Goal: Task Accomplishment & Management: Manage account settings

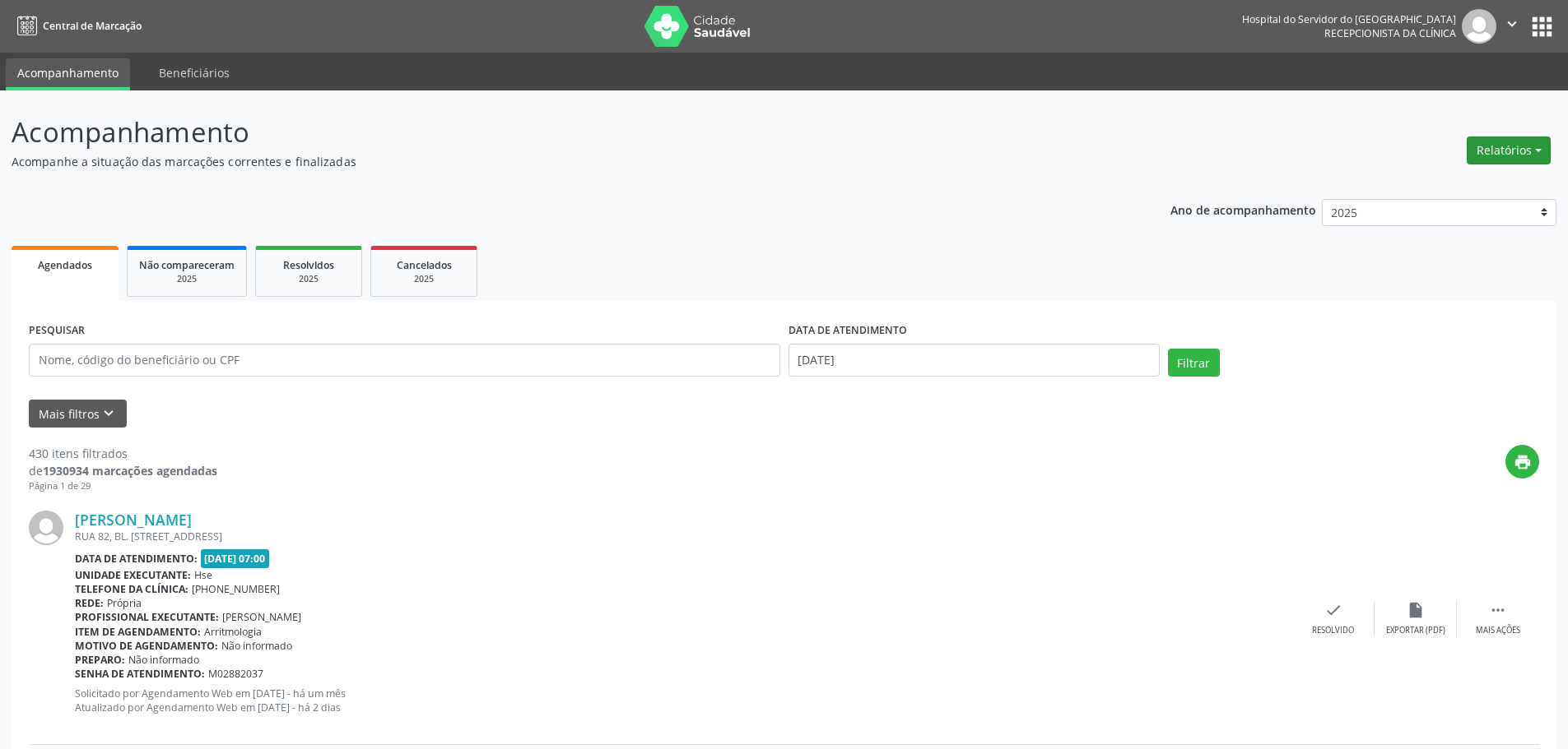
click at [1505, 147] on button "Relatórios" at bounding box center [1509, 150] width 84 height 28
click at [1429, 183] on link "Agendamentos" at bounding box center [1463, 186] width 177 height 23
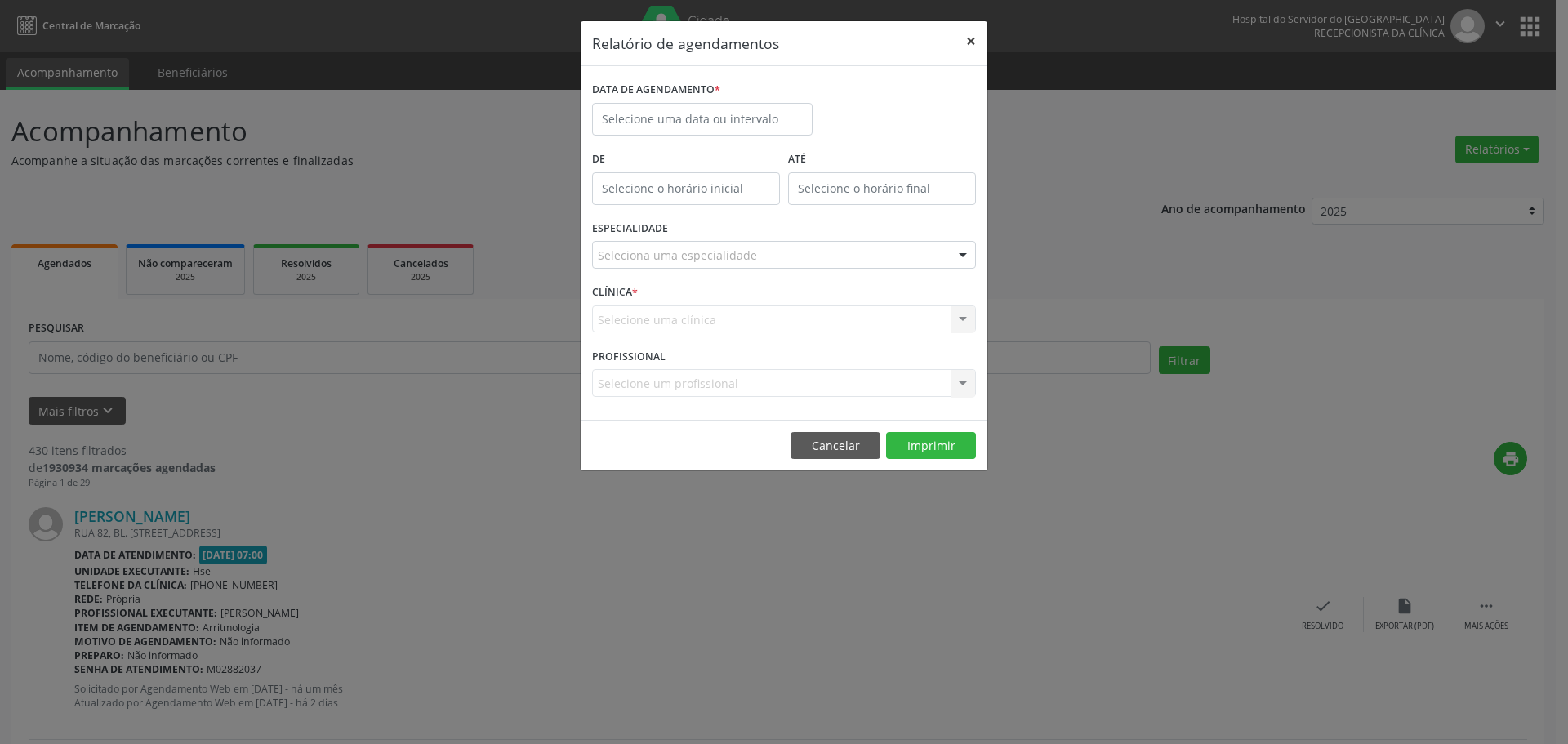
drag, startPoint x: 964, startPoint y: 40, endPoint x: 755, endPoint y: 126, distance: 226.0
click at [961, 42] on button "×" at bounding box center [971, 41] width 32 height 40
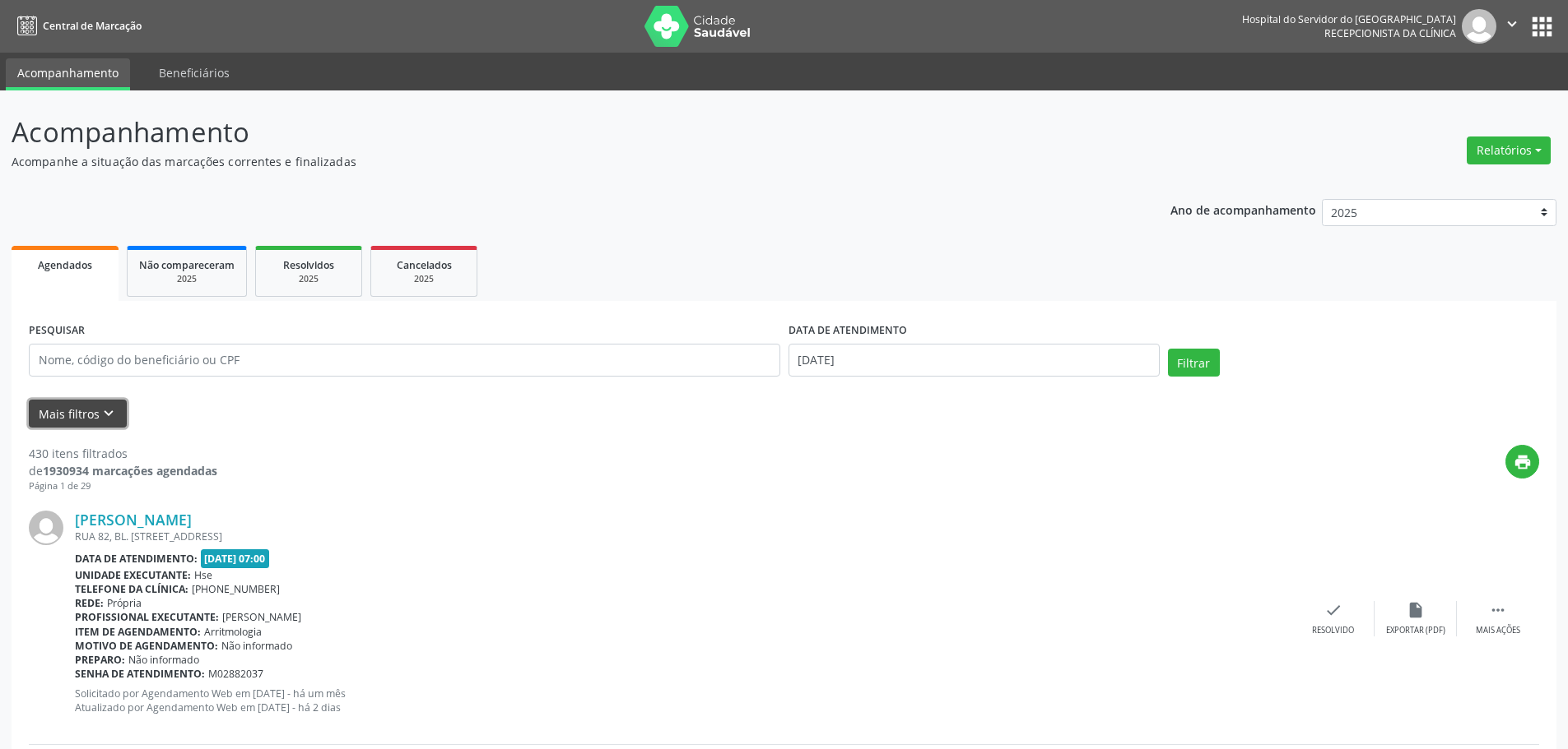
click at [102, 412] on icon "keyboard_arrow_down" at bounding box center [108, 413] width 18 height 18
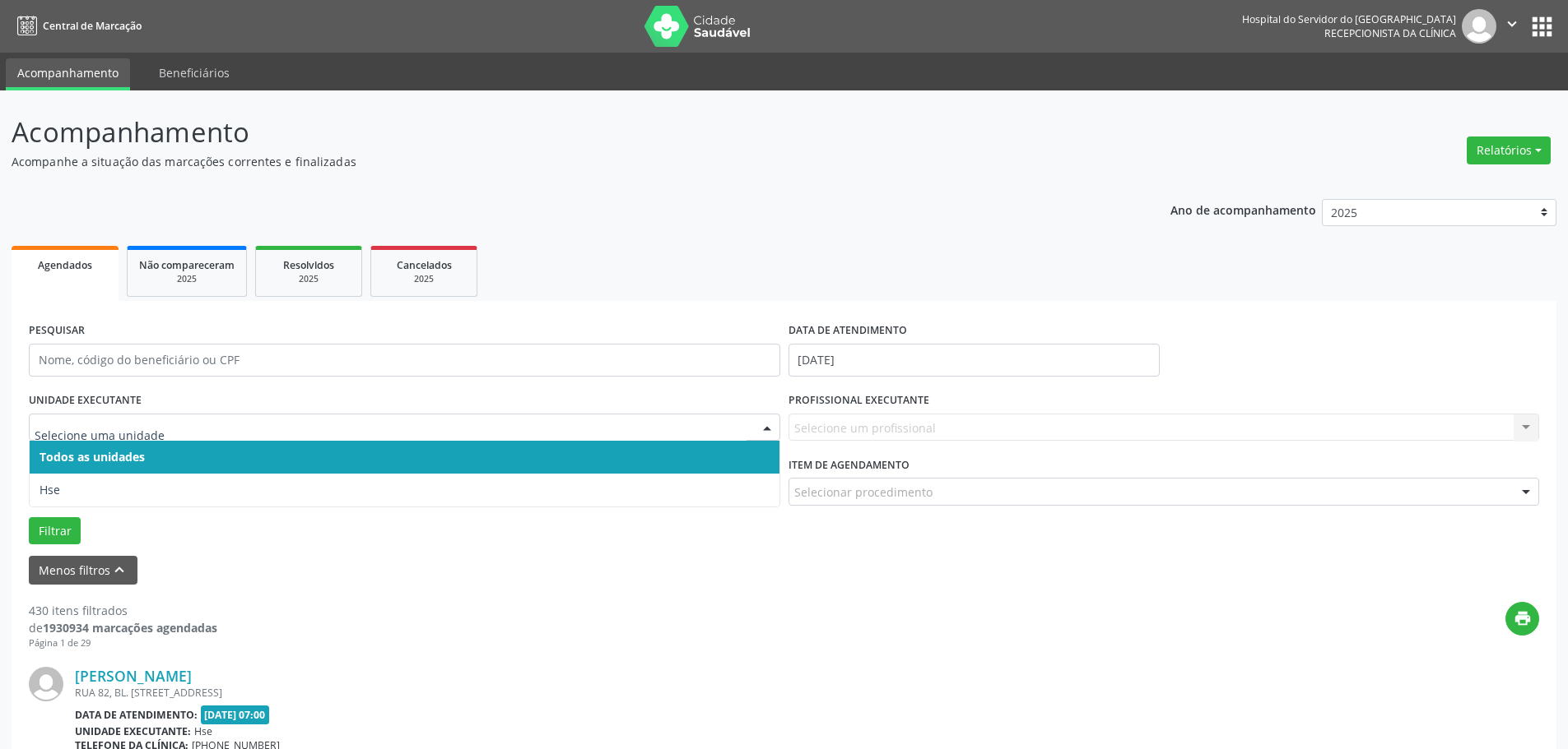
click at [83, 440] on div at bounding box center [404, 427] width 751 height 28
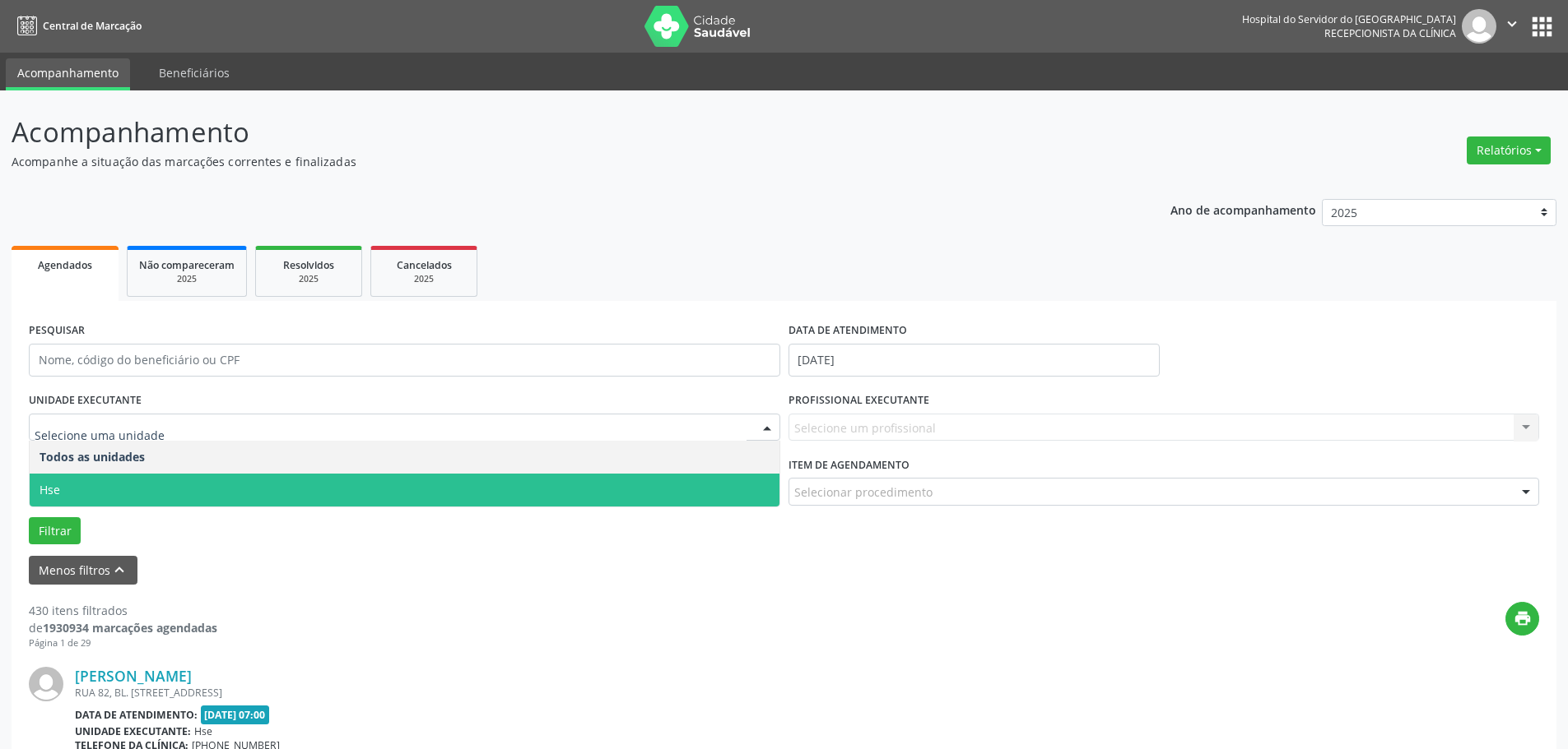
click at [76, 482] on span "Hse" at bounding box center [404, 490] width 749 height 33
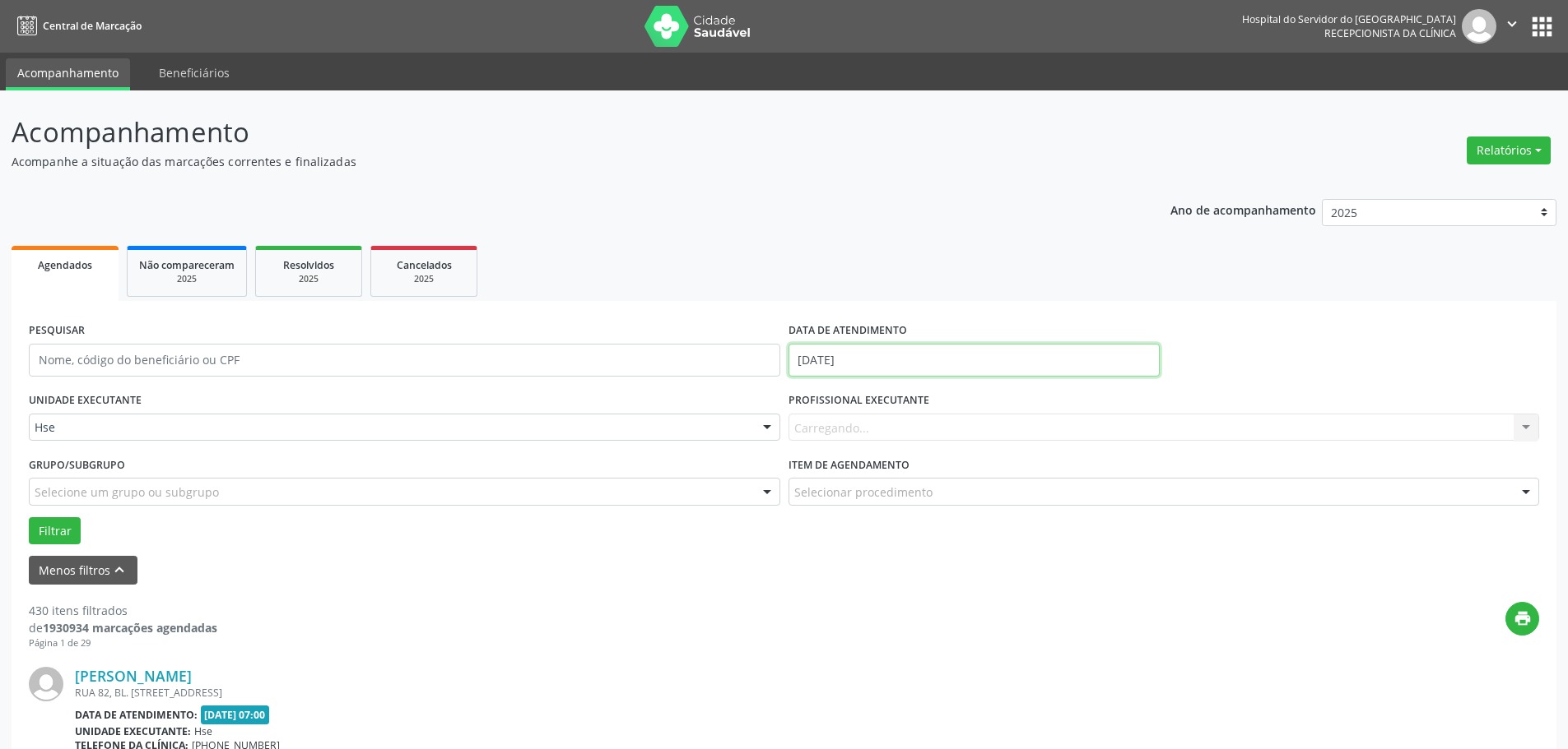
click at [894, 366] on input "[DATE]" at bounding box center [974, 360] width 371 height 33
click at [850, 569] on span "29" at bounding box center [842, 577] width 32 height 32
type input "[DATE]"
click at [49, 525] on button "Filtrar" at bounding box center [55, 531] width 52 height 28
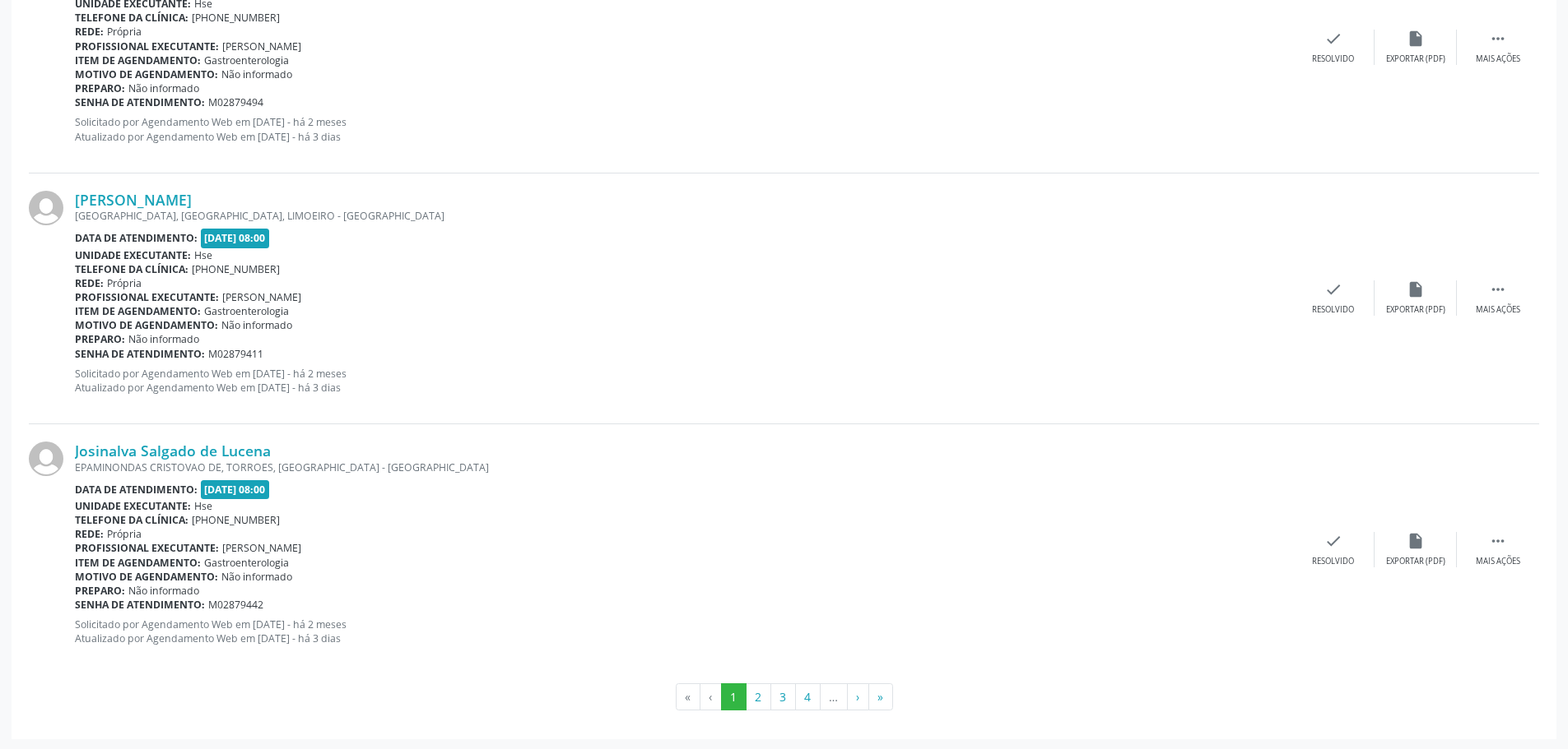
scroll to position [3743, 0]
click at [754, 693] on button "2" at bounding box center [758, 695] width 26 height 28
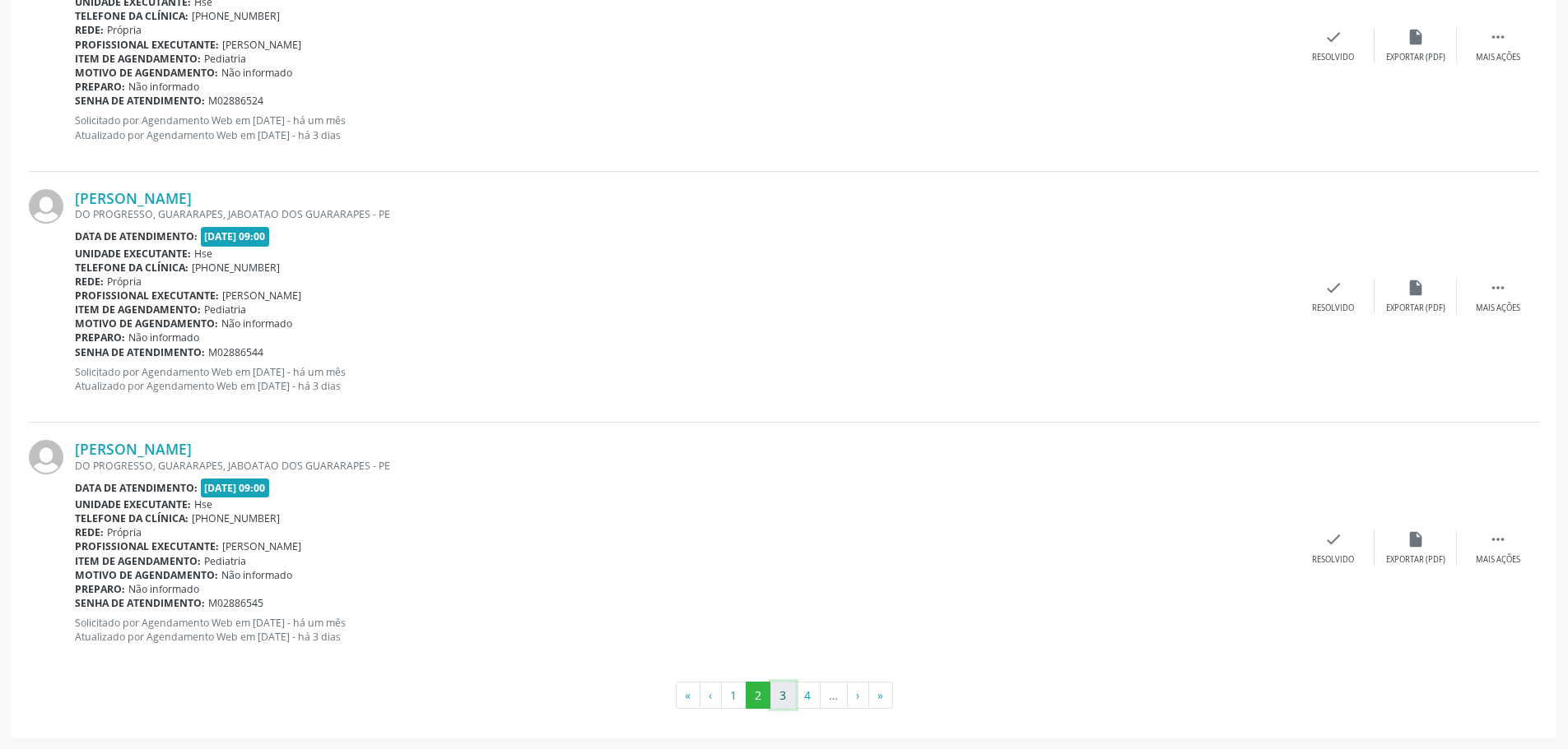
click at [788, 698] on button "3" at bounding box center [783, 695] width 26 height 28
click at [812, 702] on button "4" at bounding box center [807, 695] width 26 height 28
click at [813, 698] on button "5" at bounding box center [810, 695] width 26 height 28
click at [840, 695] on button "6" at bounding box center [835, 695] width 26 height 28
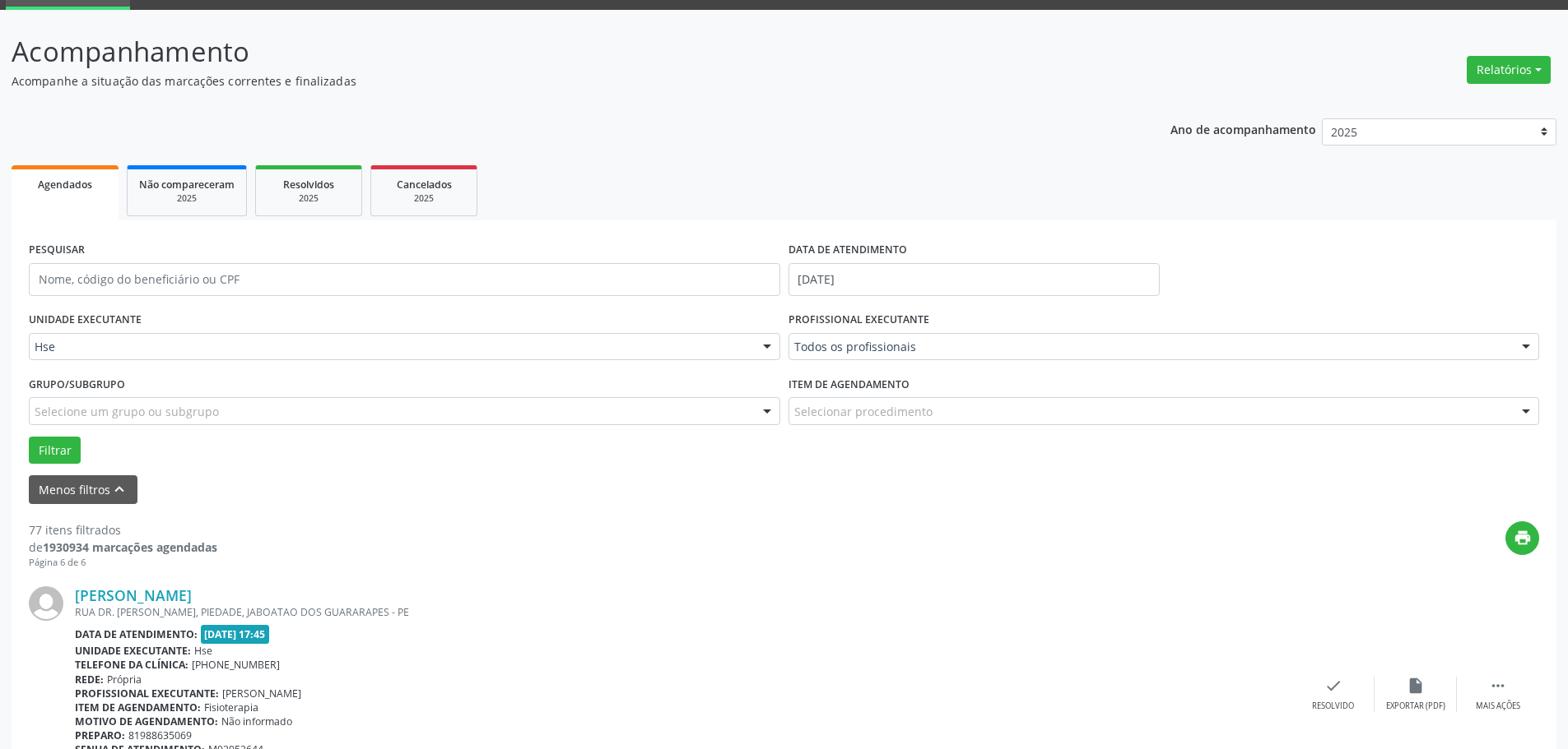
scroll to position [0, 0]
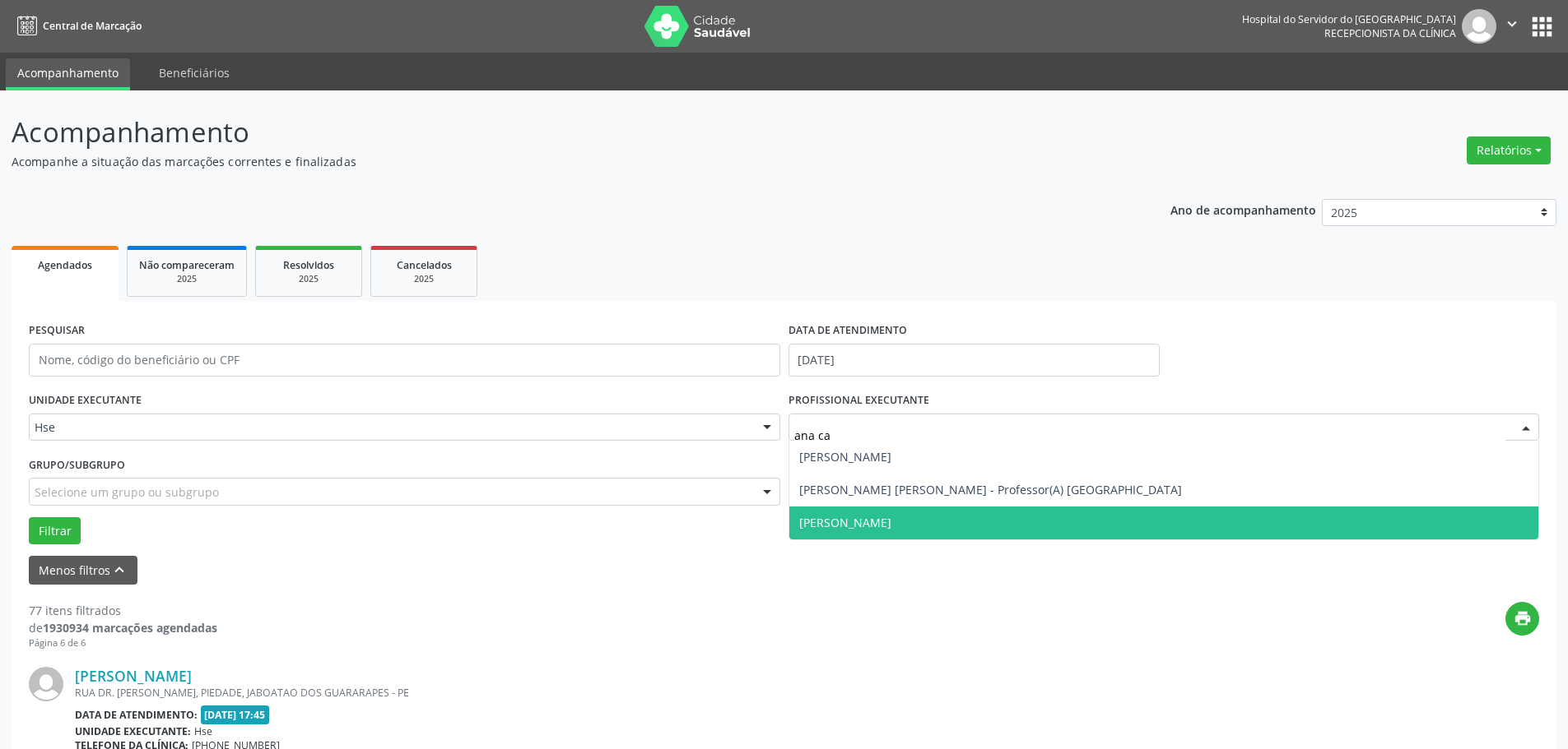
click at [971, 521] on span "[PERSON_NAME]" at bounding box center [1164, 523] width 749 height 33
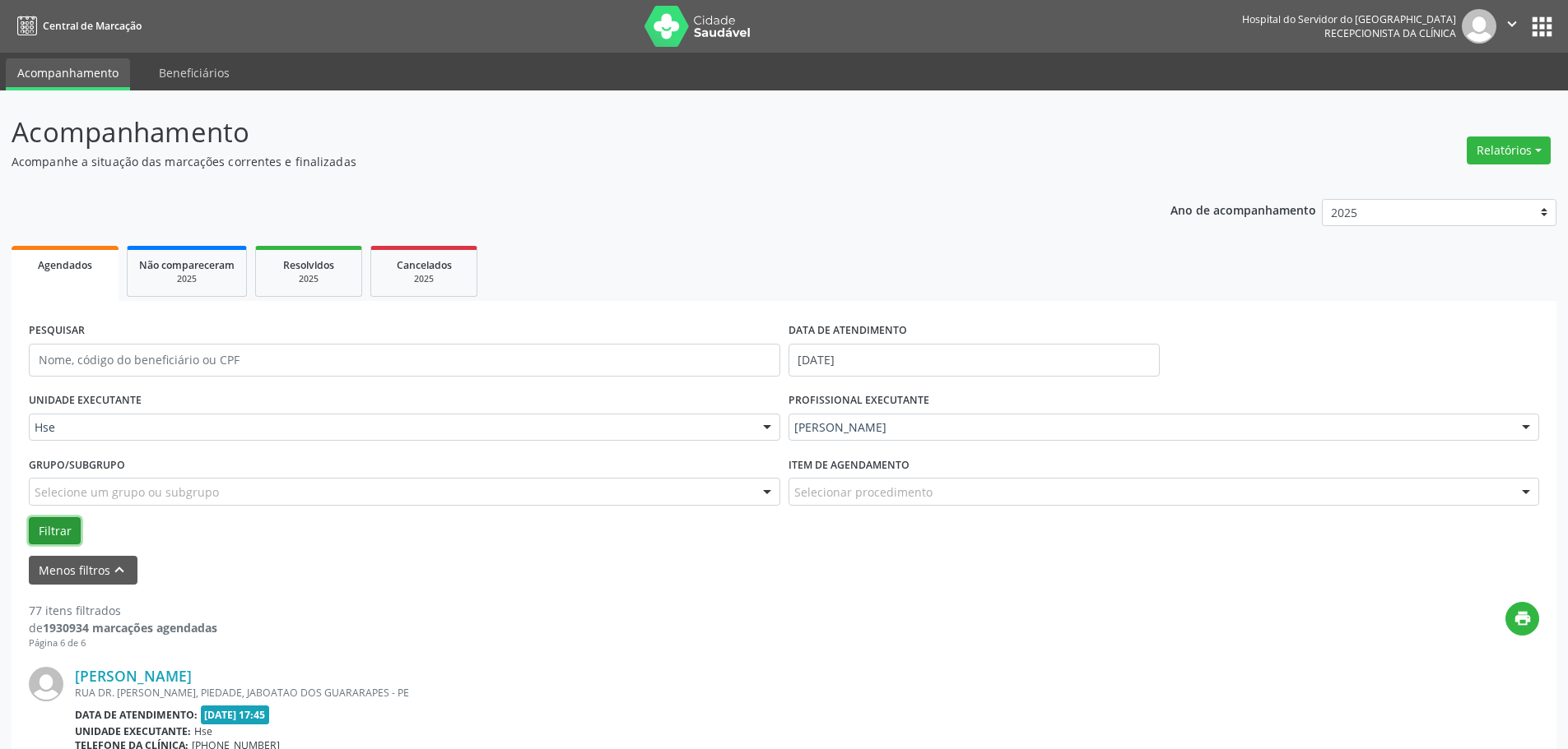
click at [61, 525] on button "Filtrar" at bounding box center [55, 531] width 52 height 28
click at [1526, 166] on div "Relatórios Agendamentos Procedimentos realizados" at bounding box center [1509, 150] width 96 height 39
click at [1528, 153] on button "Relatórios" at bounding box center [1509, 150] width 84 height 28
click at [1431, 189] on link "Agendamentos" at bounding box center [1463, 186] width 177 height 23
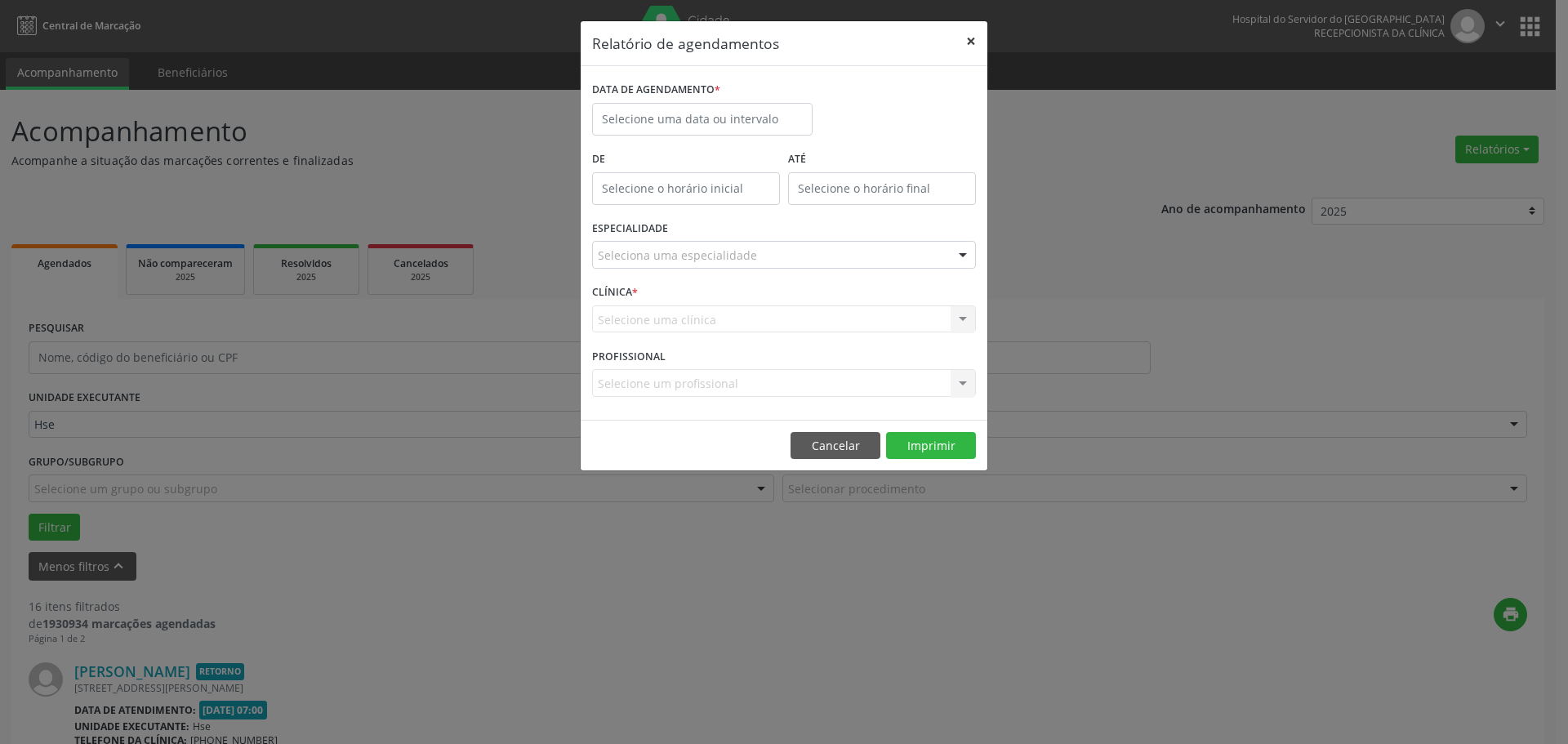
click at [972, 48] on button "×" at bounding box center [971, 41] width 32 height 40
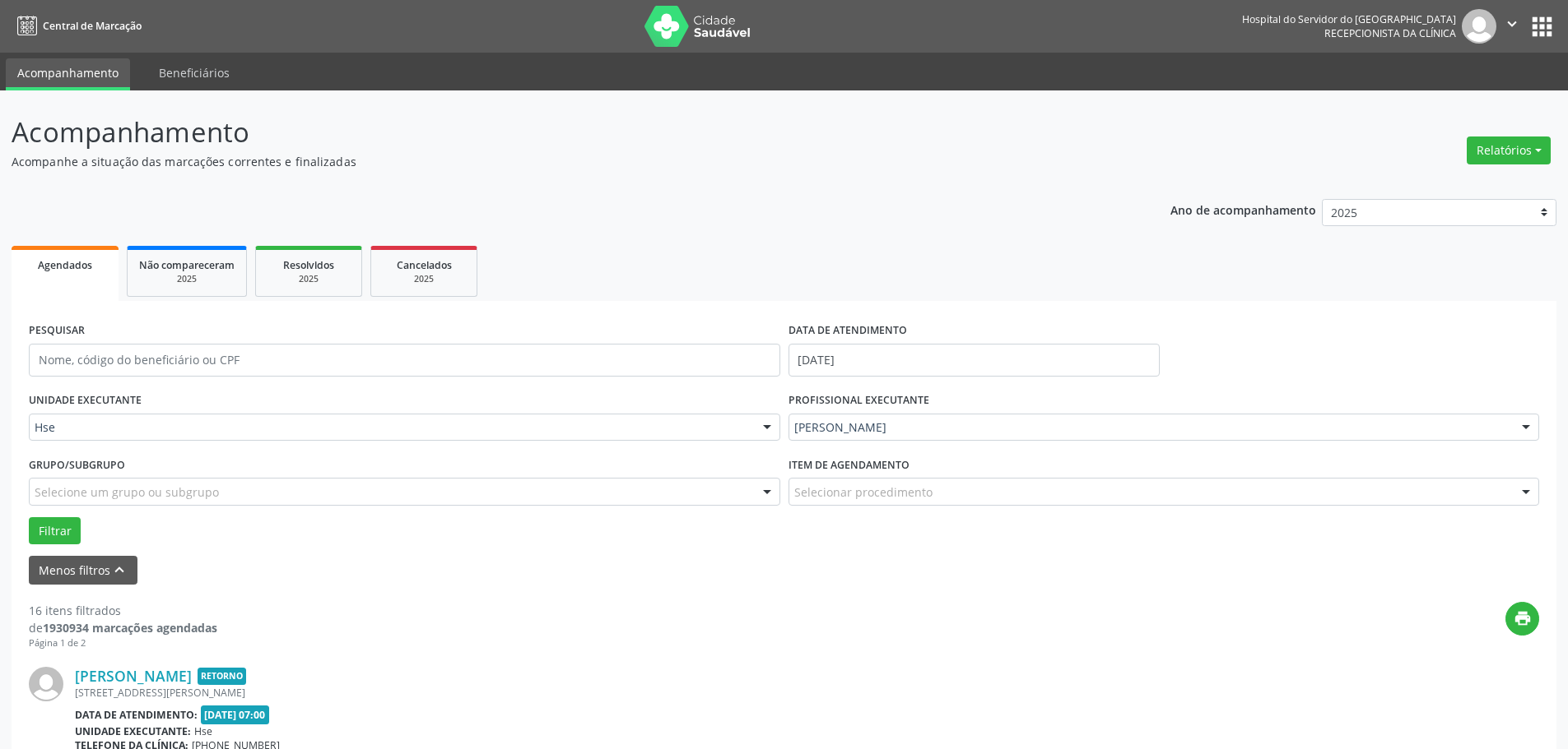
scroll to position [82, 0]
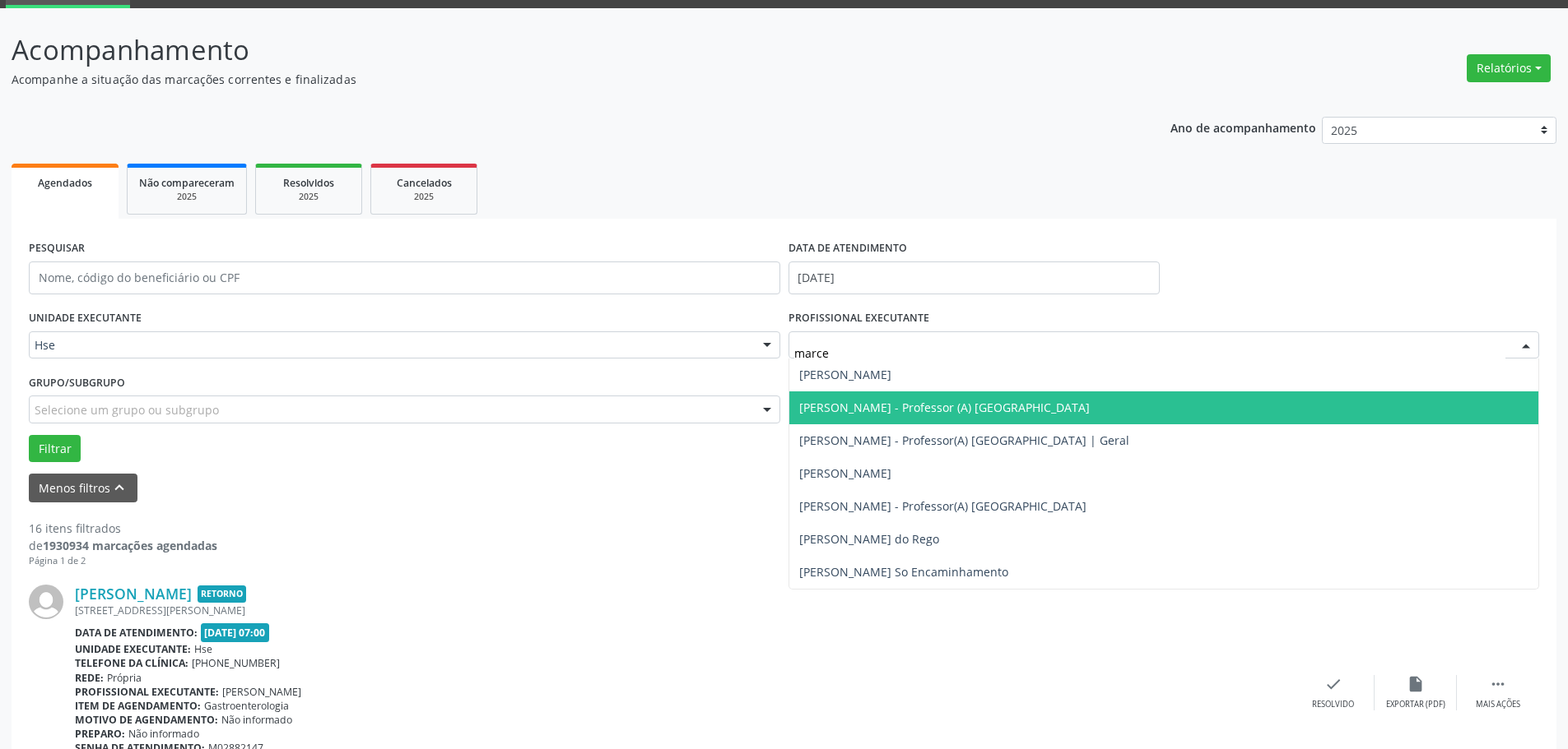
click at [955, 408] on span "[PERSON_NAME] - Professor (A) [GEOGRAPHIC_DATA]" at bounding box center [944, 407] width 290 height 15
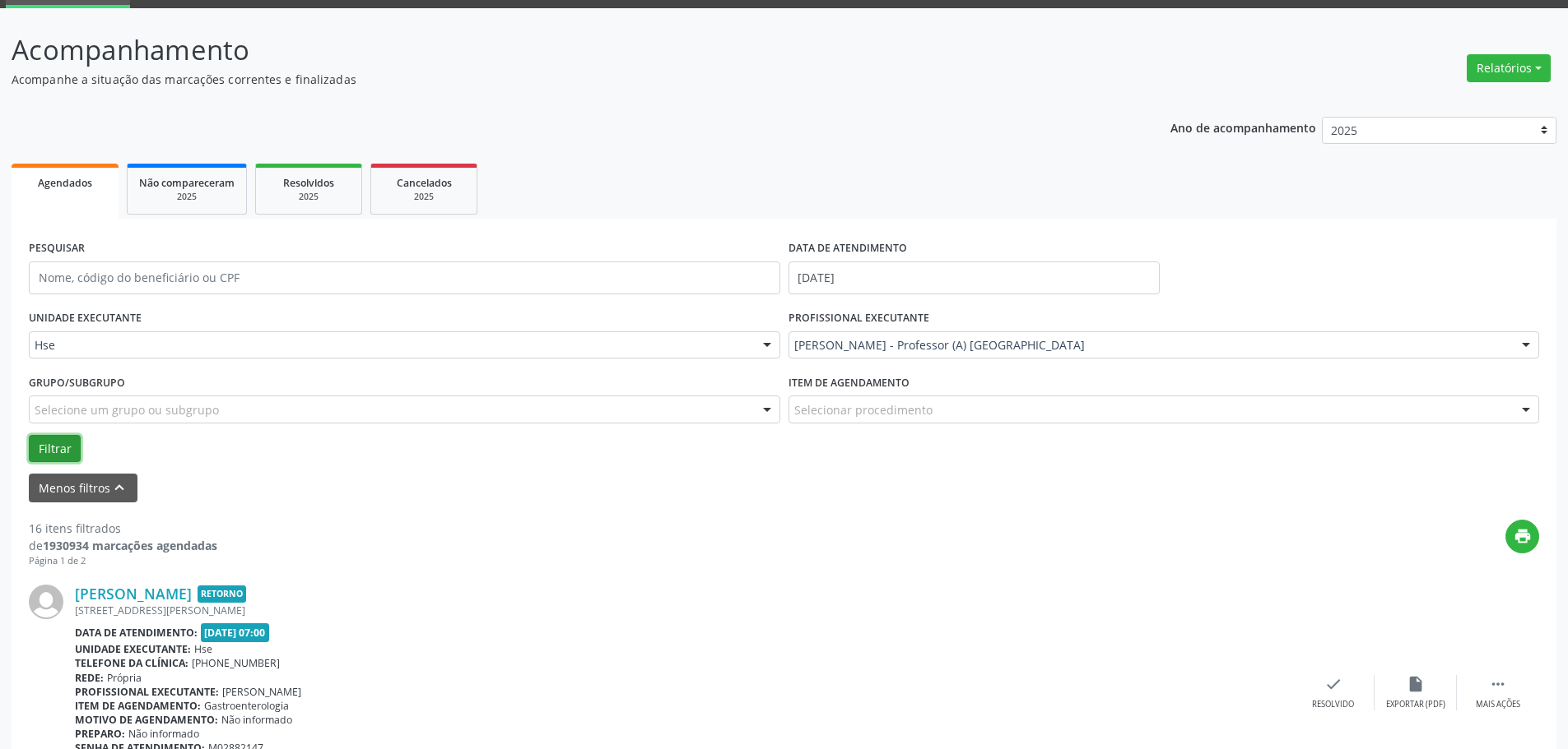
click at [75, 444] on button "Filtrar" at bounding box center [55, 448] width 52 height 28
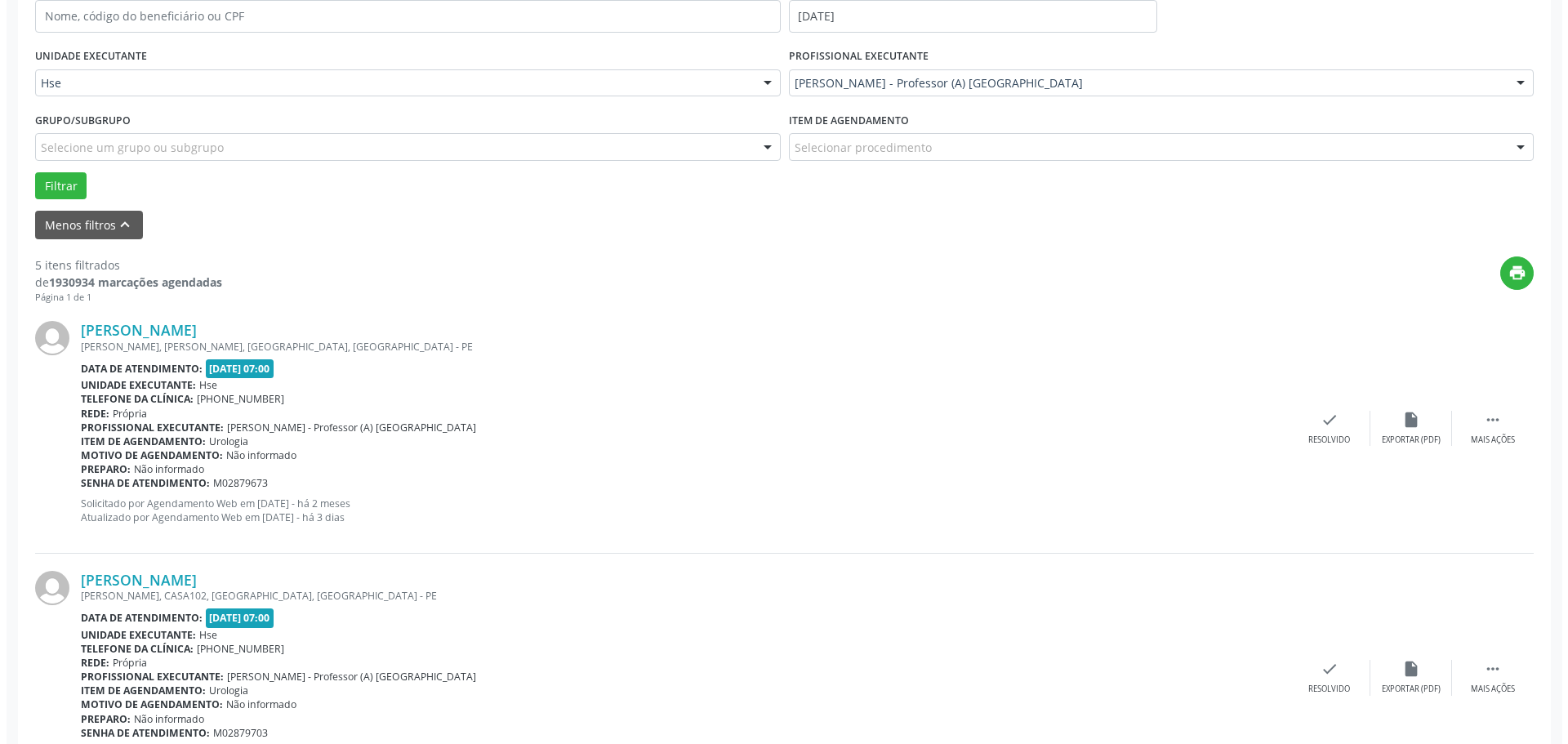
scroll to position [408, 0]
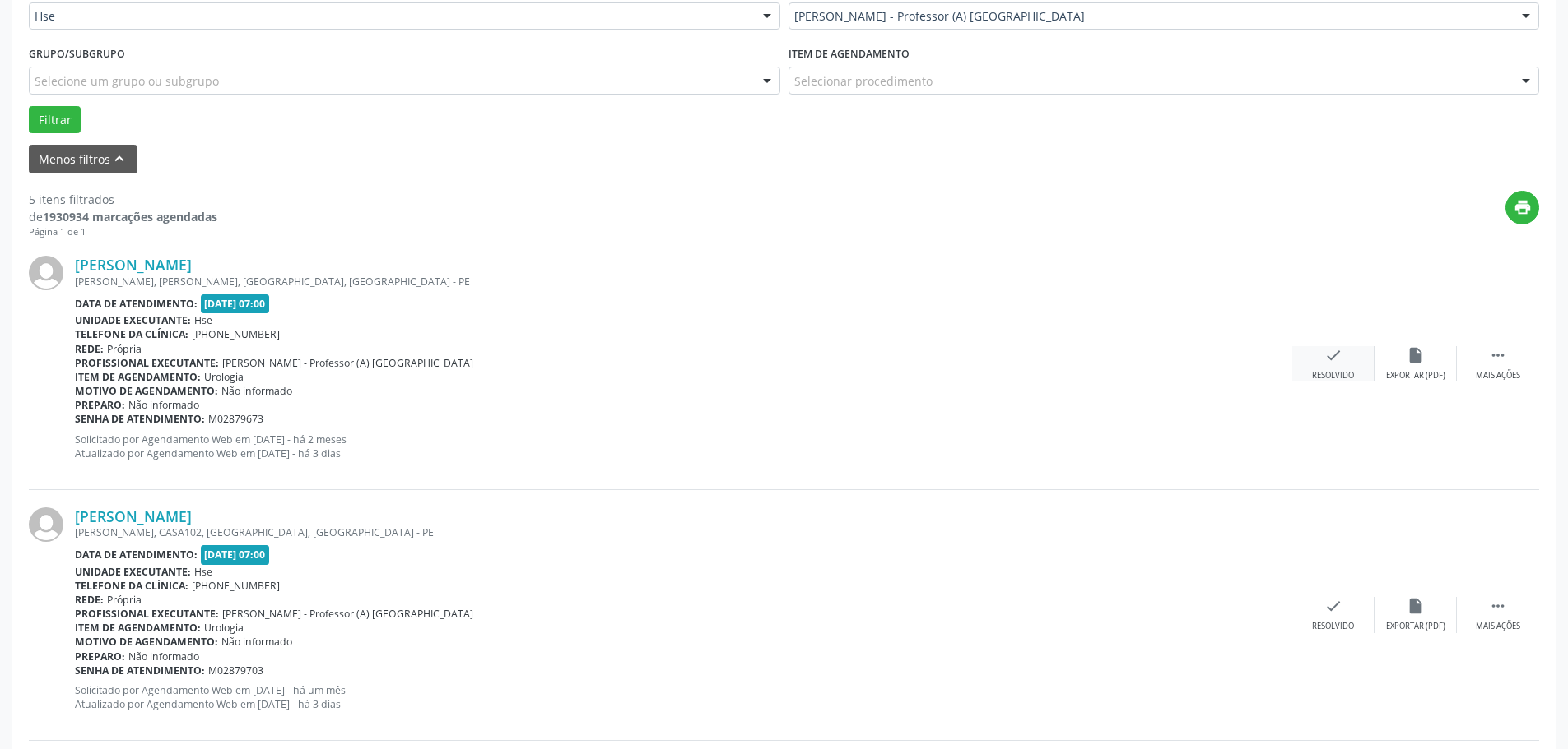
click at [1335, 365] on div "check Resolvido" at bounding box center [1333, 363] width 82 height 35
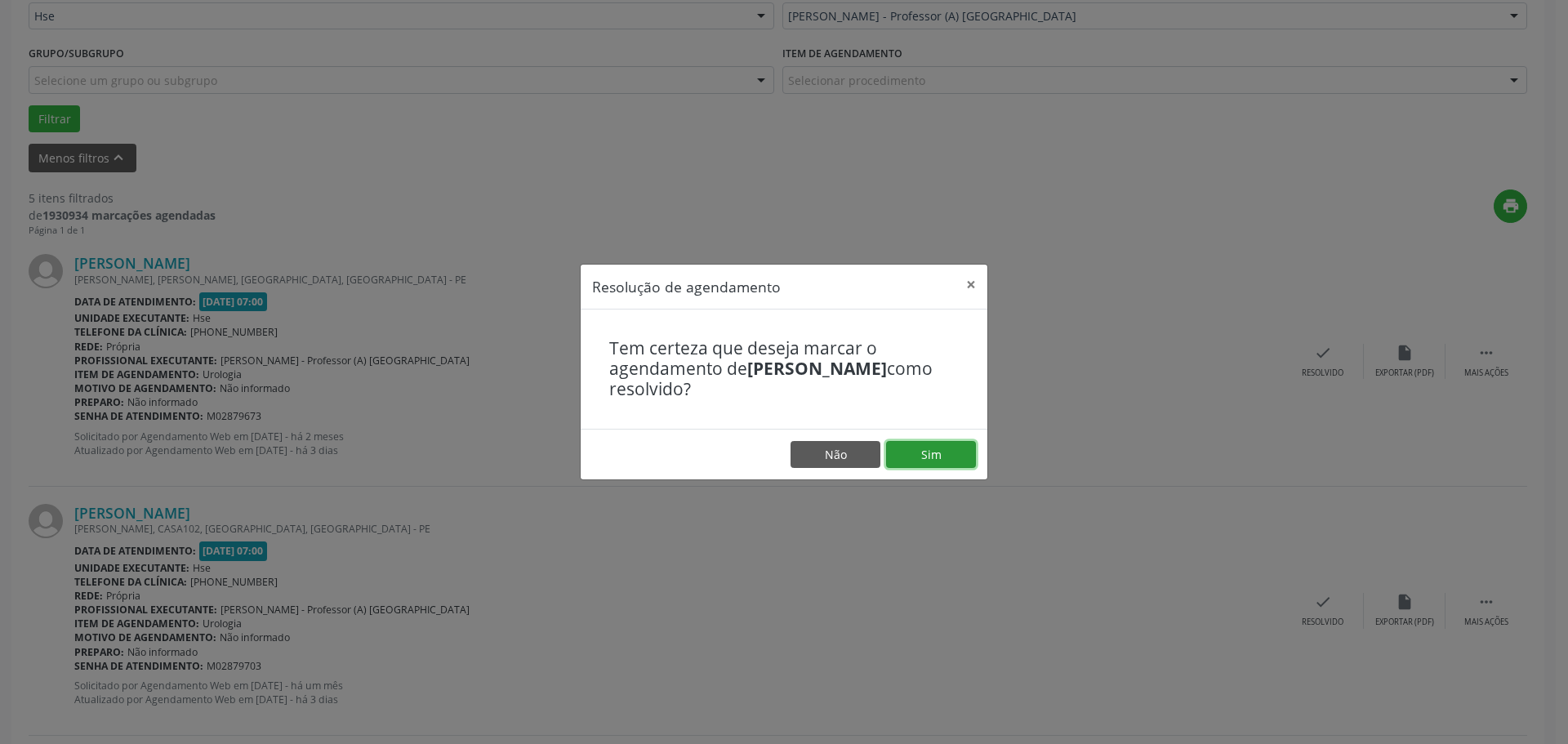
click at [968, 449] on button "Sim" at bounding box center [931, 455] width 89 height 28
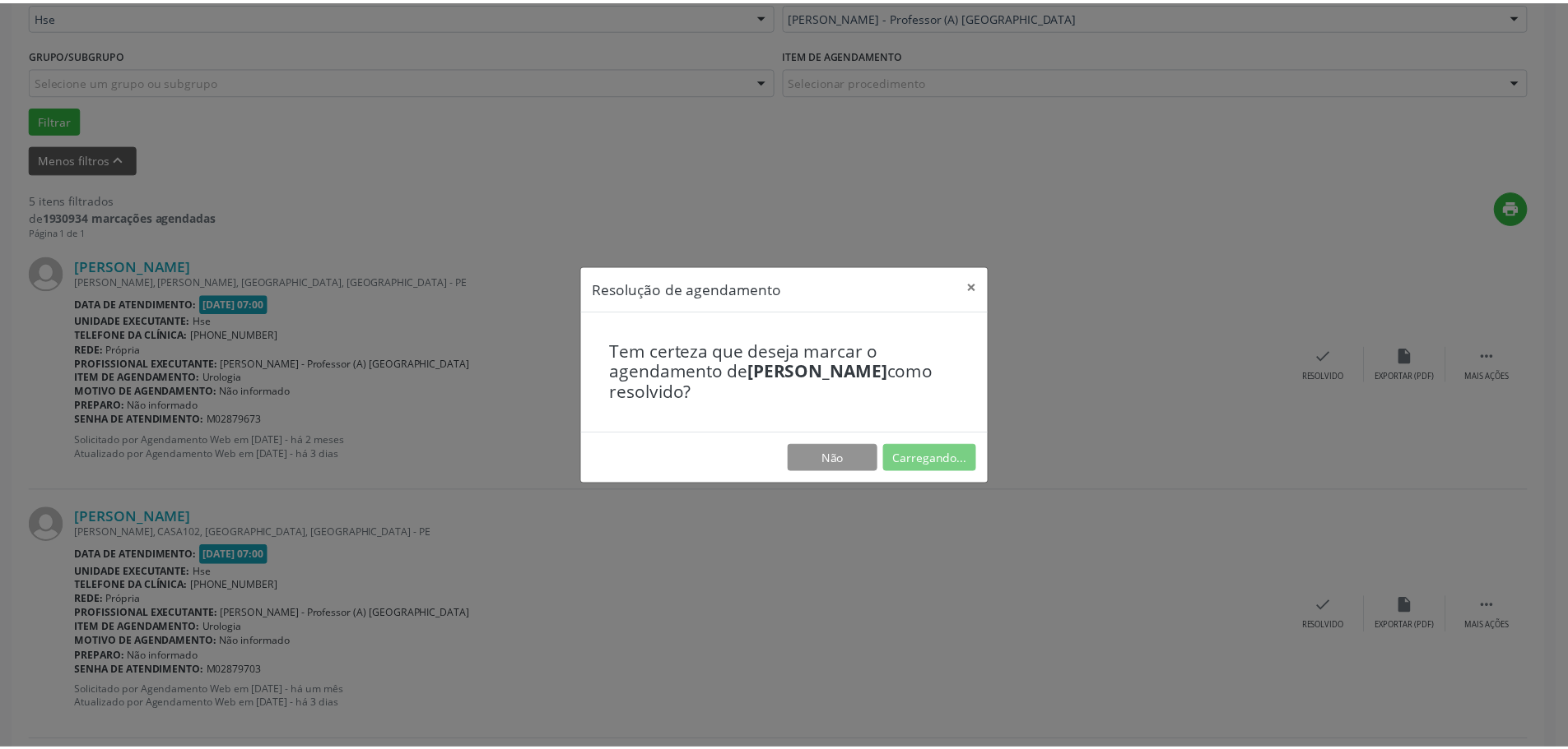
scroll to position [0, 0]
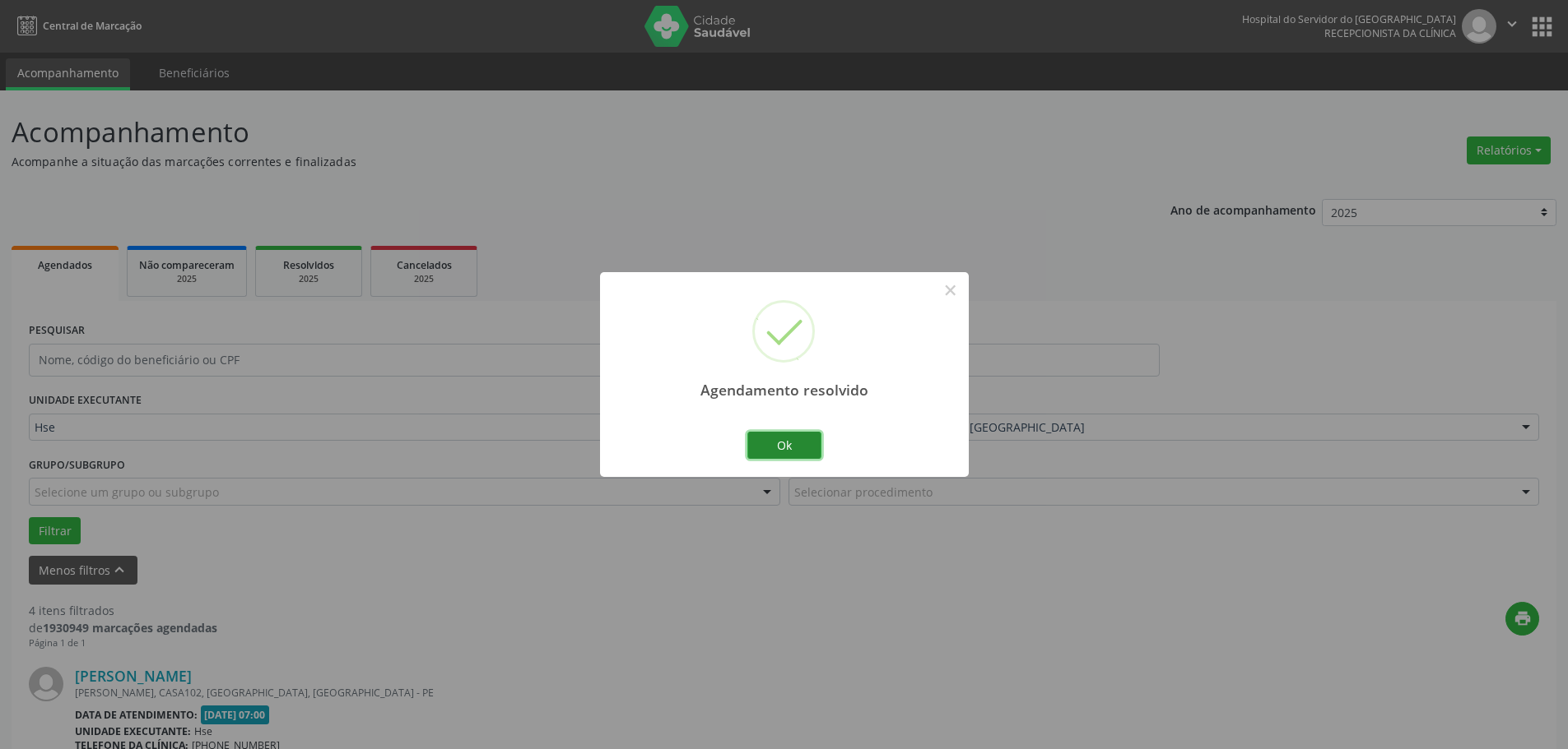
click at [802, 443] on button "Ok" at bounding box center [784, 445] width 74 height 28
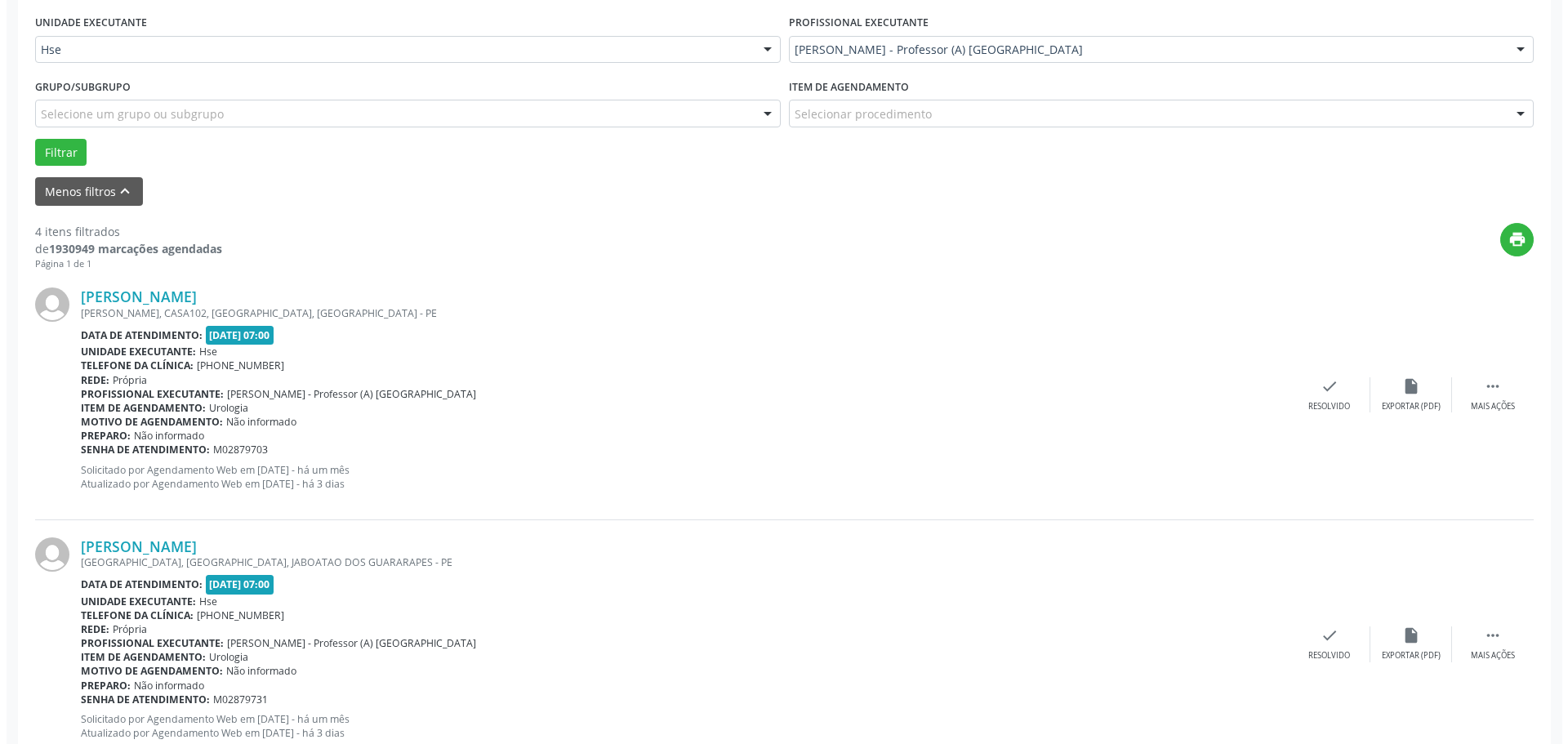
scroll to position [408, 0]
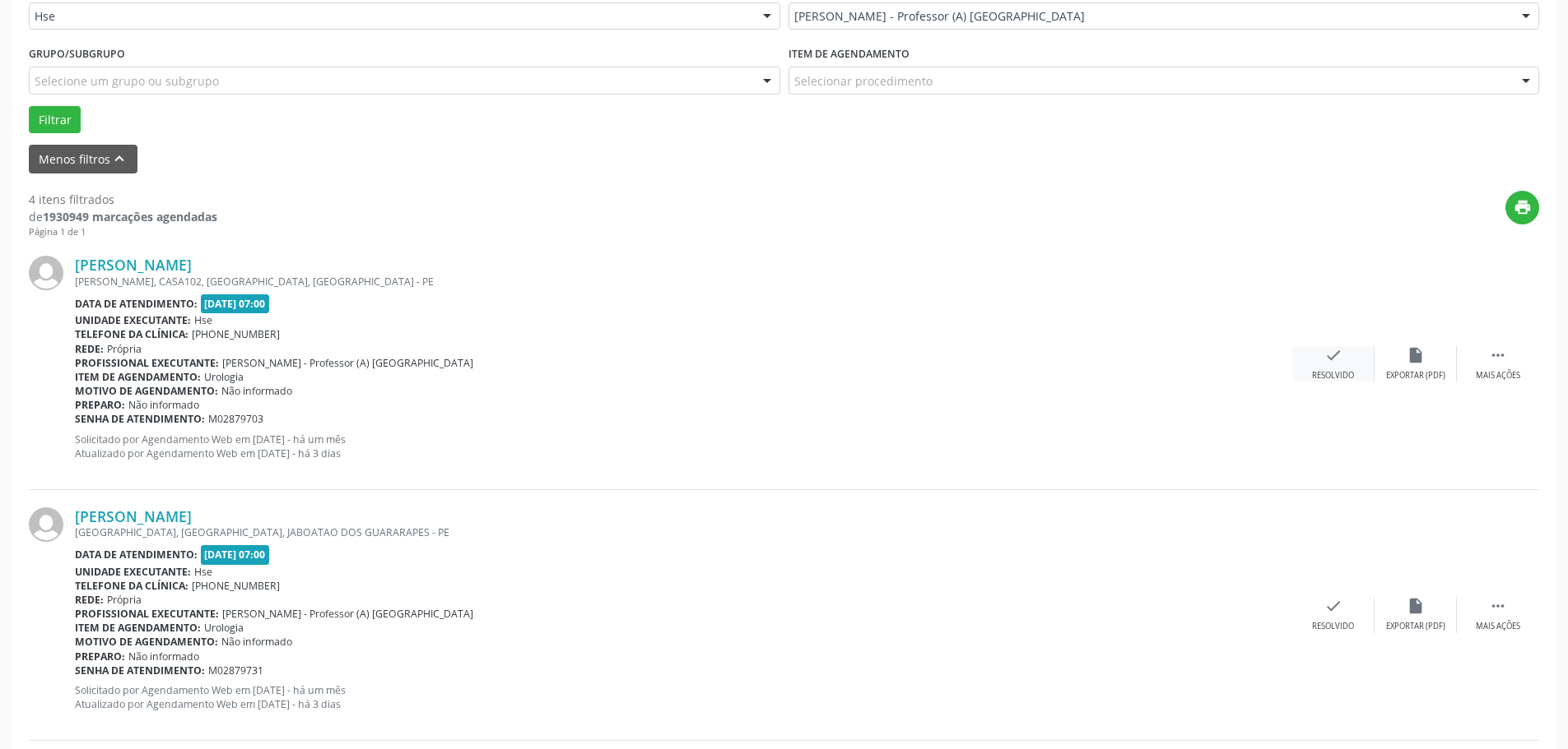
click at [1351, 373] on div "Resolvido" at bounding box center [1333, 375] width 42 height 11
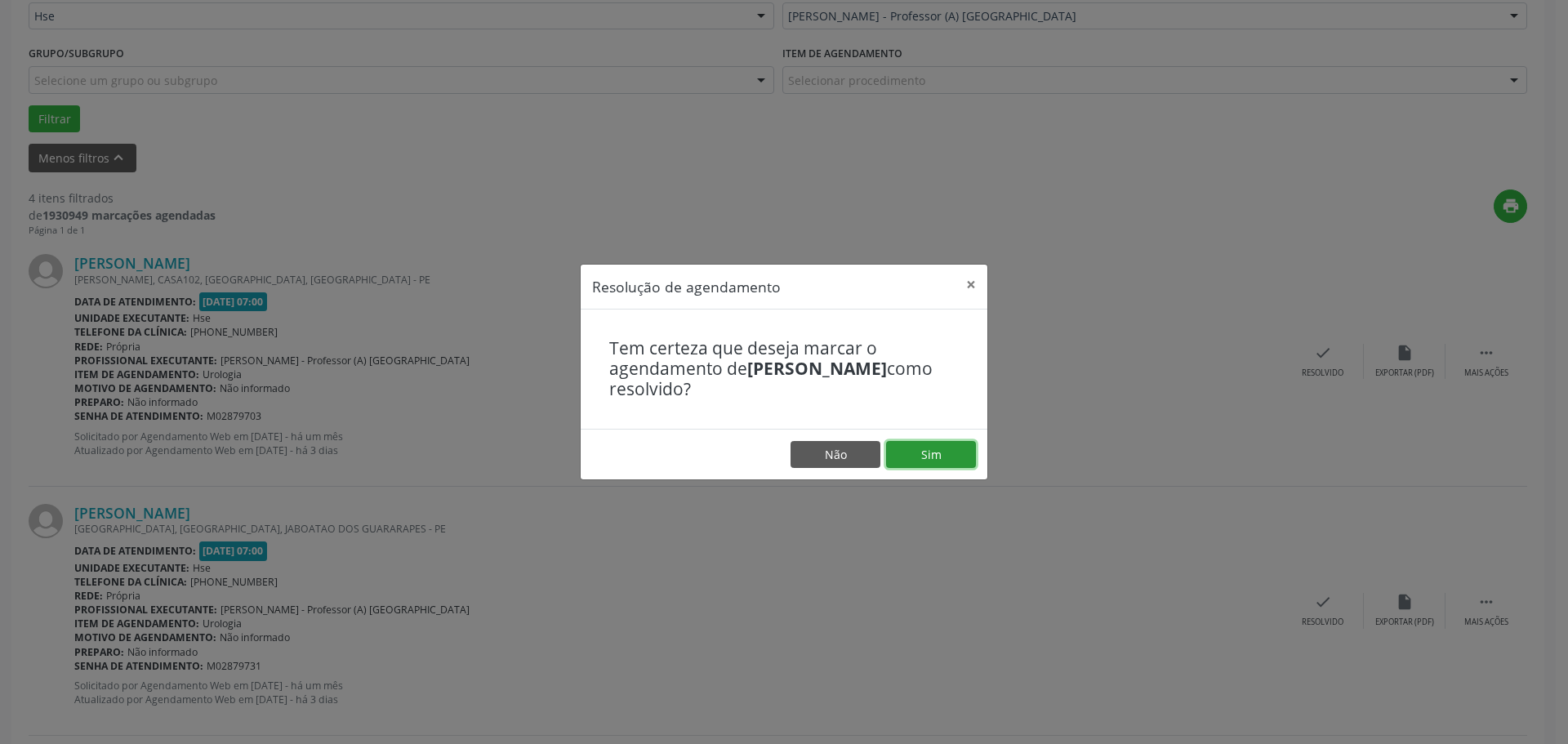
click at [943, 460] on button "Sim" at bounding box center [931, 455] width 89 height 28
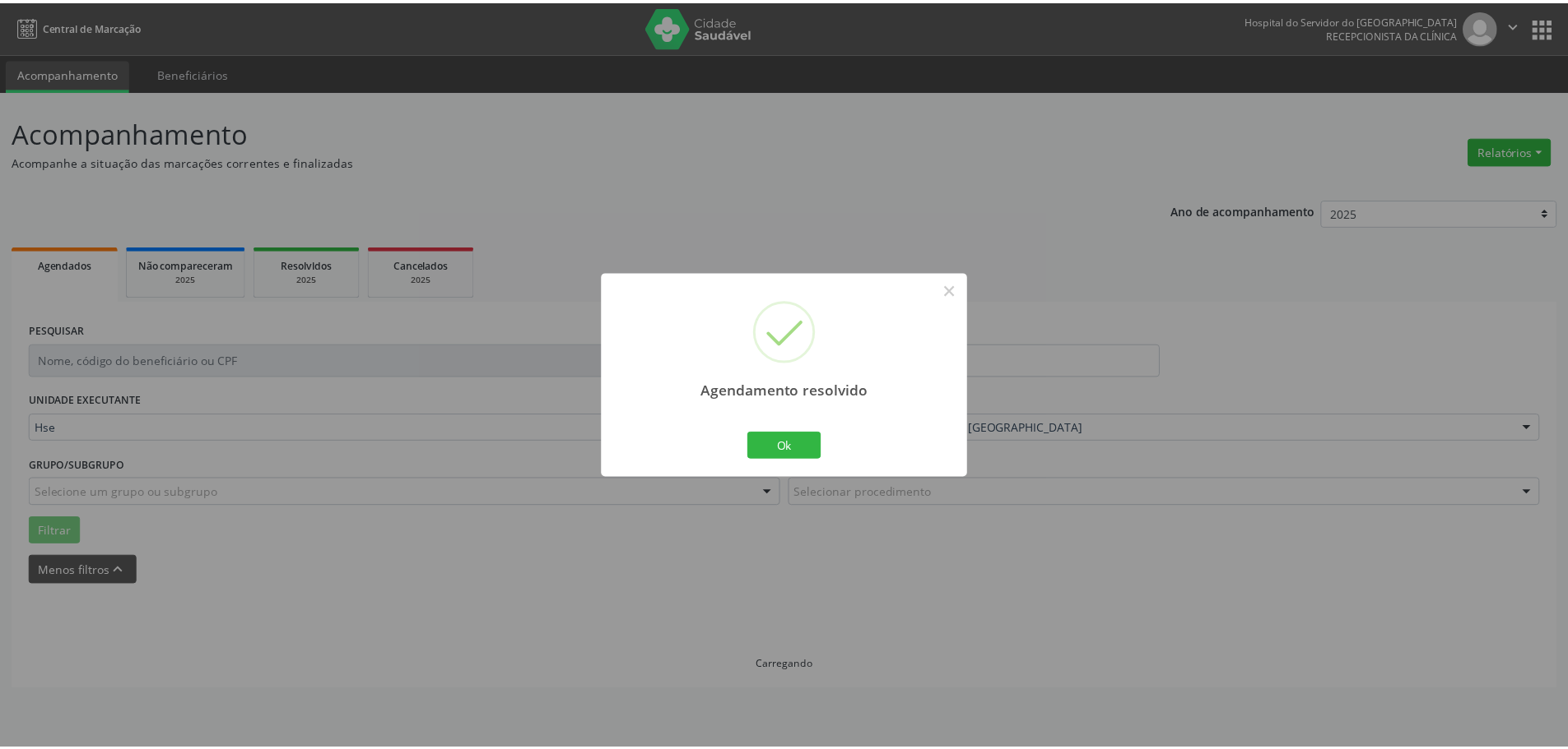
scroll to position [0, 0]
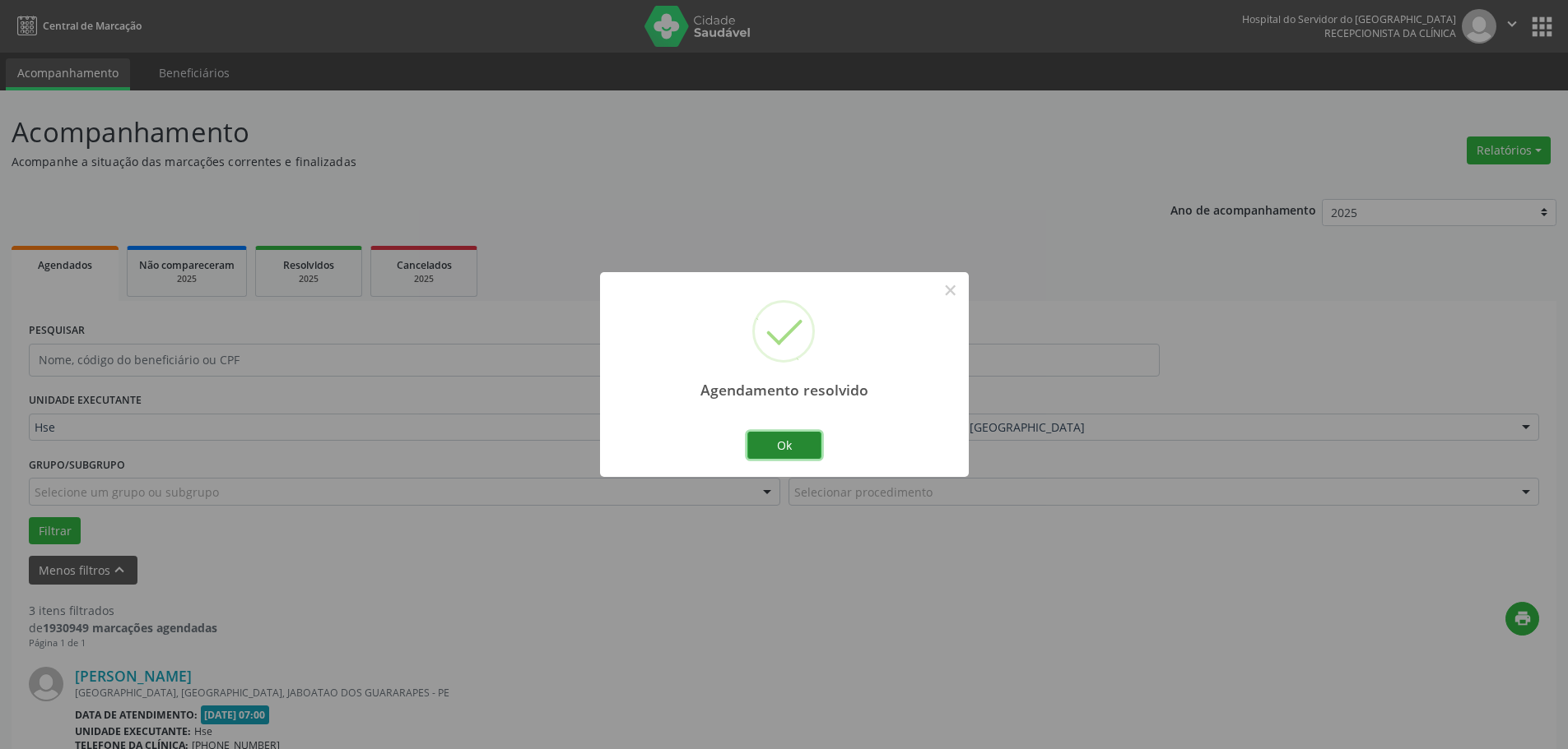
click at [782, 447] on button "Ok" at bounding box center [784, 445] width 74 height 28
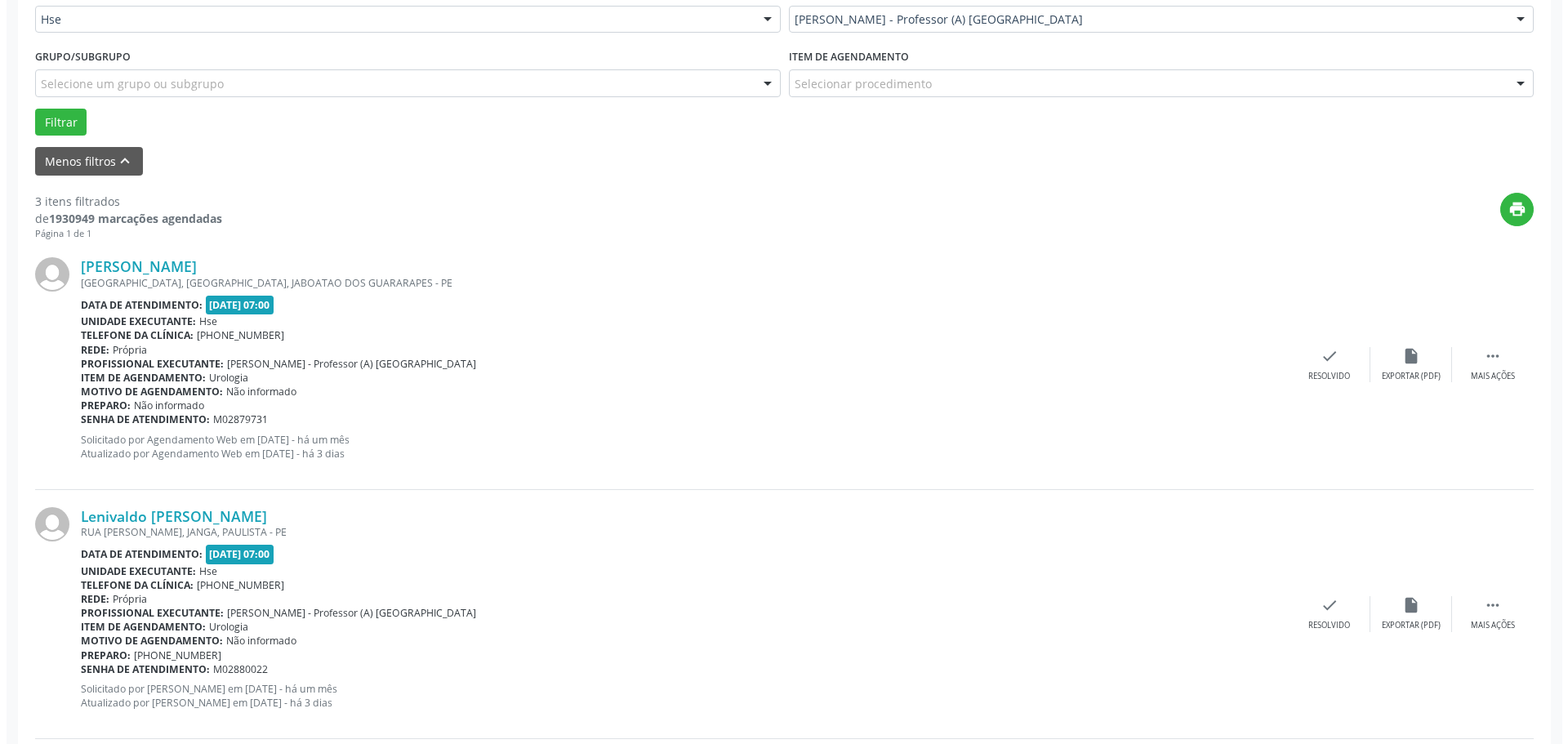
scroll to position [408, 0]
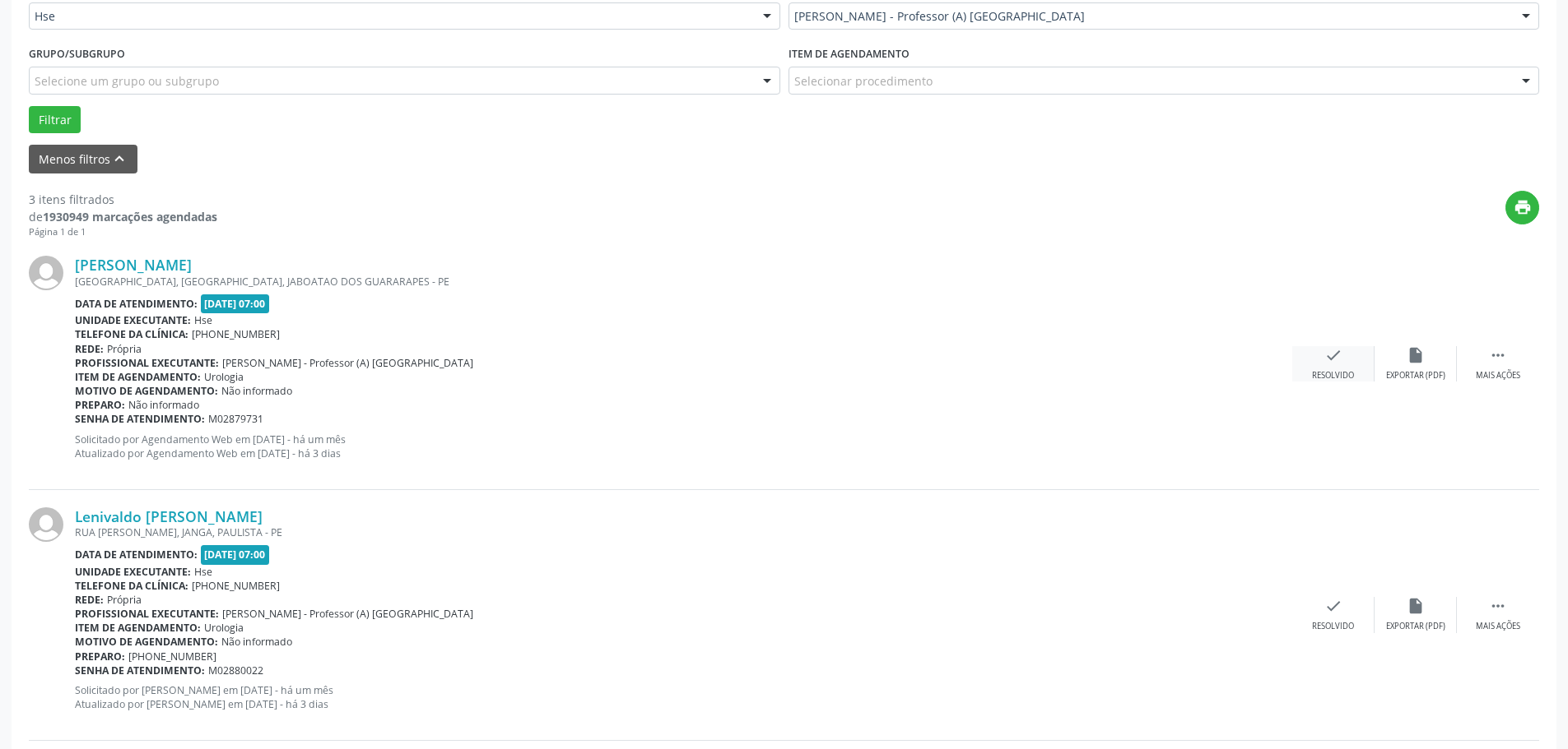
click at [1343, 364] on div "check Resolvido" at bounding box center [1333, 363] width 82 height 35
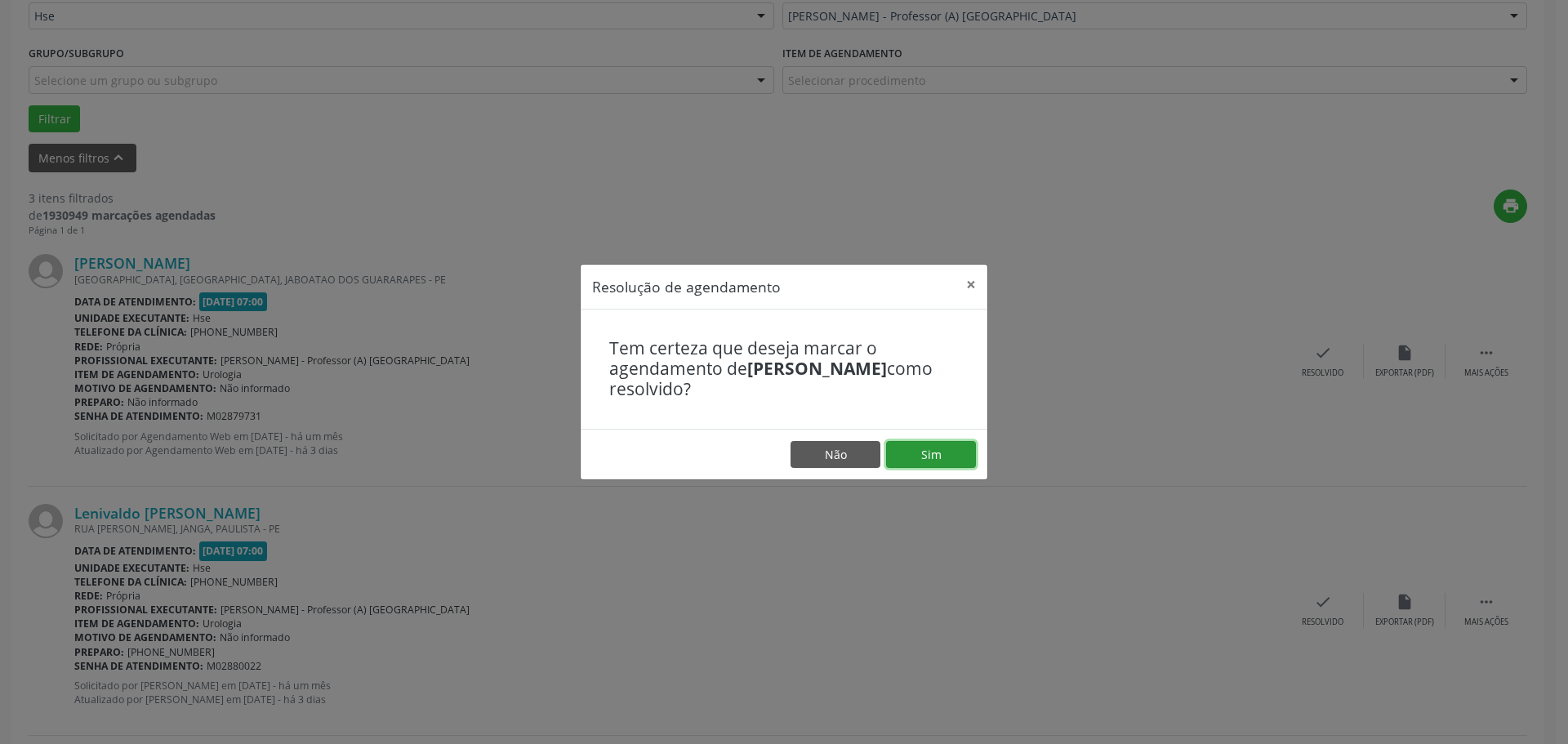
click at [927, 445] on button "Sim" at bounding box center [931, 455] width 89 height 28
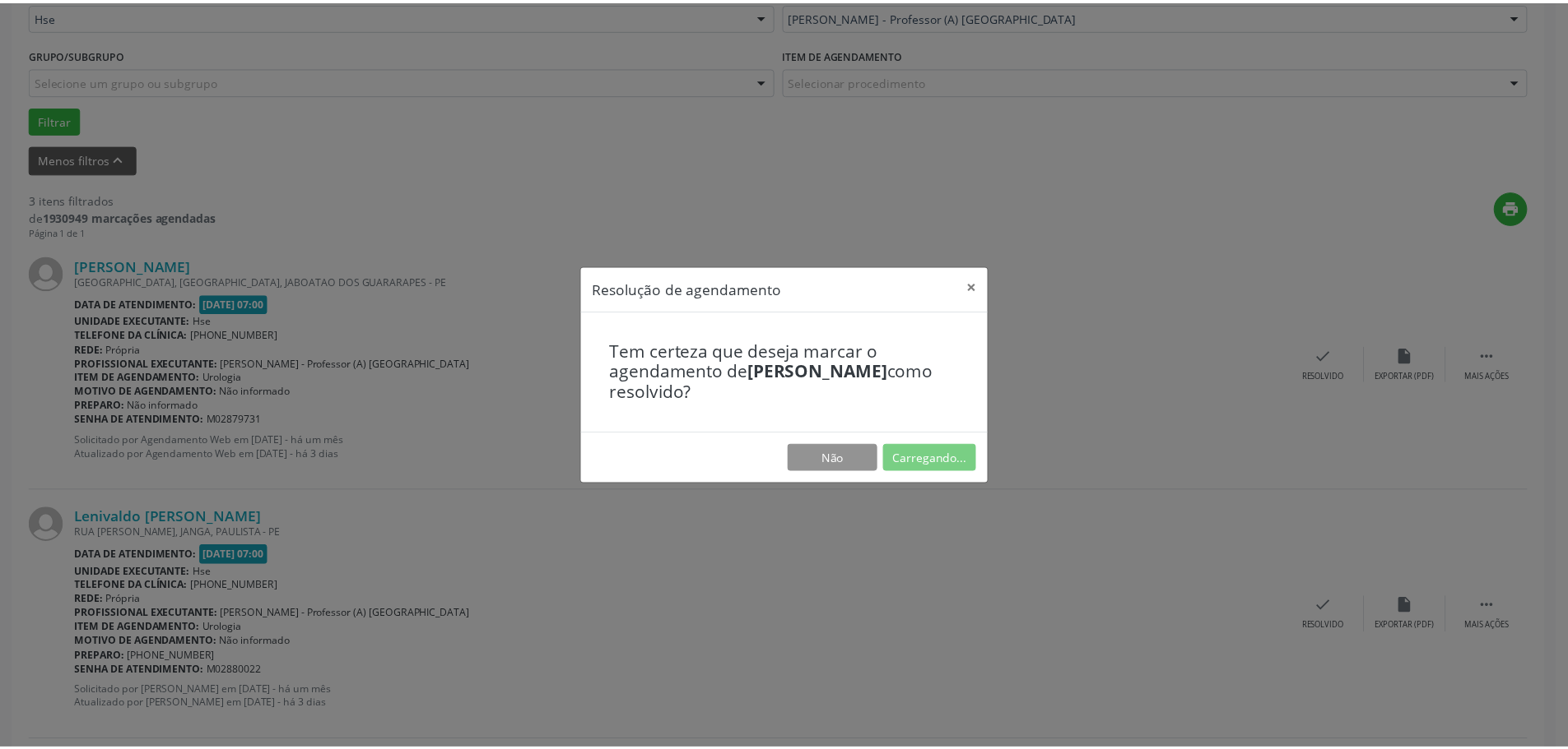
scroll to position [0, 0]
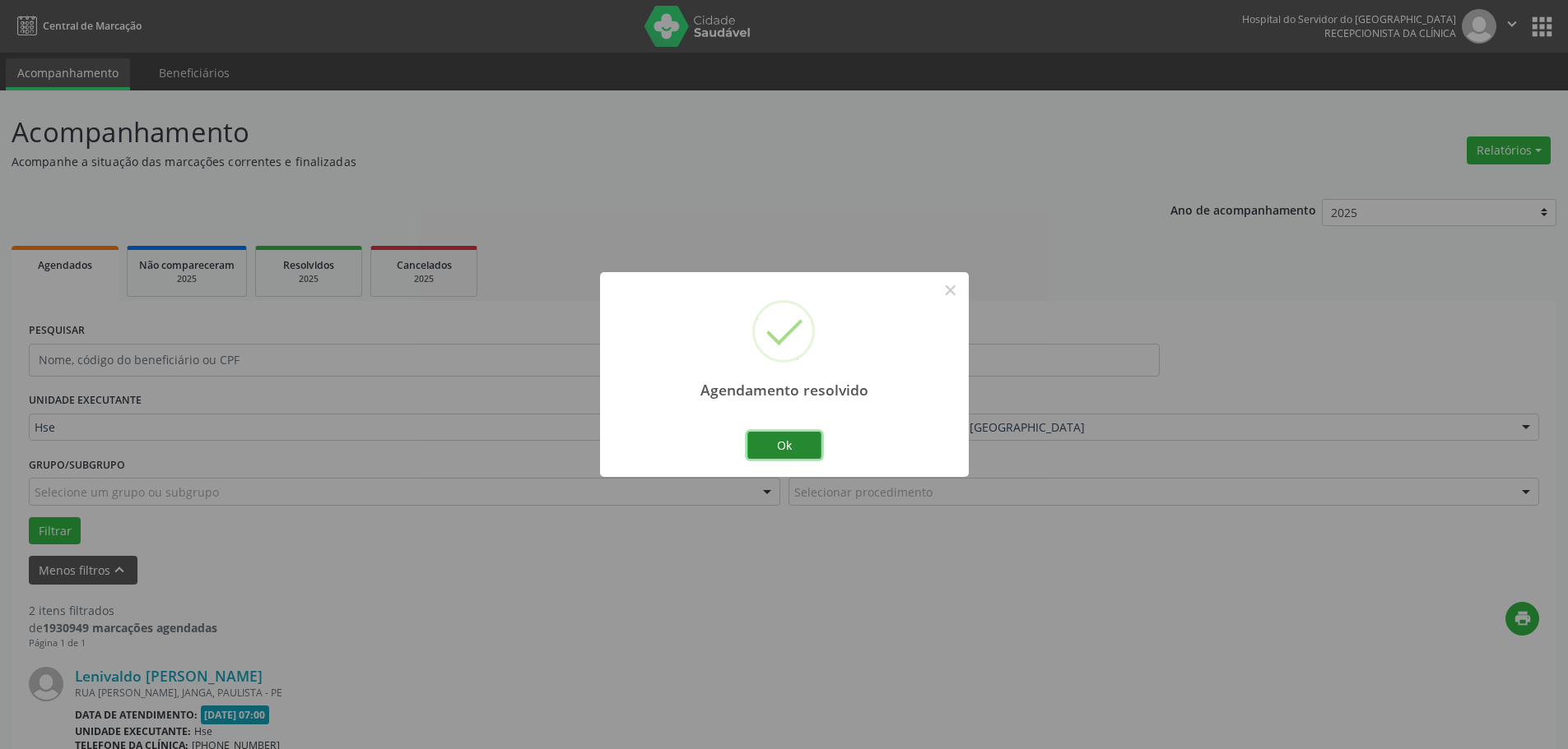
click at [783, 439] on button "Ok" at bounding box center [784, 445] width 74 height 28
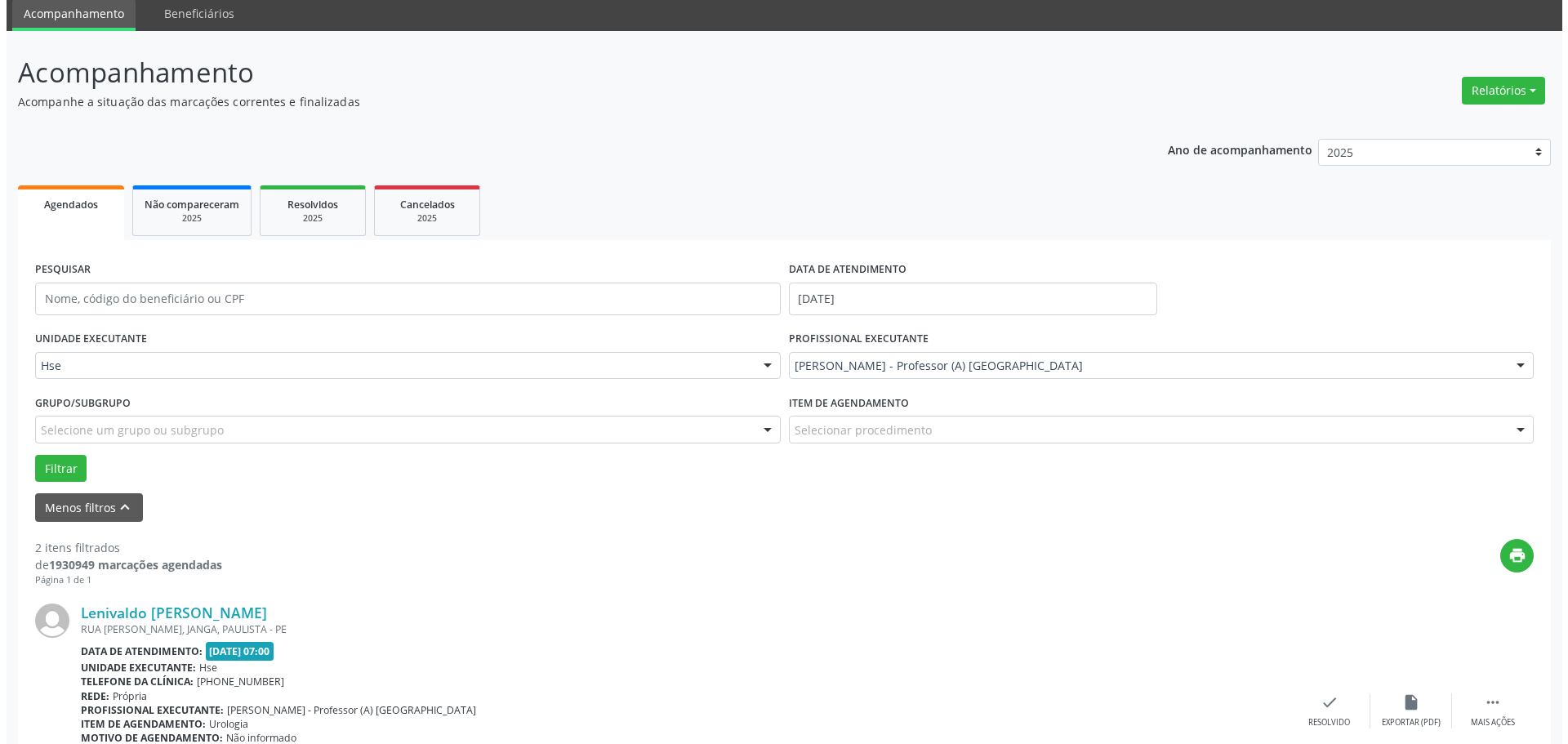
scroll to position [326, 0]
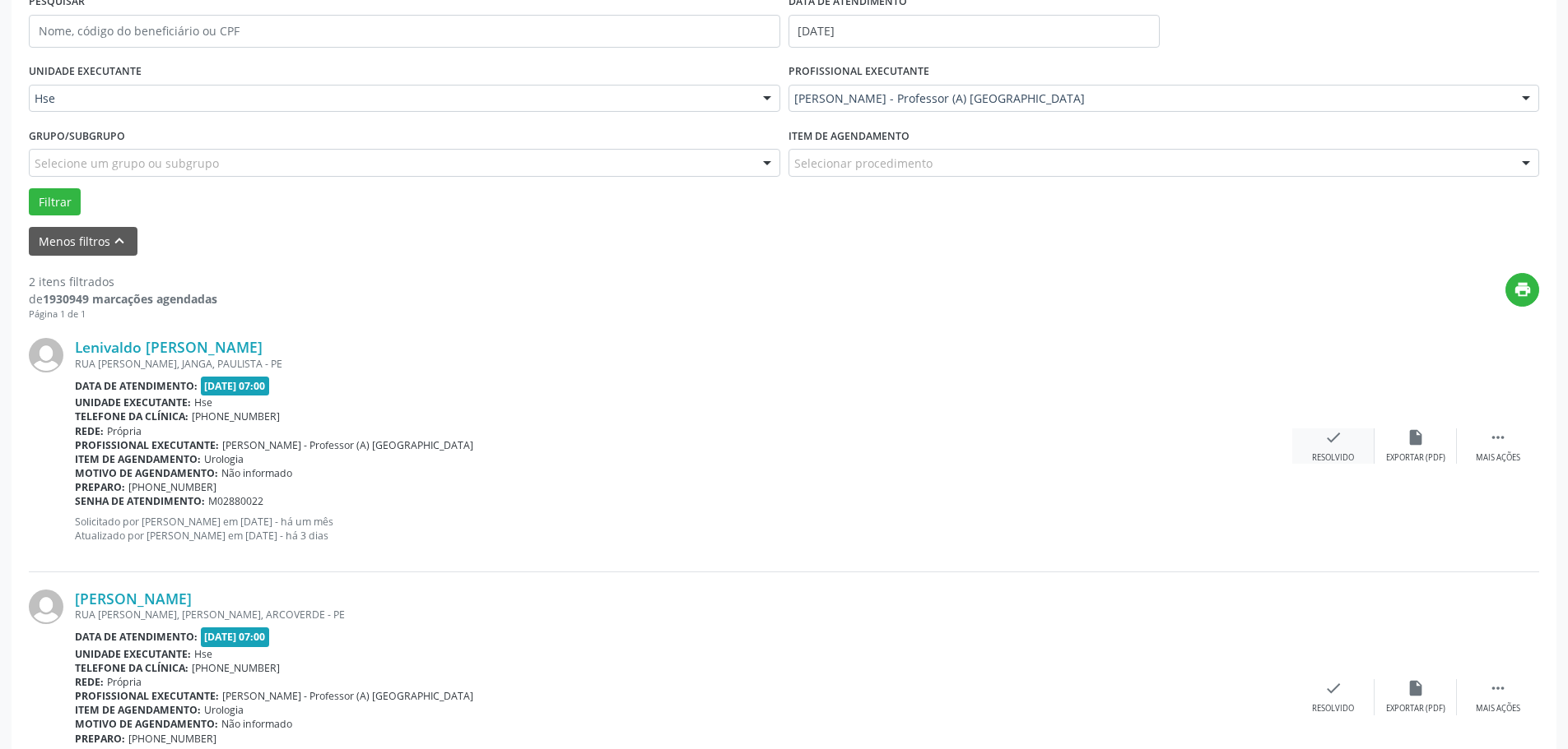
click at [1348, 458] on div "Resolvido" at bounding box center [1333, 458] width 42 height 11
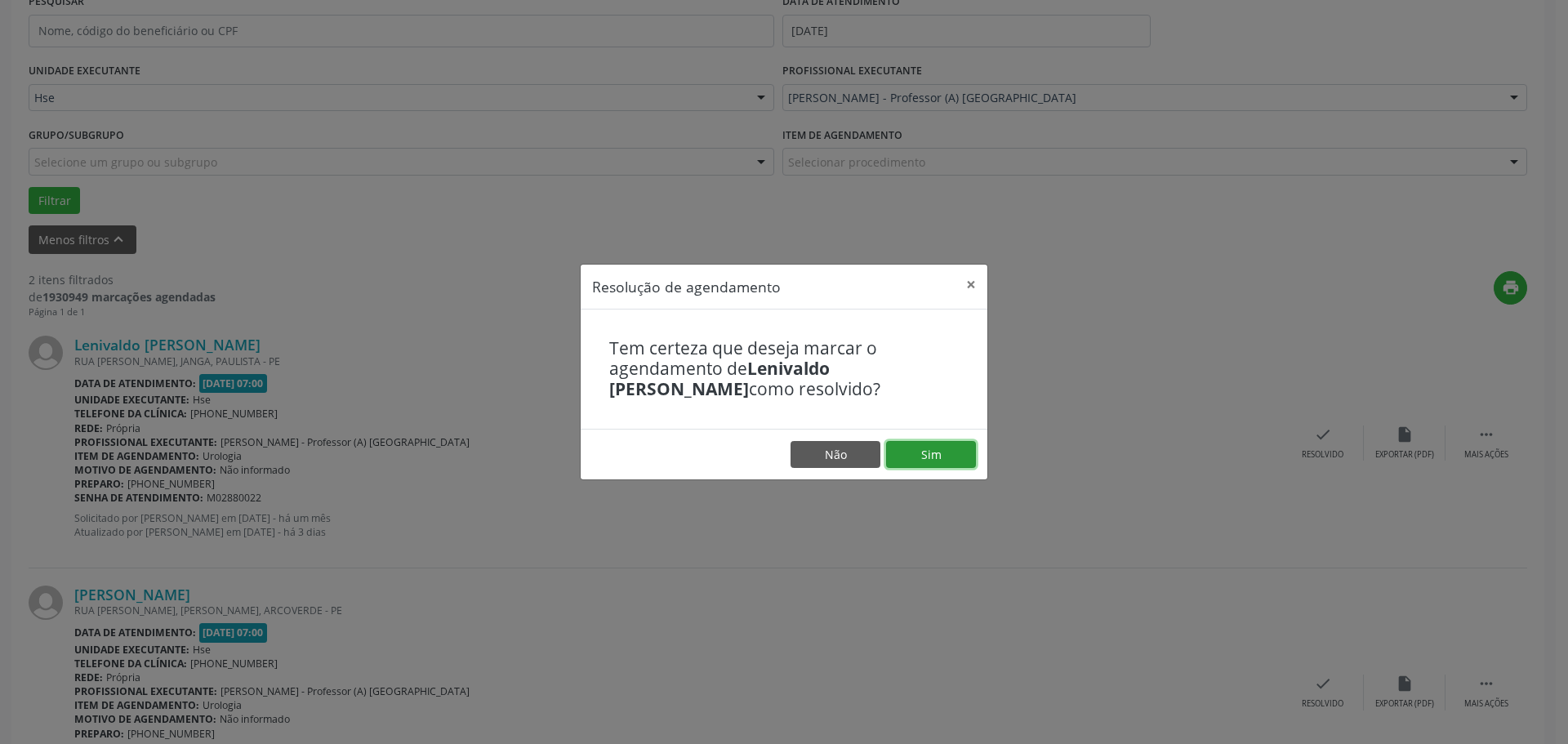
click at [945, 448] on button "Sim" at bounding box center [931, 455] width 89 height 28
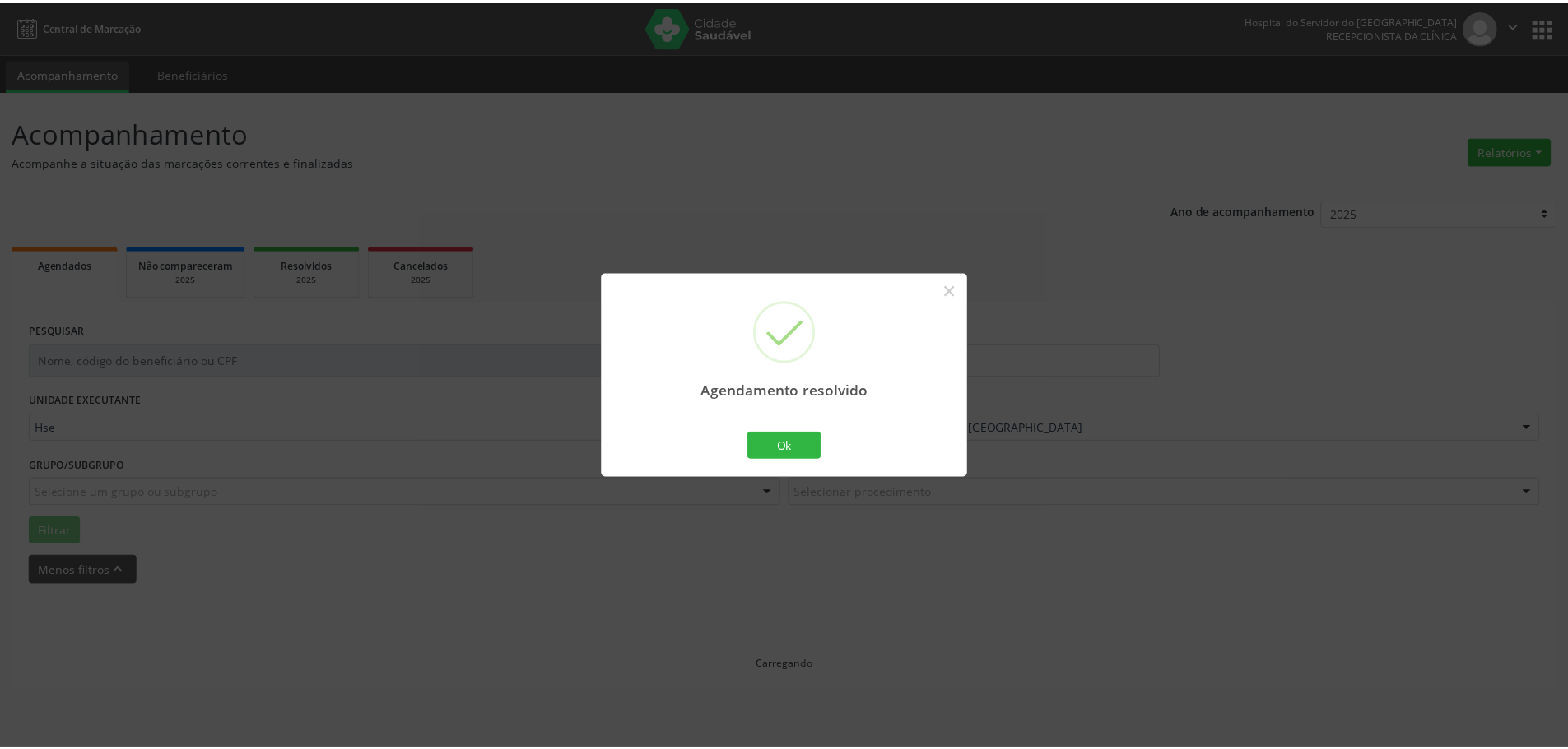
scroll to position [0, 0]
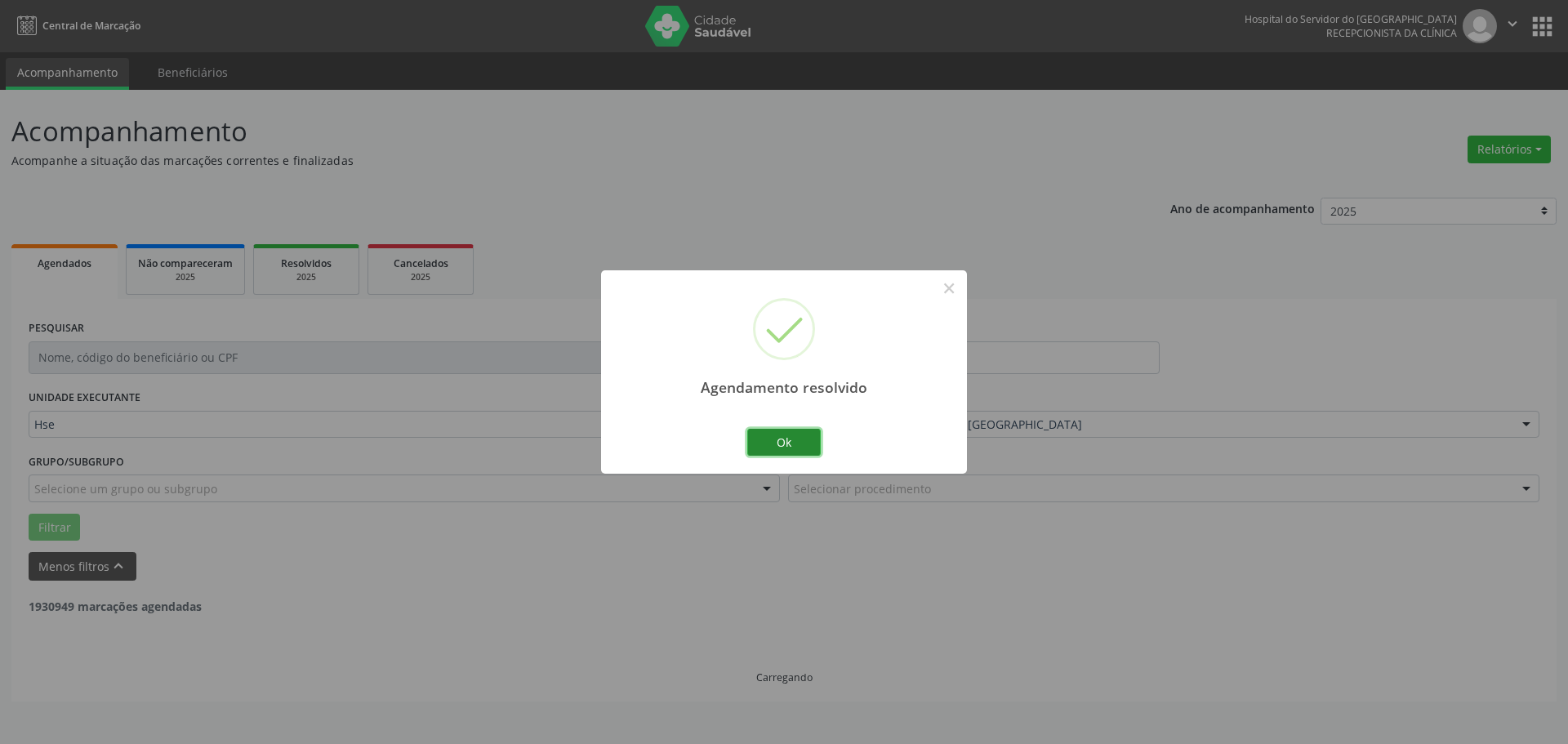
click at [796, 453] on button "Ok" at bounding box center [784, 442] width 73 height 28
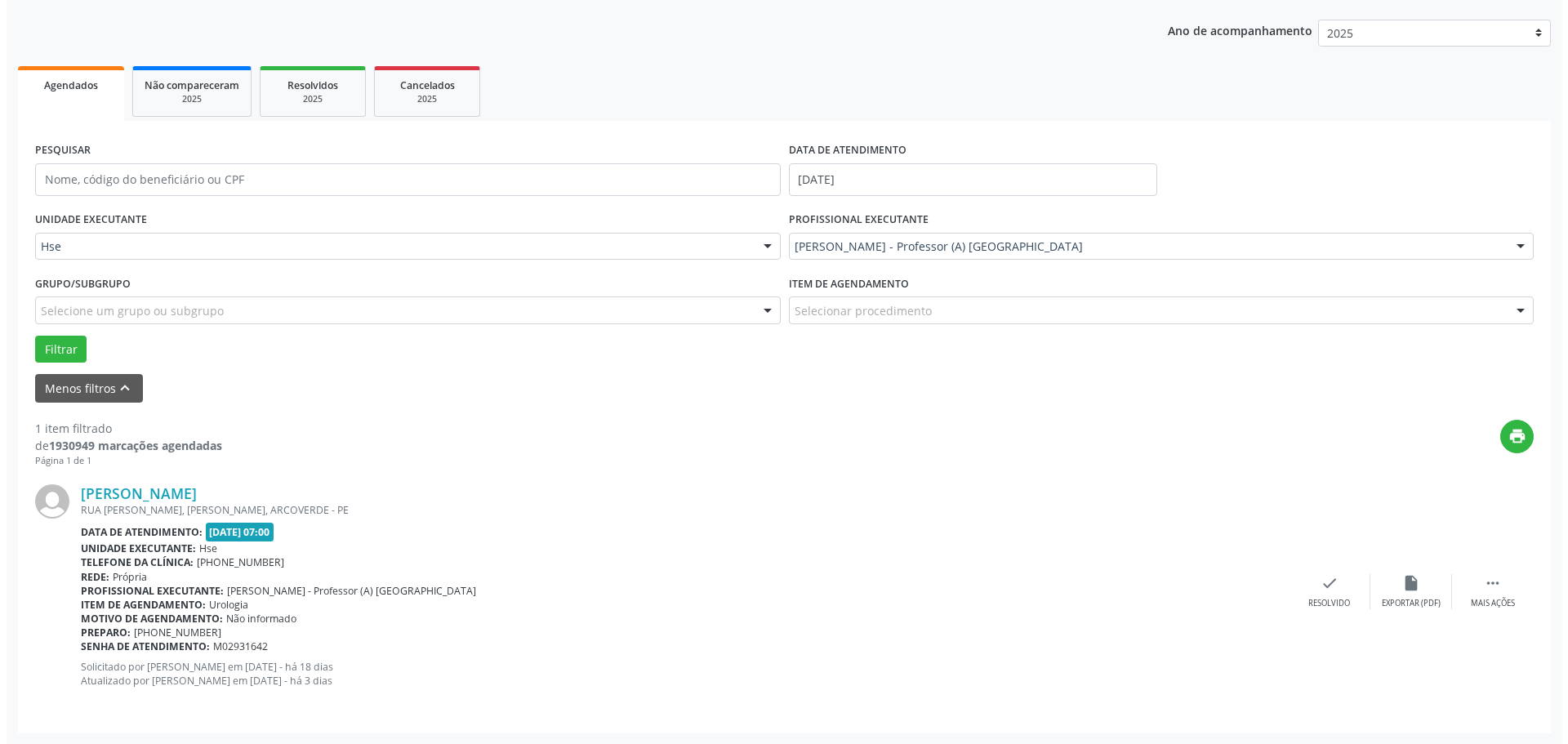
scroll to position [179, 0]
click at [1318, 602] on div "Resolvido" at bounding box center [1323, 603] width 42 height 11
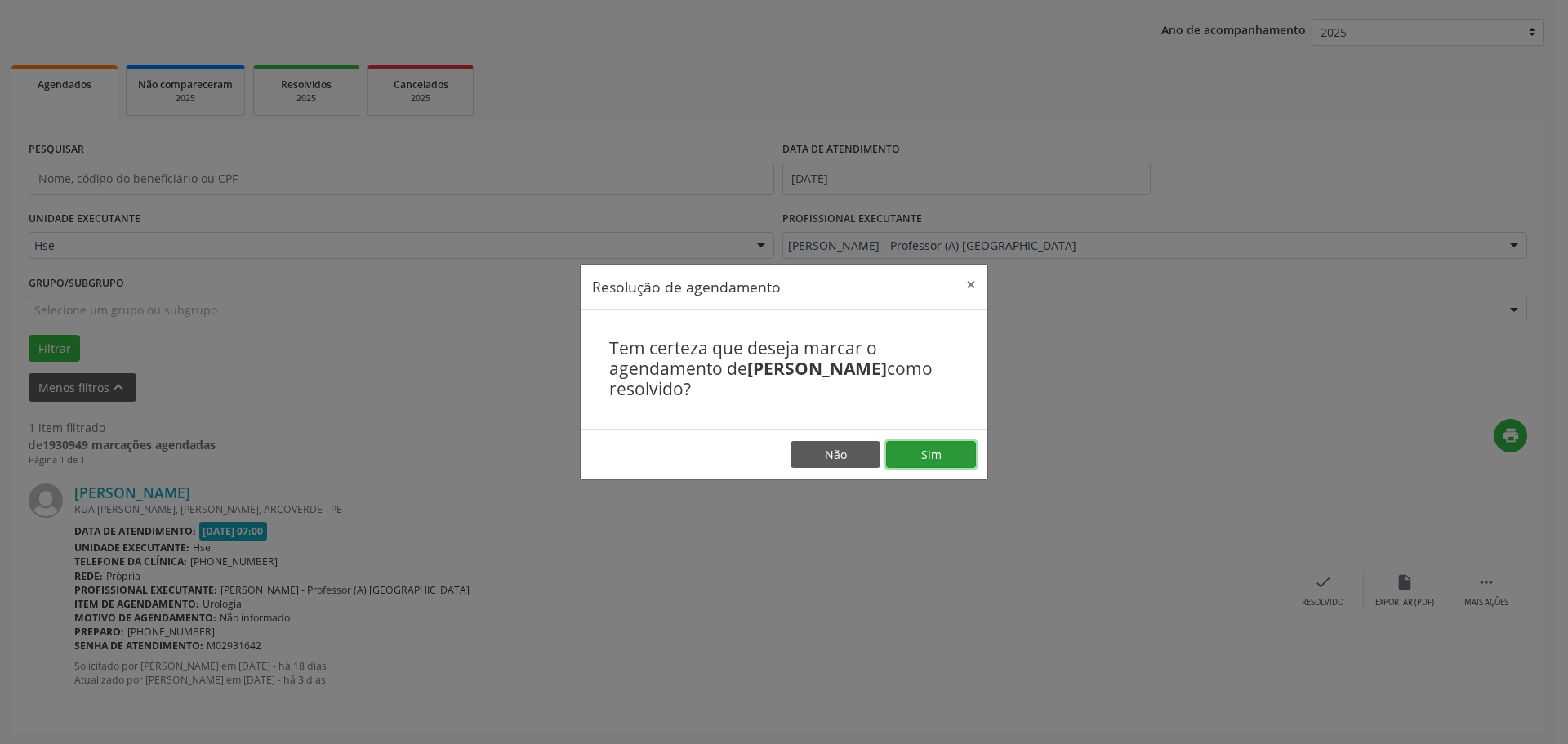
click at [910, 452] on button "Sim" at bounding box center [931, 455] width 89 height 28
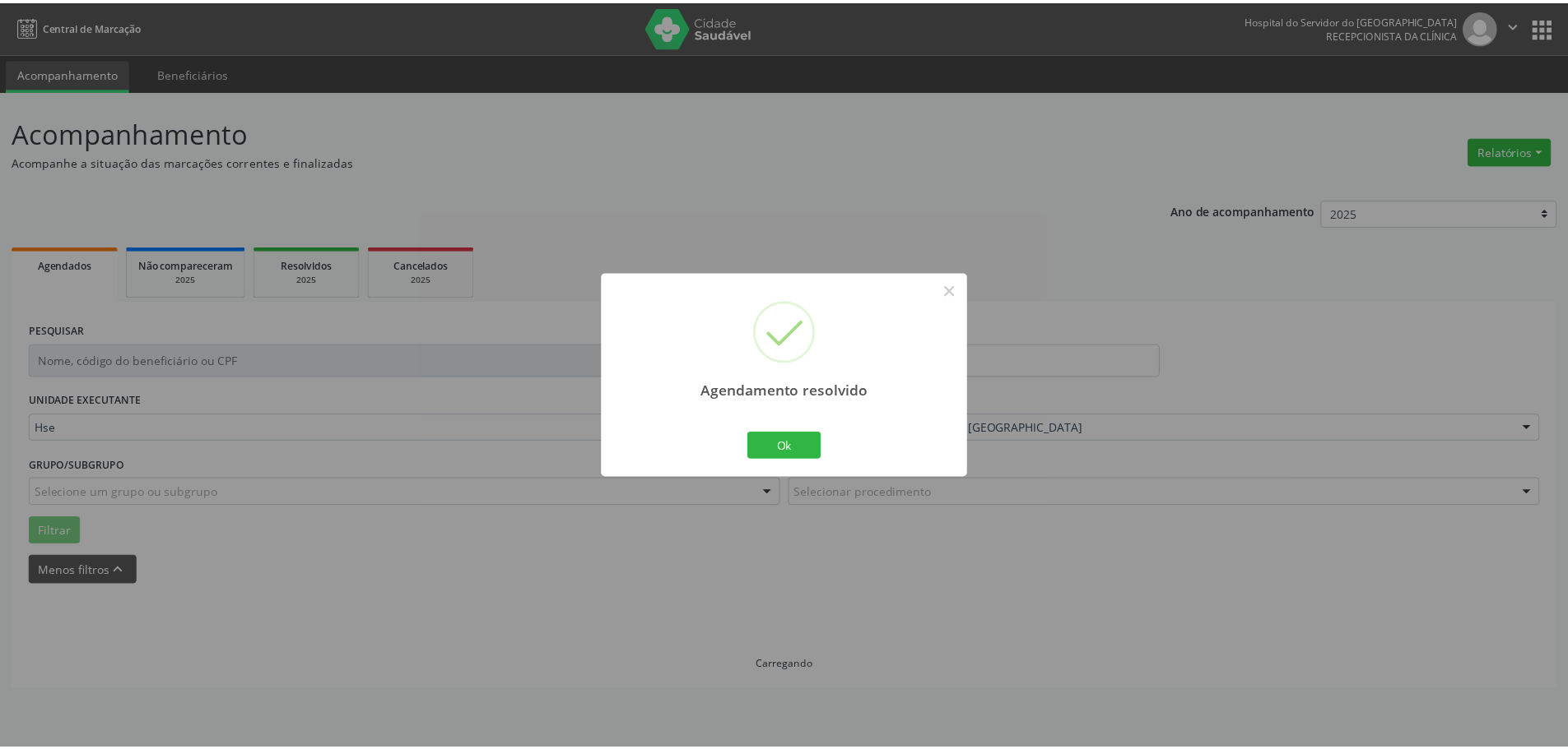
scroll to position [0, 0]
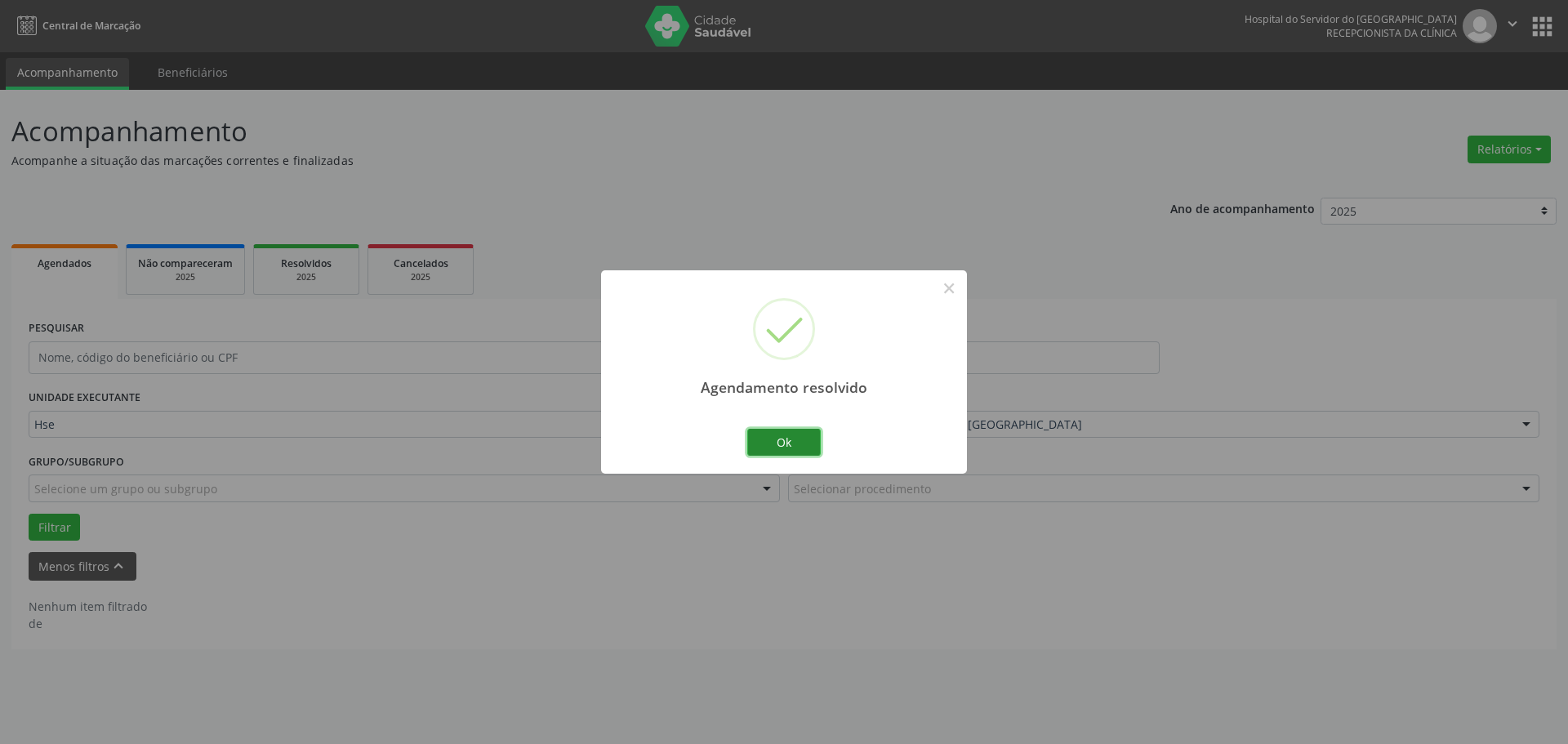
click at [795, 440] on button "Ok" at bounding box center [784, 442] width 73 height 28
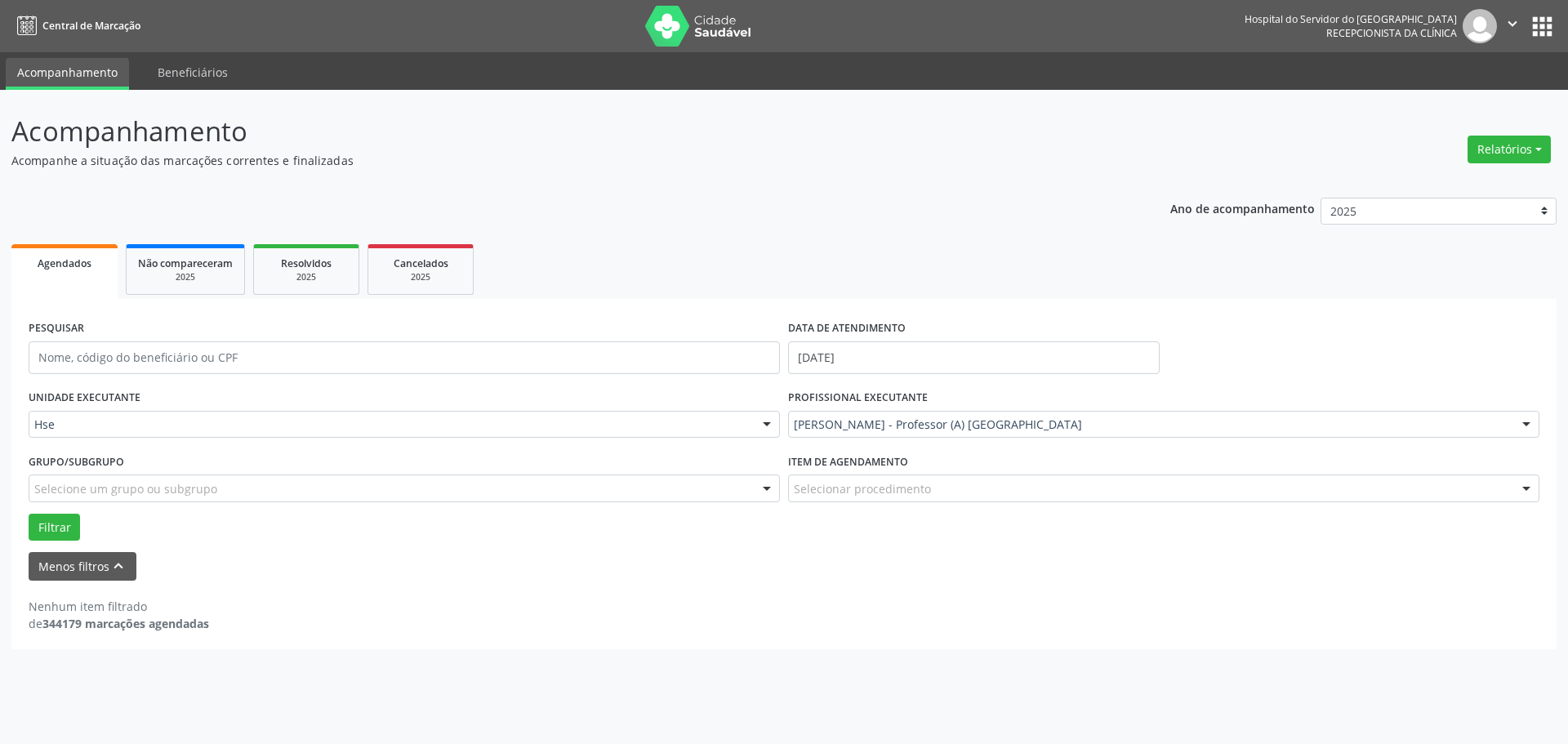
click at [910, 435] on div "[PERSON_NAME] - Professor (A) [GEOGRAPHIC_DATA]" at bounding box center [1164, 424] width 751 height 28
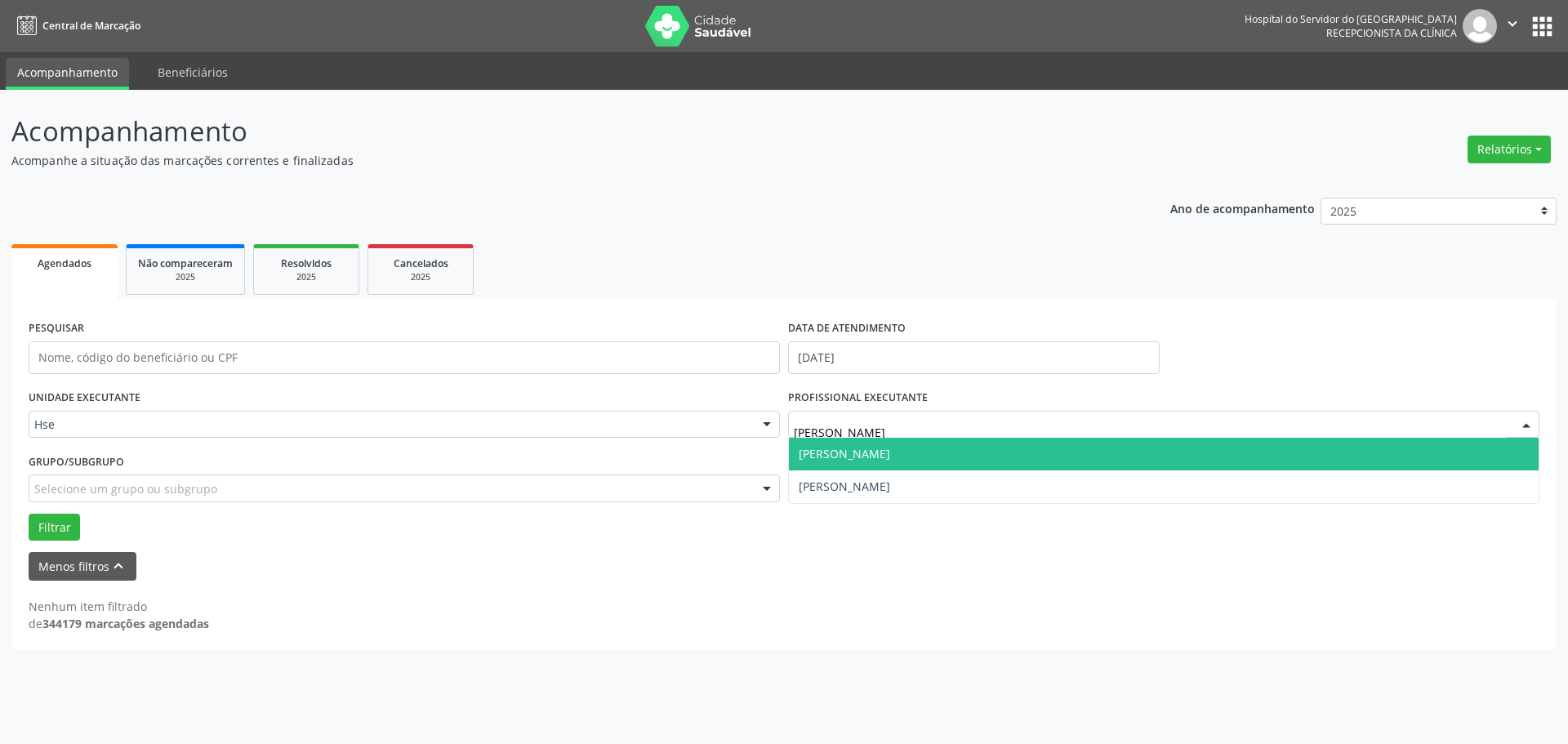
click at [931, 454] on span "[PERSON_NAME]" at bounding box center [1163, 454] width 749 height 32
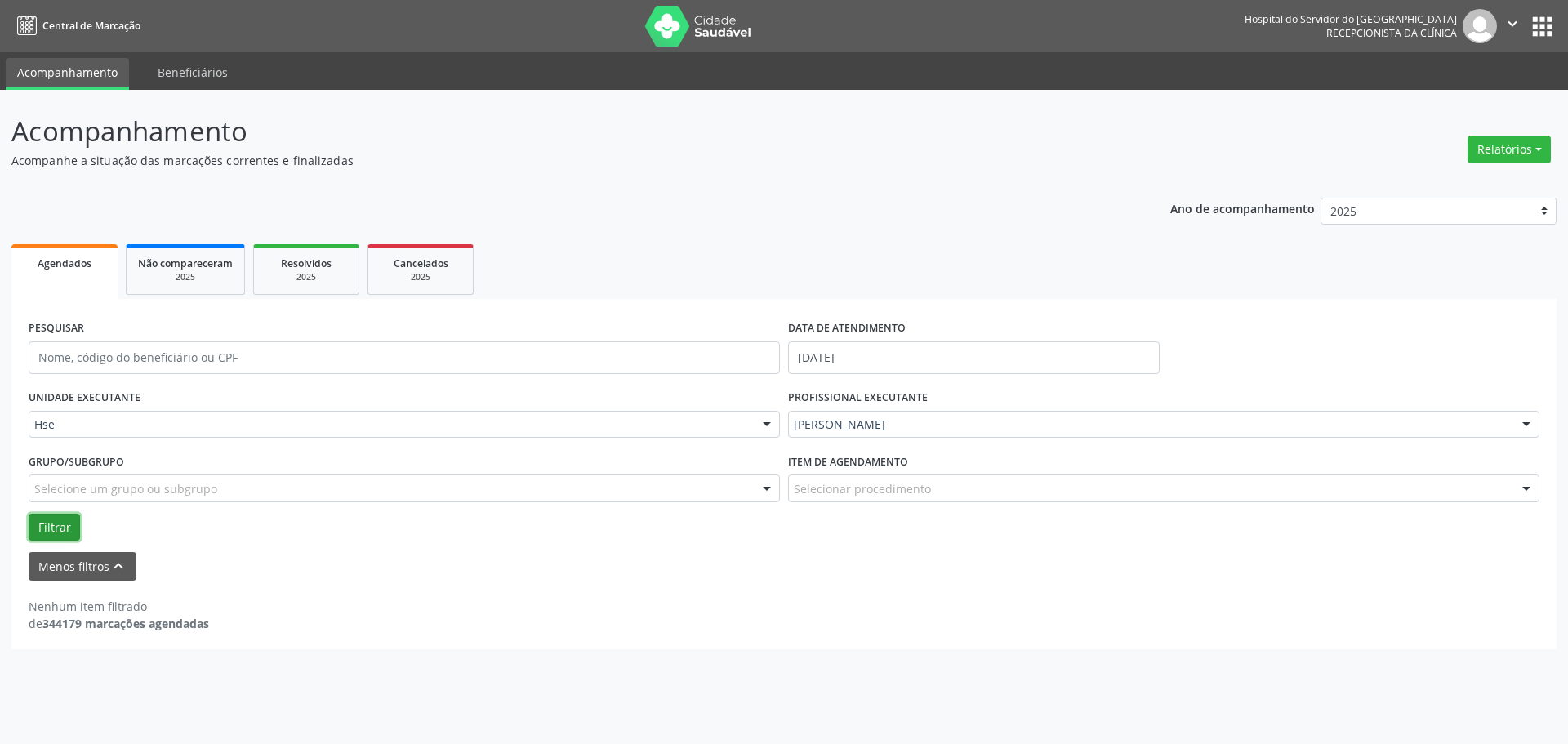
click at [64, 519] on button "Filtrar" at bounding box center [54, 527] width 51 height 28
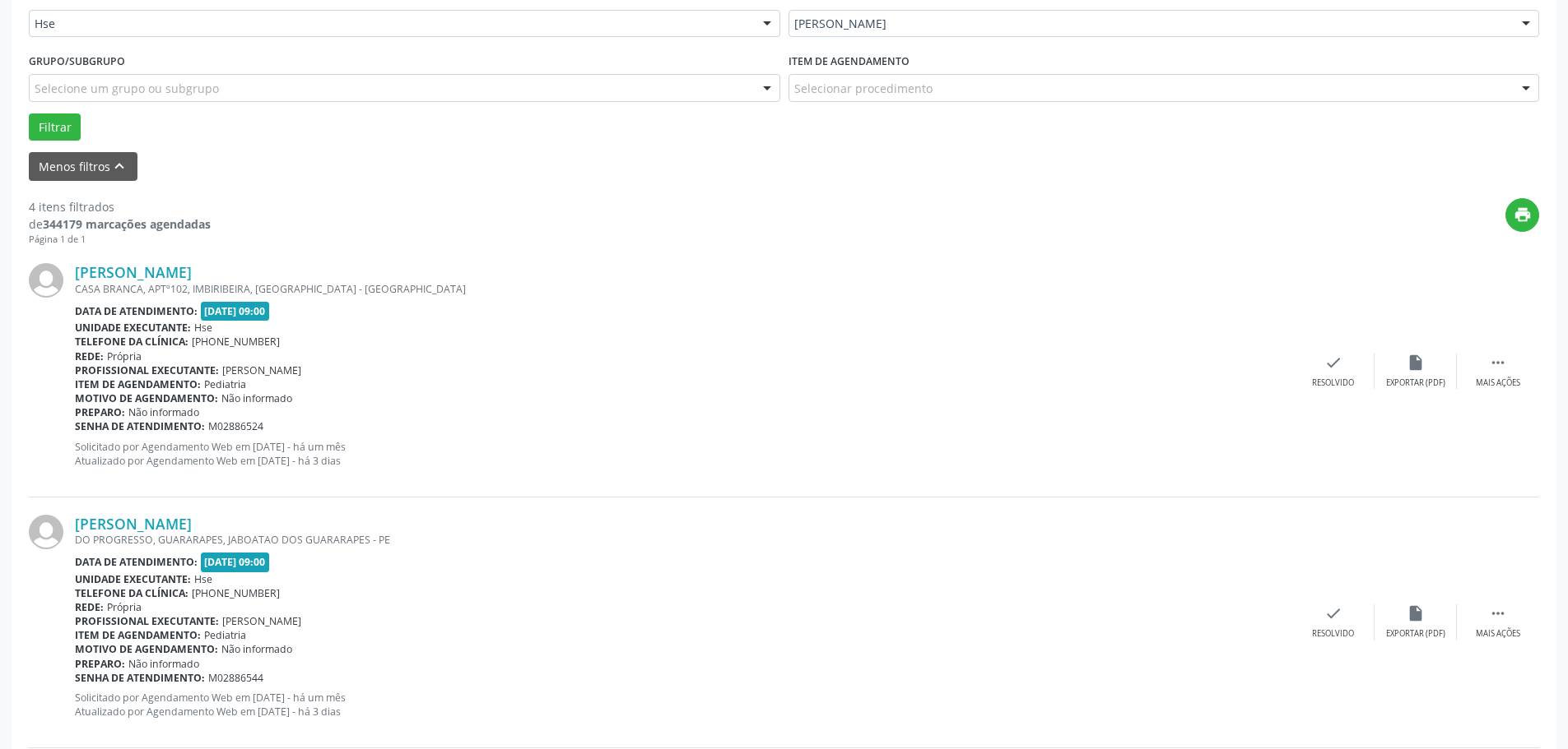
scroll to position [411, 0]
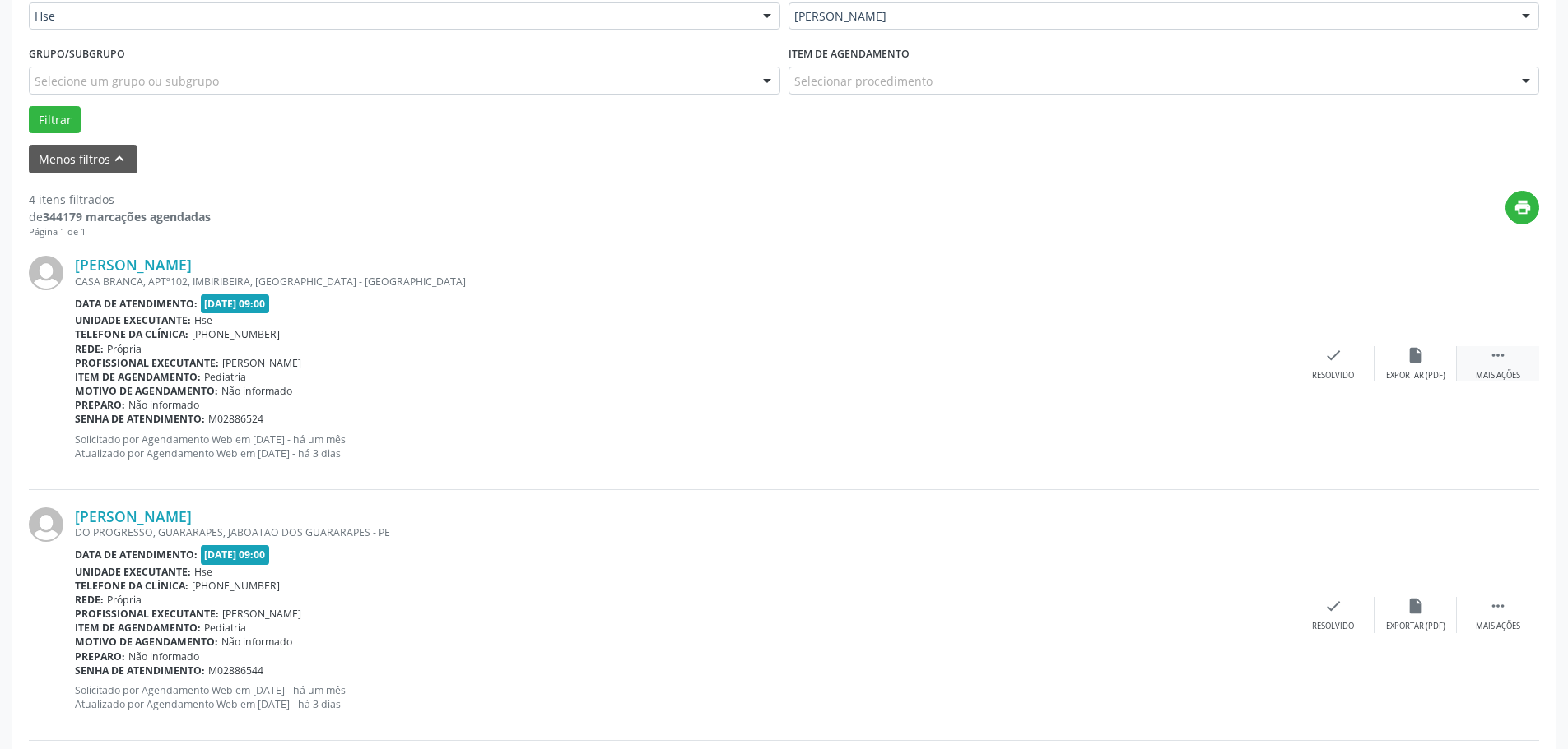
click at [1515, 366] on div " Mais ações" at bounding box center [1498, 363] width 82 height 35
click at [1406, 364] on div "alarm_off Não compareceu" at bounding box center [1416, 363] width 82 height 35
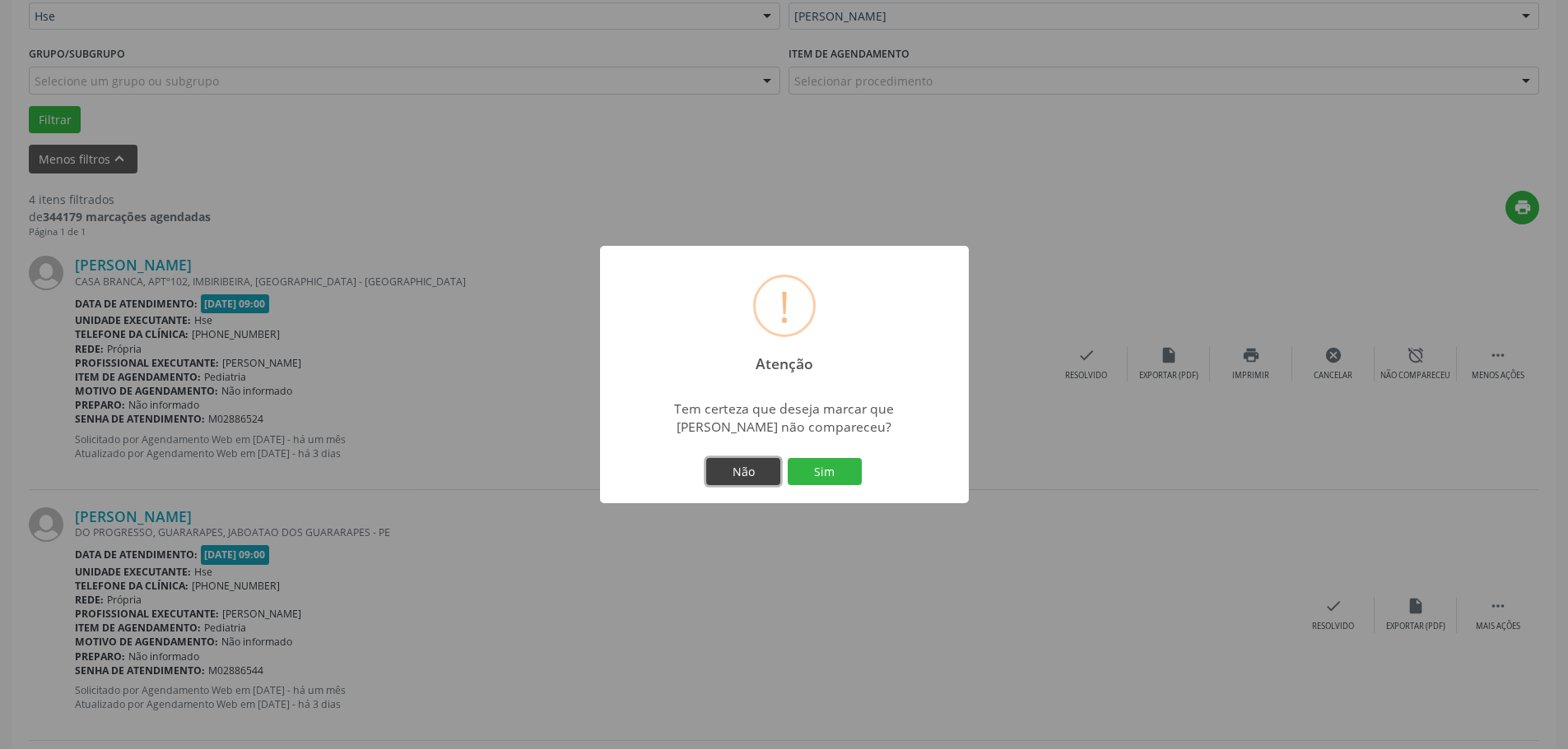
click at [746, 474] on button "Não" at bounding box center [743, 471] width 74 height 28
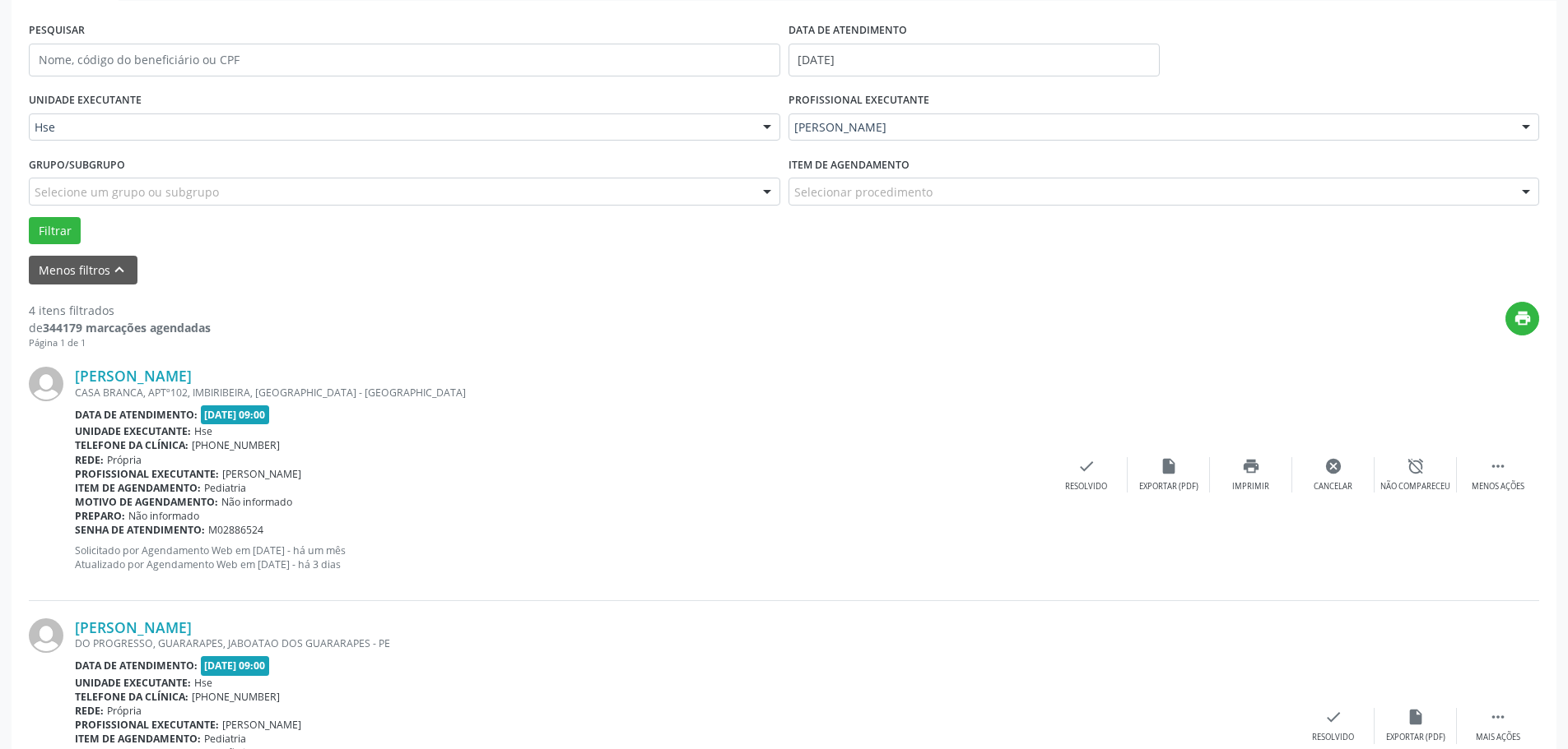
scroll to position [82, 0]
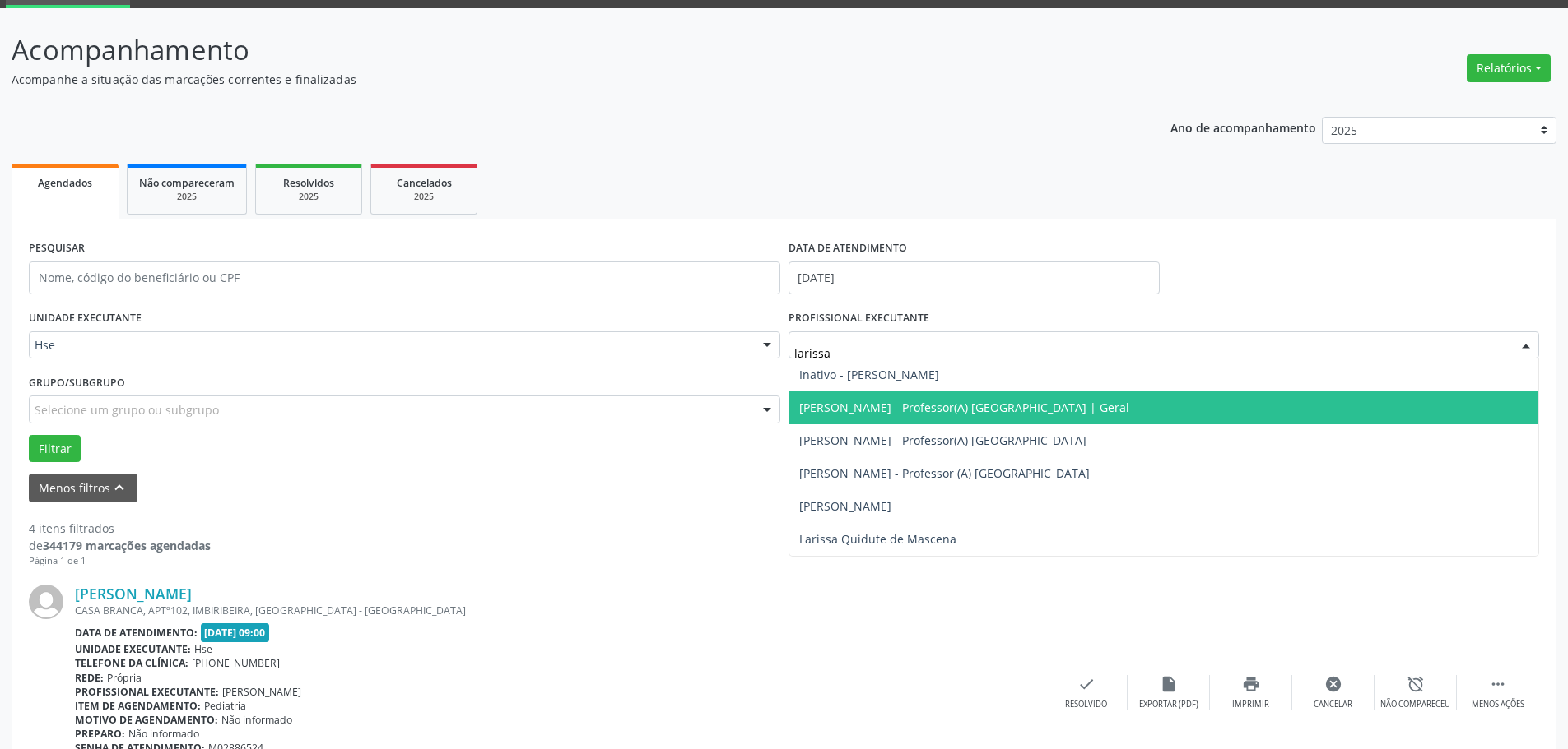
click at [1039, 404] on span "[PERSON_NAME] - Professor(A) [GEOGRAPHIC_DATA] | Geral" at bounding box center [964, 407] width 330 height 15
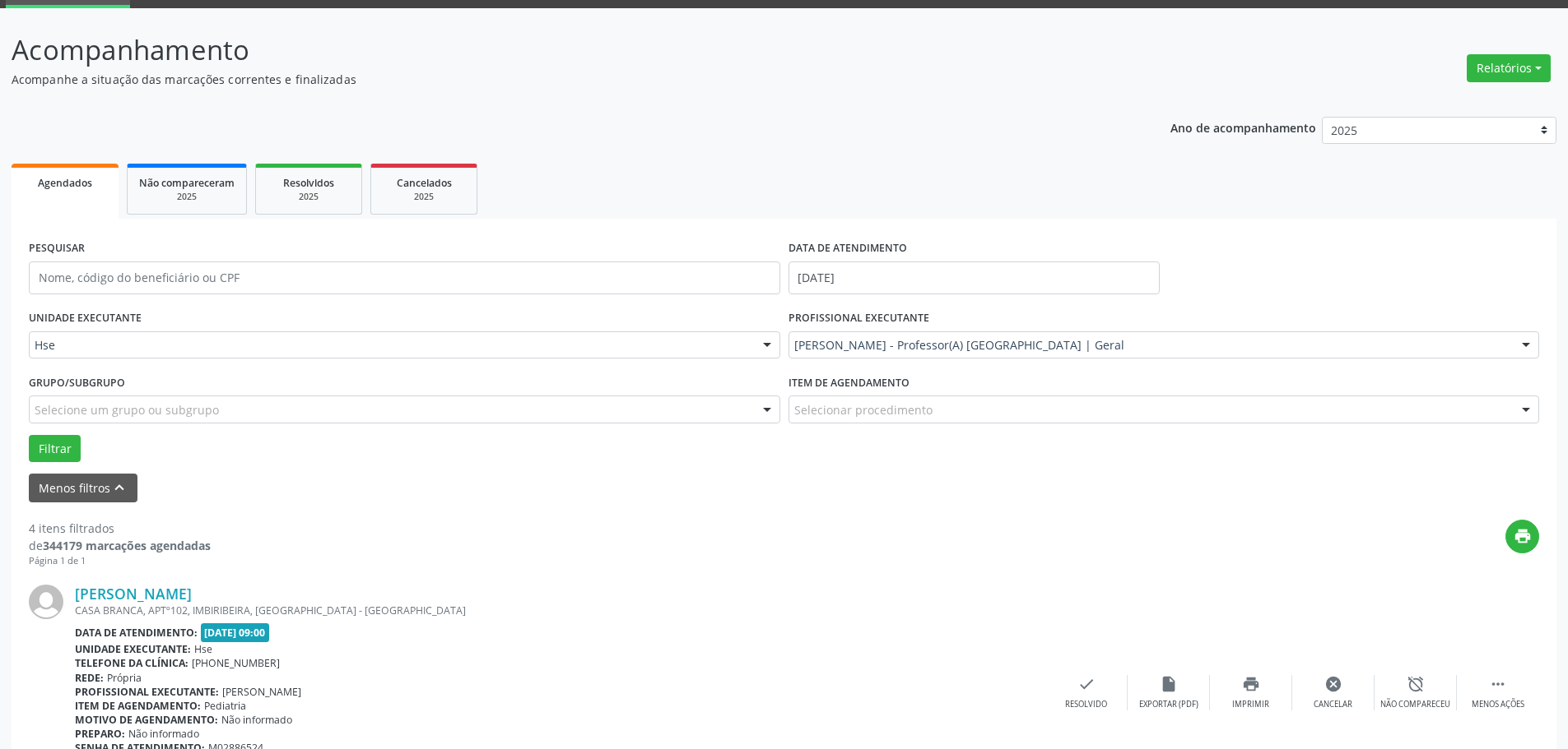
click at [62, 432] on div "Grupo/Subgrupo Selecione um grupo ou subgrupo Todos os grupos e subgrupos Nenhu…" at bounding box center [404, 401] width 760 height 64
click at [64, 451] on button "Filtrar" at bounding box center [55, 448] width 52 height 28
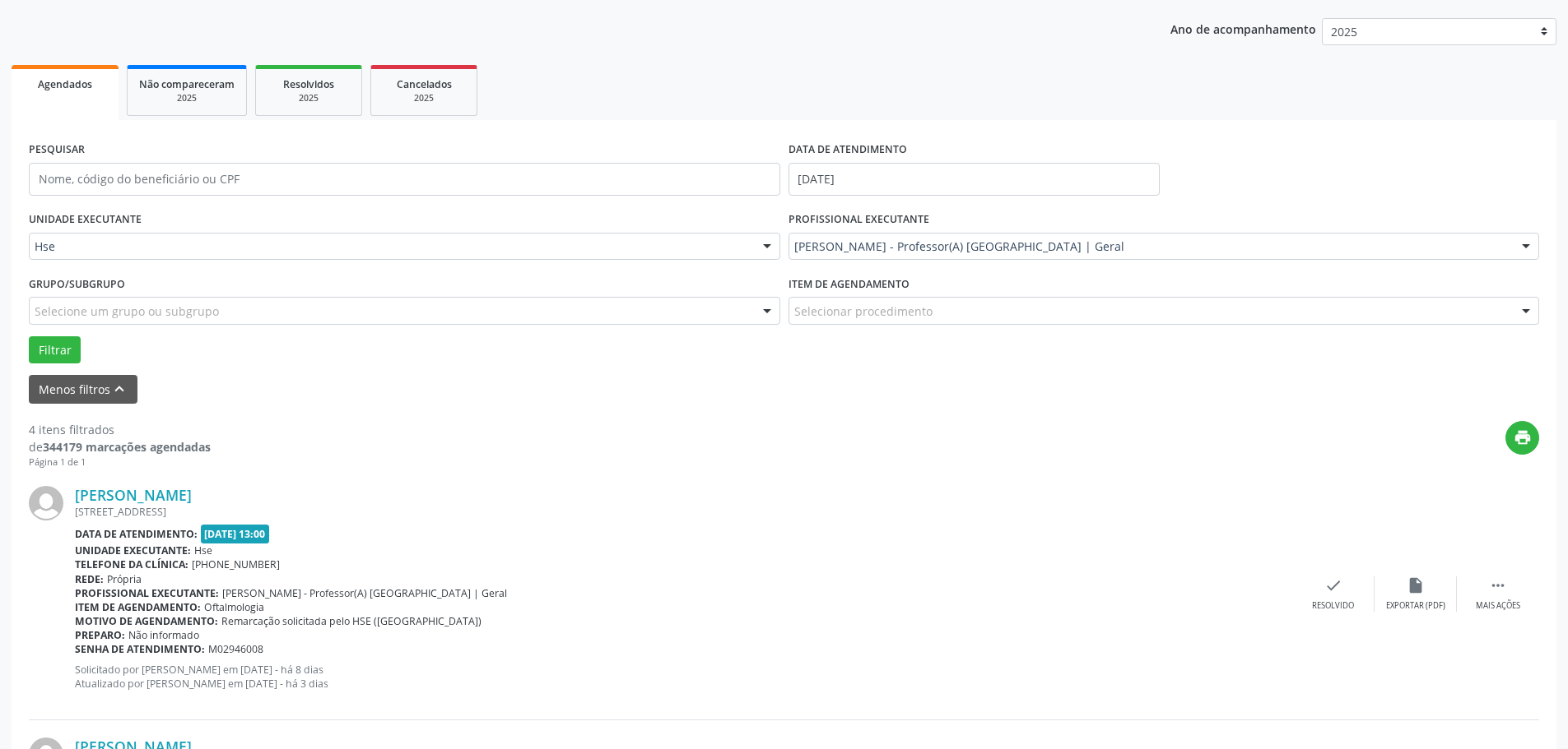
scroll to position [440, 0]
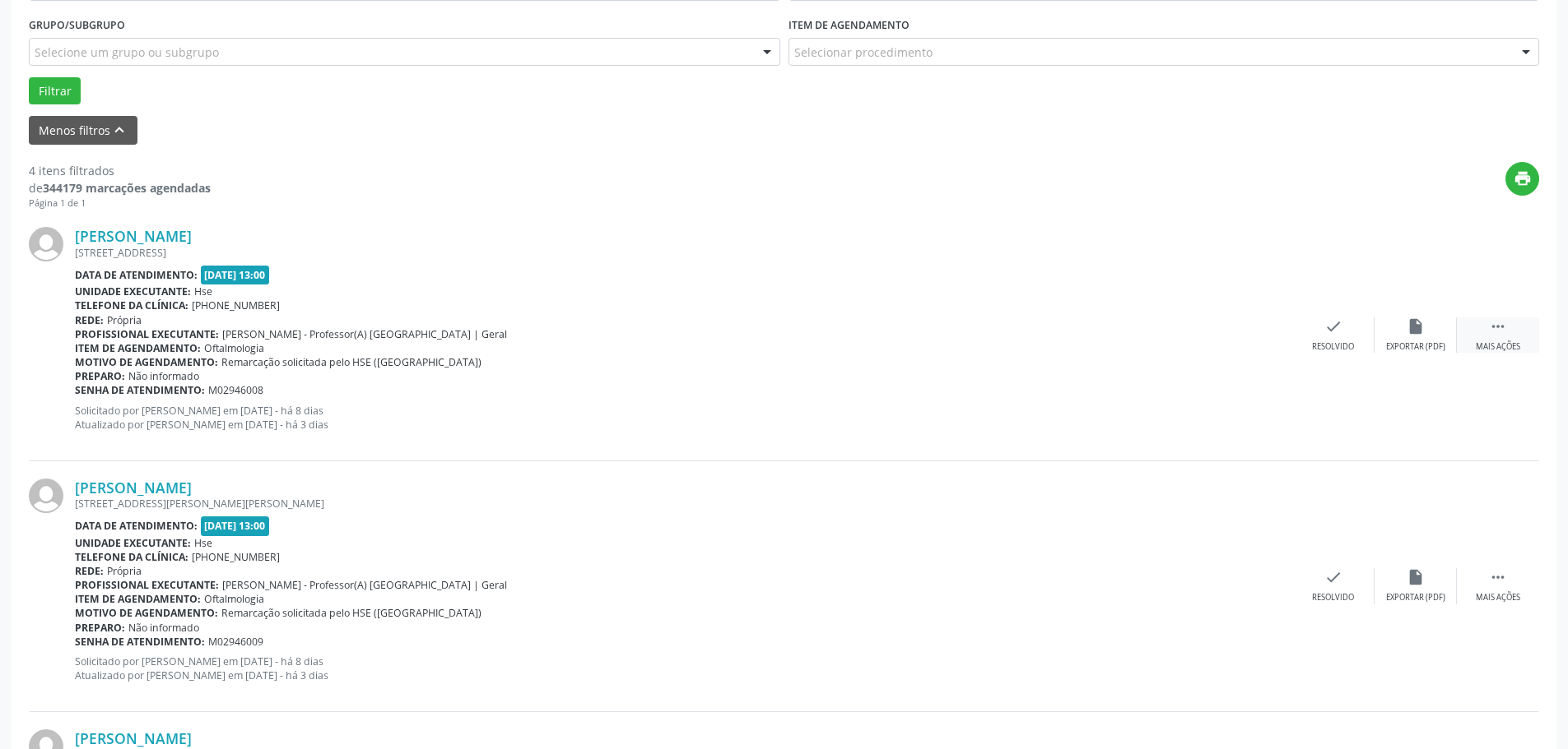
click at [1506, 334] on icon "" at bounding box center [1497, 326] width 18 height 18
click at [1393, 340] on div "alarm_off Não compareceu" at bounding box center [1416, 334] width 82 height 35
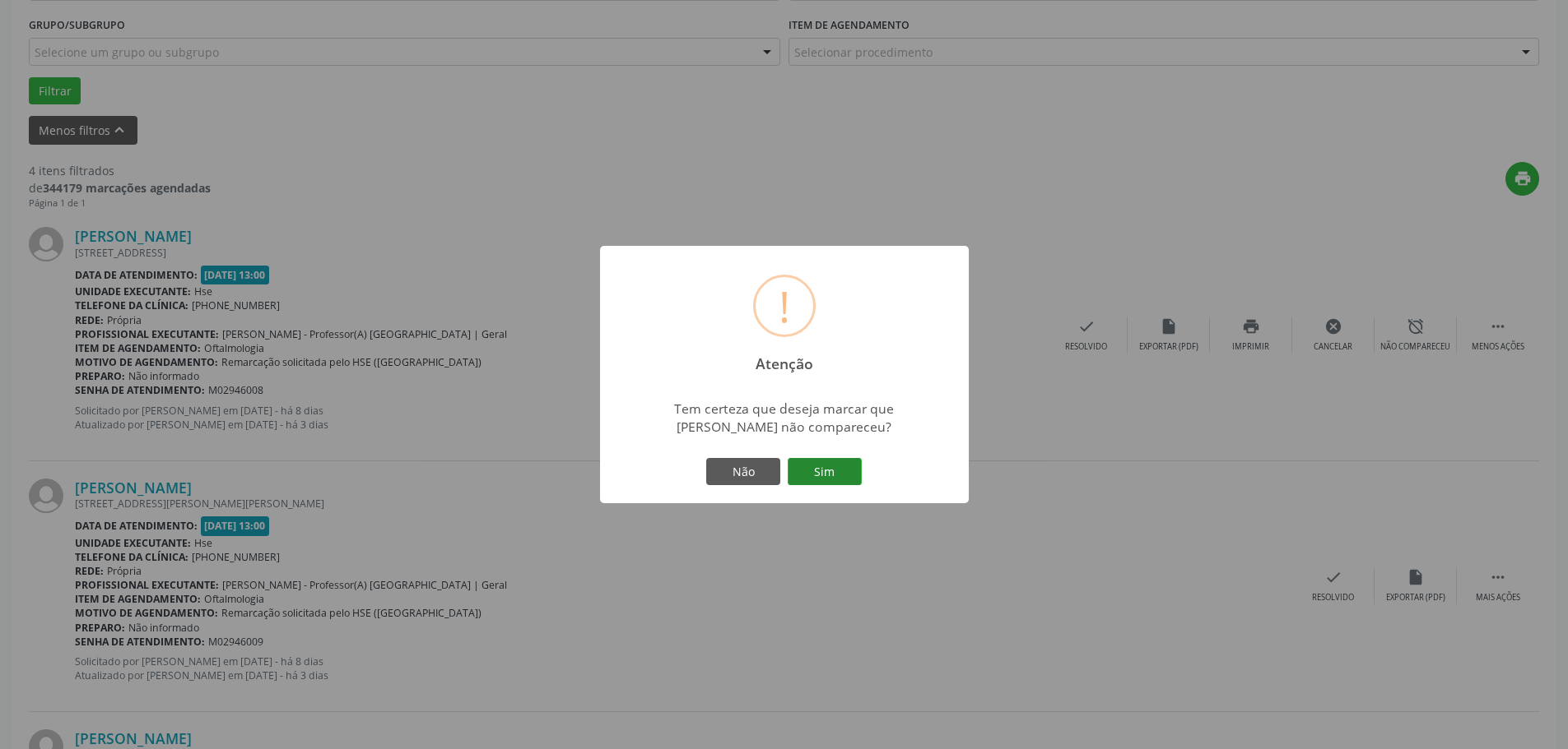
click at [812, 468] on button "Sim" at bounding box center [824, 471] width 74 height 28
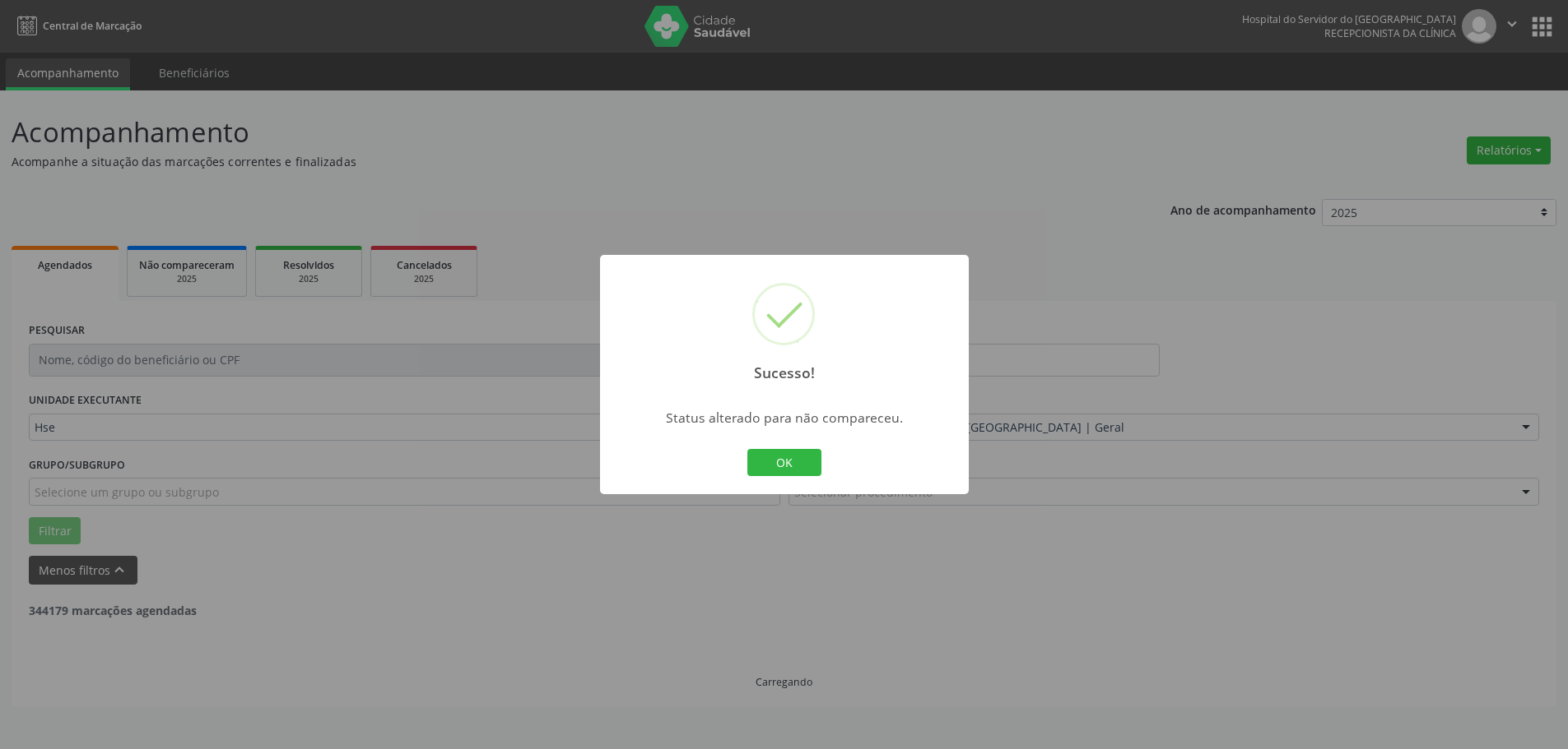
scroll to position [0, 0]
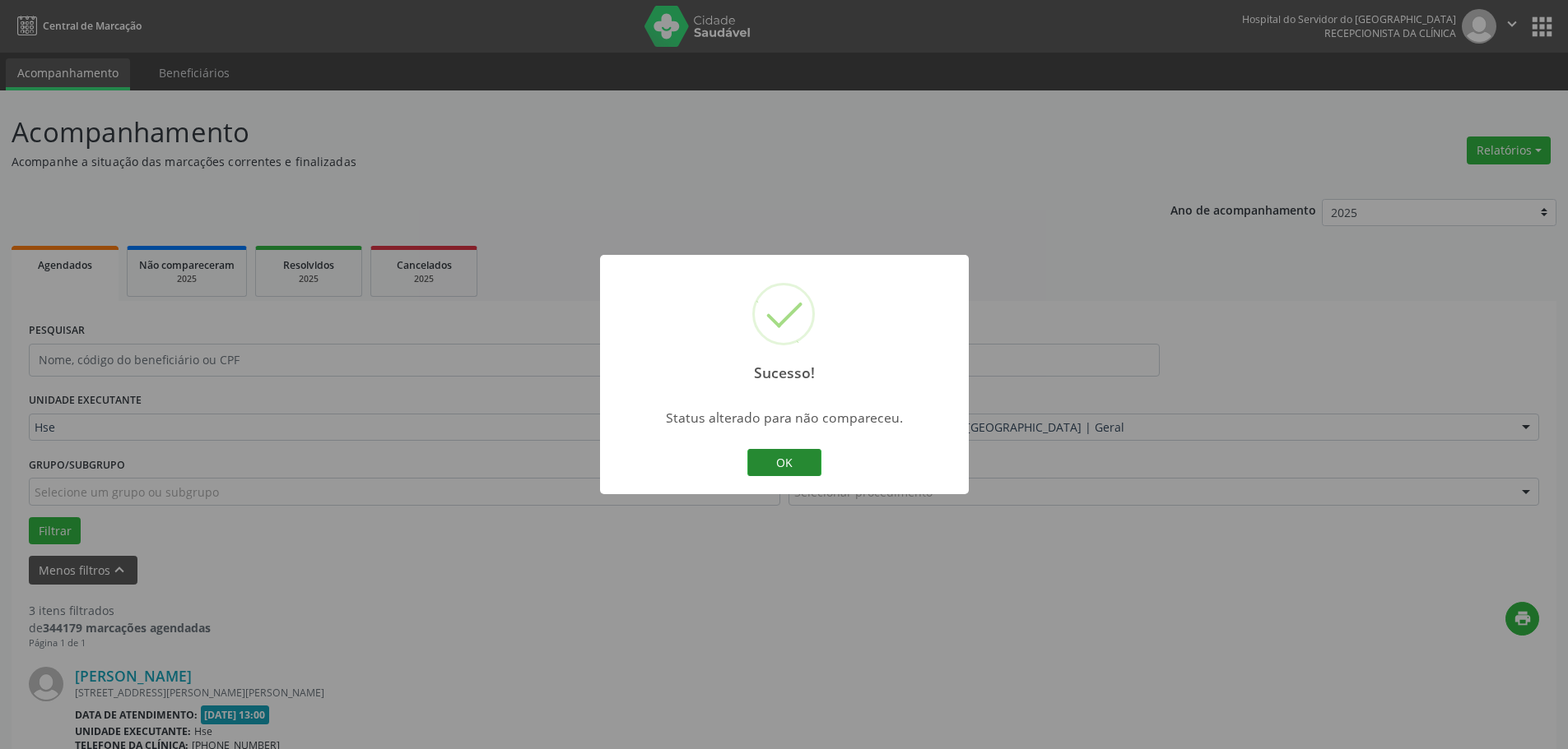
click at [774, 466] on button "OK" at bounding box center [784, 463] width 74 height 28
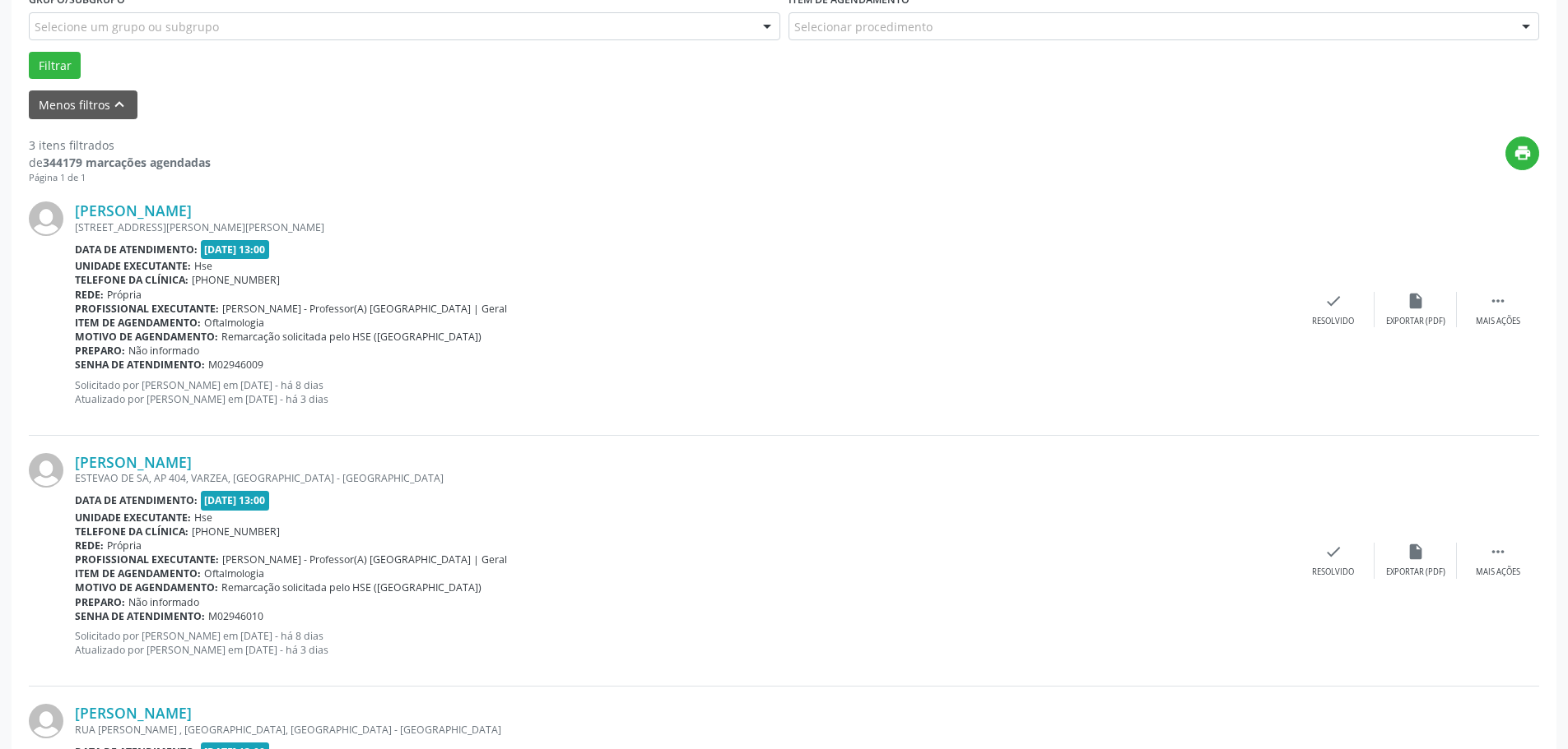
scroll to position [493, 0]
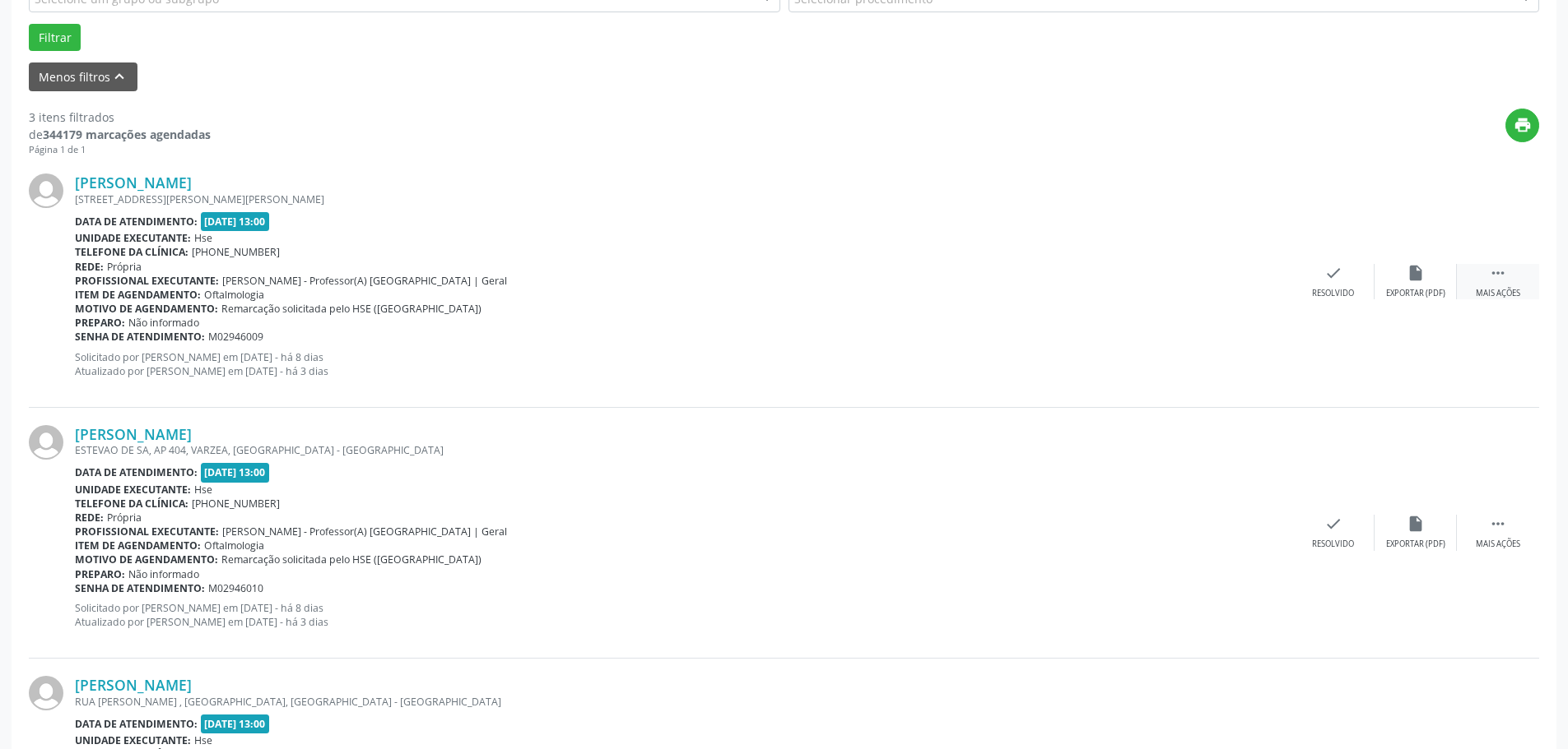
click at [1510, 291] on div "Mais ações" at bounding box center [1498, 294] width 44 height 11
click at [1408, 291] on div "Não compareceu" at bounding box center [1415, 294] width 70 height 11
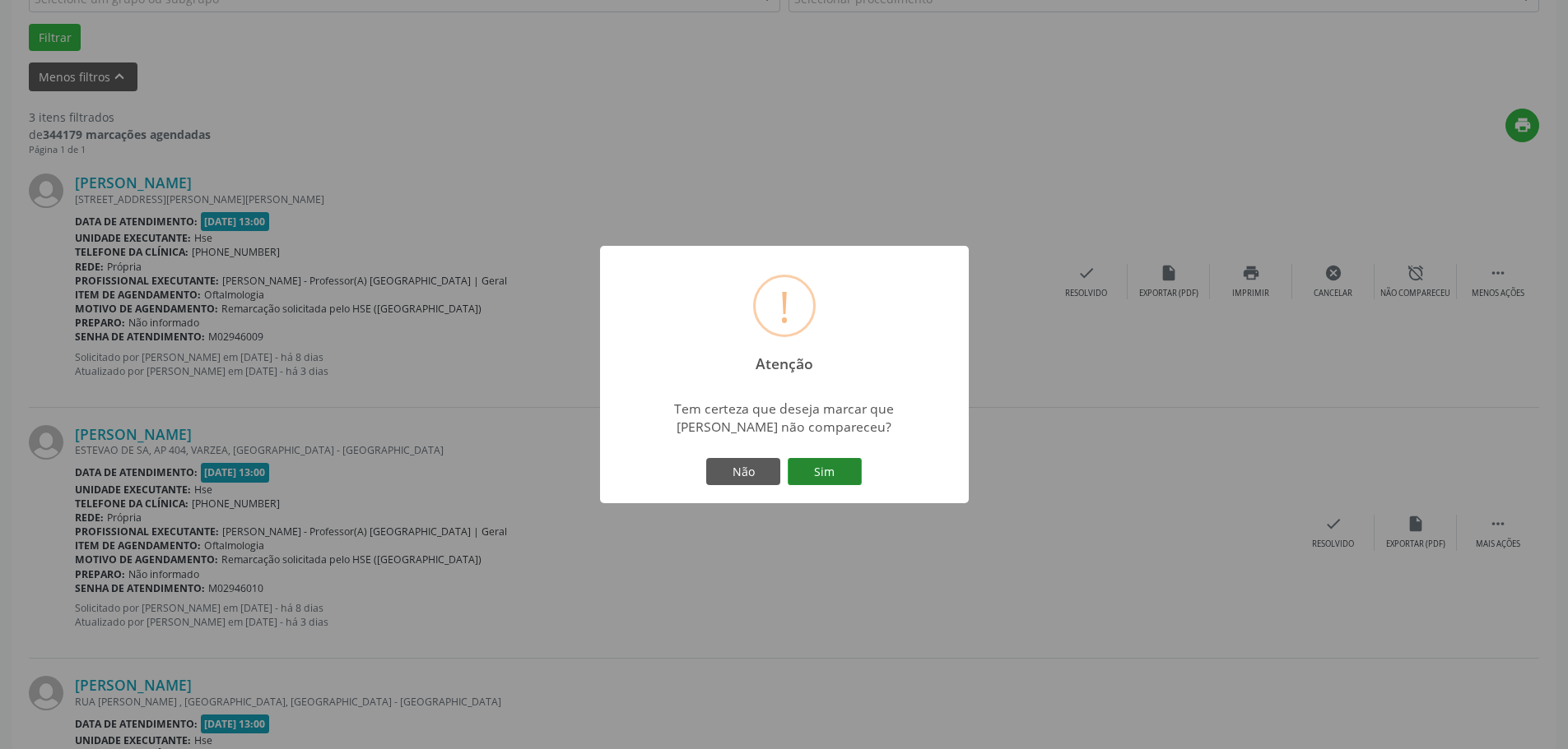
click at [835, 485] on button "Sim" at bounding box center [824, 471] width 74 height 28
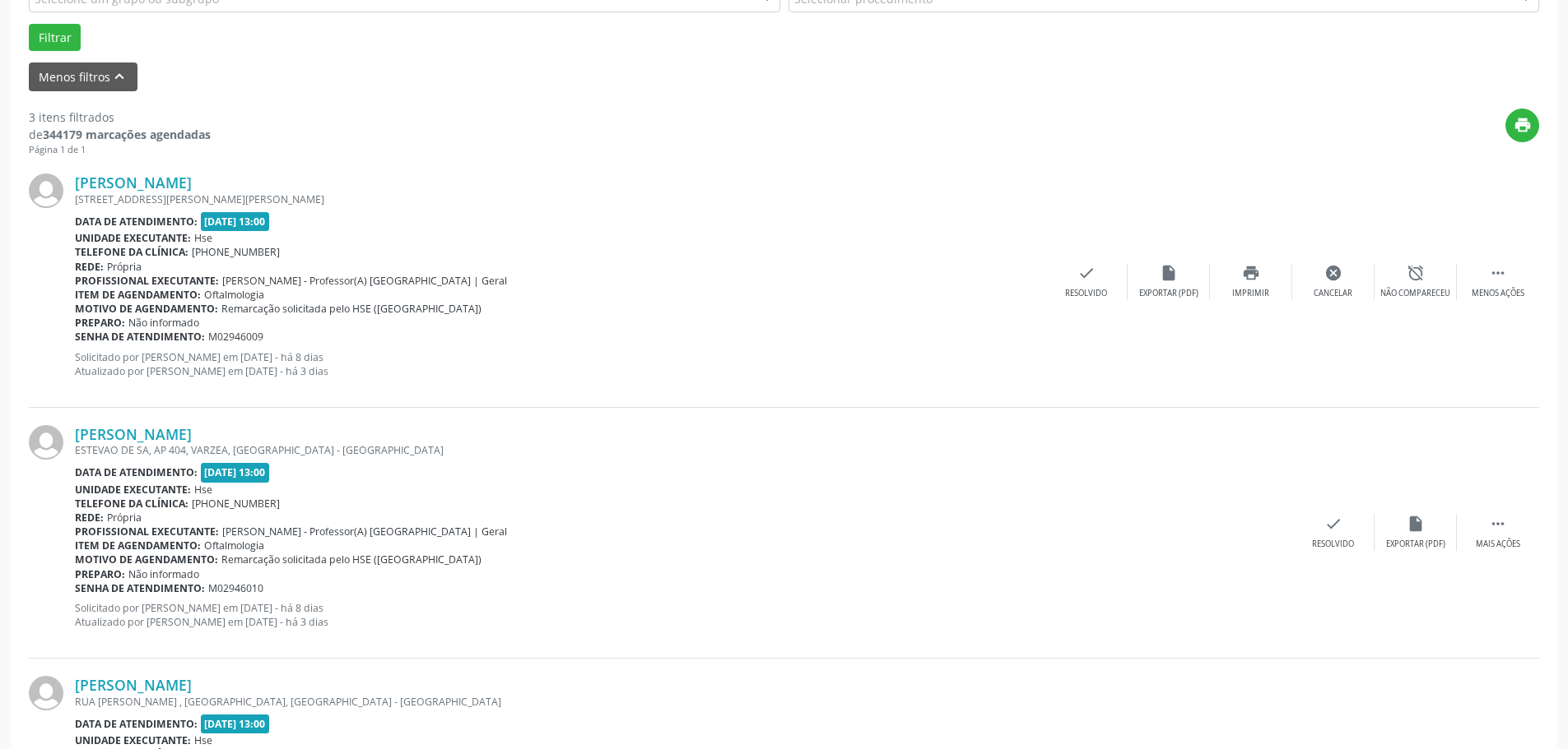
scroll to position [0, 0]
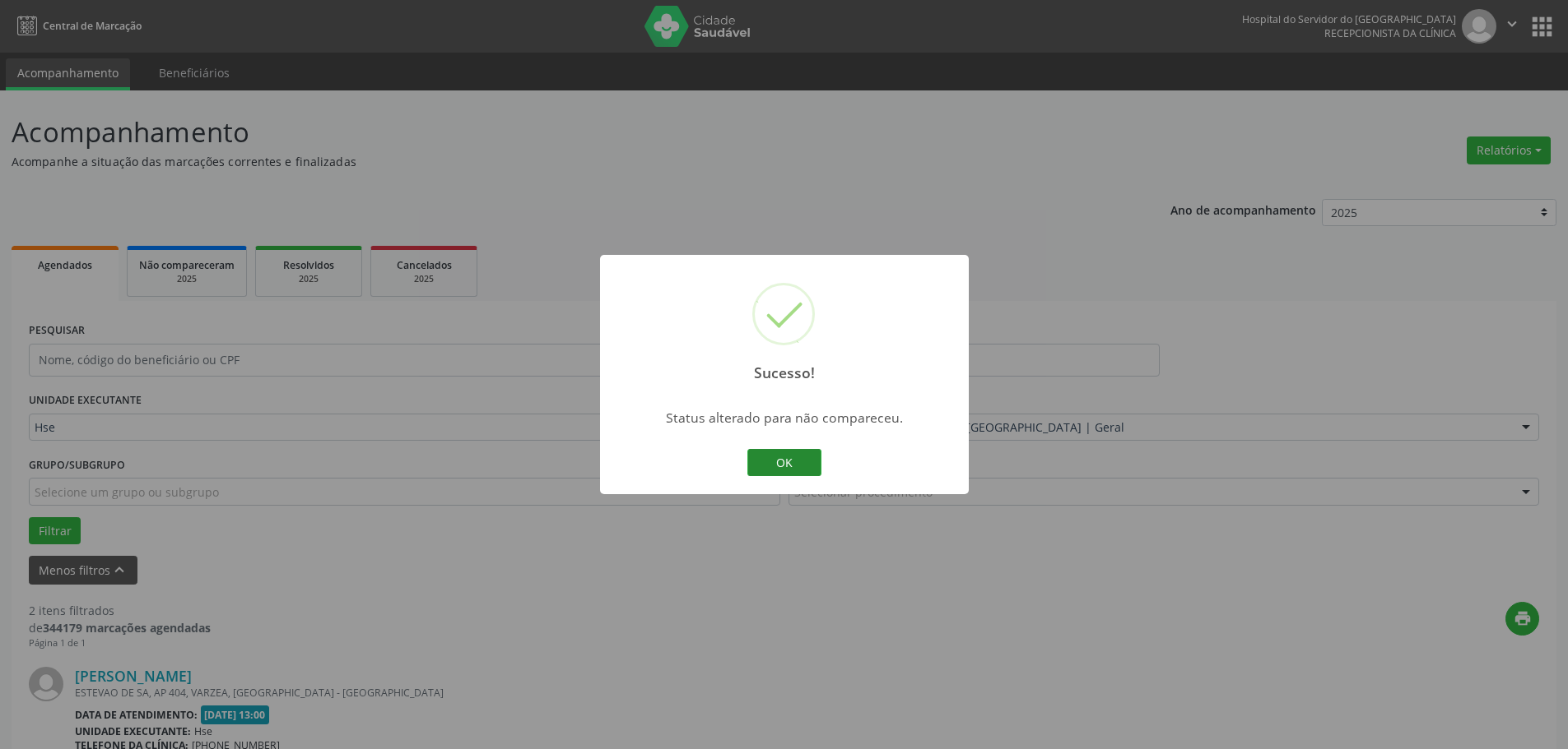
click at [806, 454] on button "OK" at bounding box center [784, 463] width 74 height 28
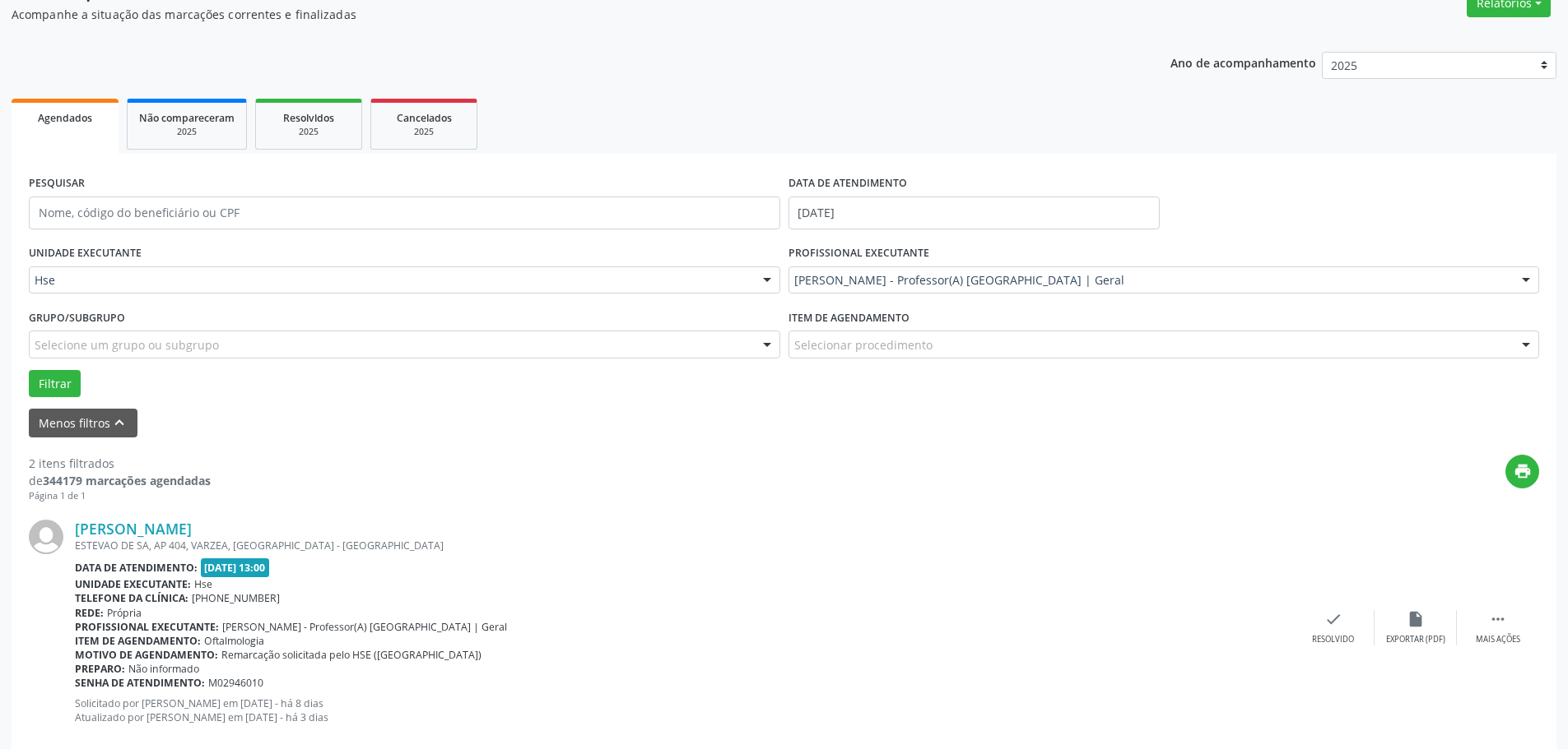
scroll to position [411, 0]
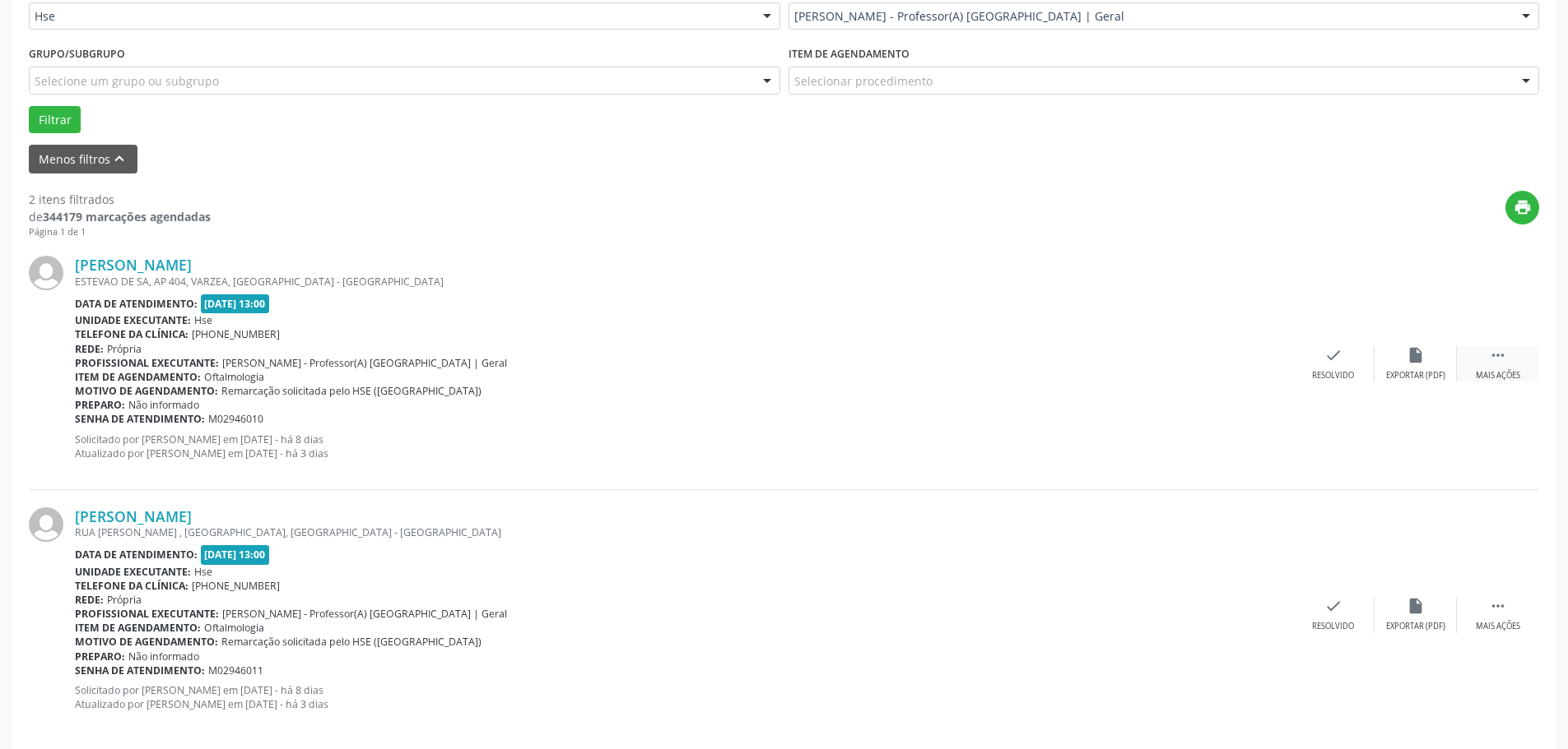
click at [1515, 356] on div " Mais ações" at bounding box center [1498, 363] width 82 height 35
click at [1446, 373] on div "Não compareceu" at bounding box center [1415, 375] width 70 height 11
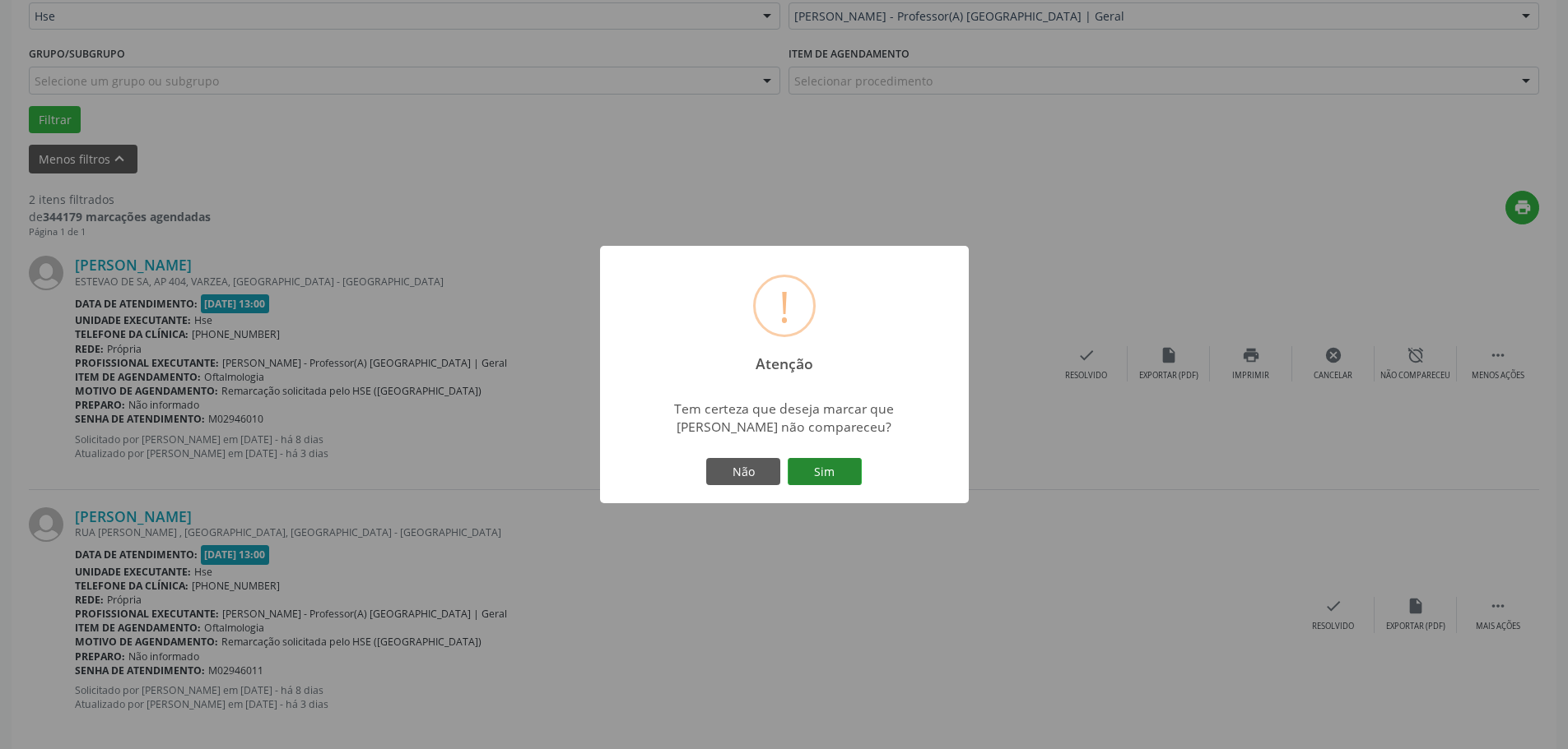
click at [819, 468] on button "Sim" at bounding box center [824, 471] width 74 height 28
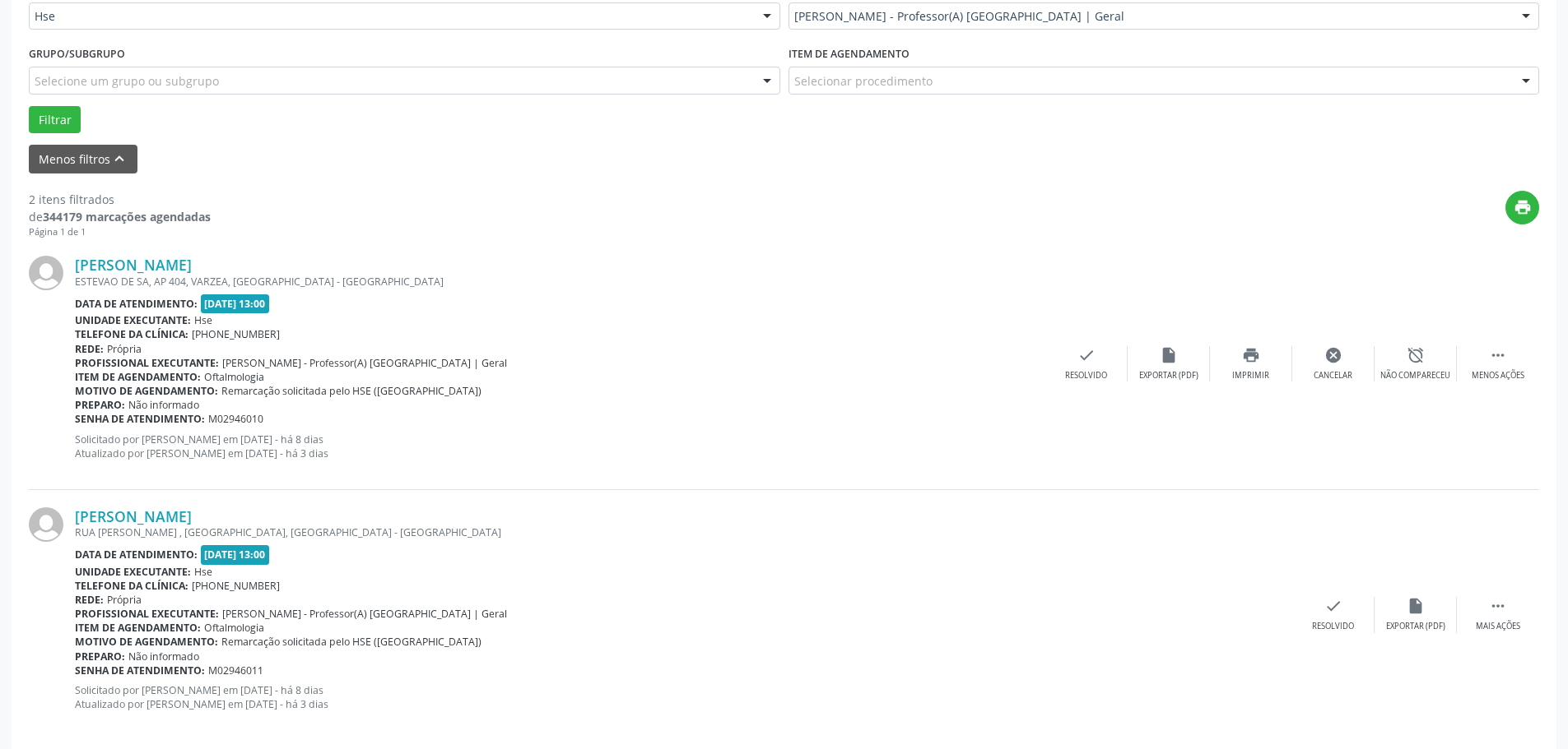
scroll to position [0, 0]
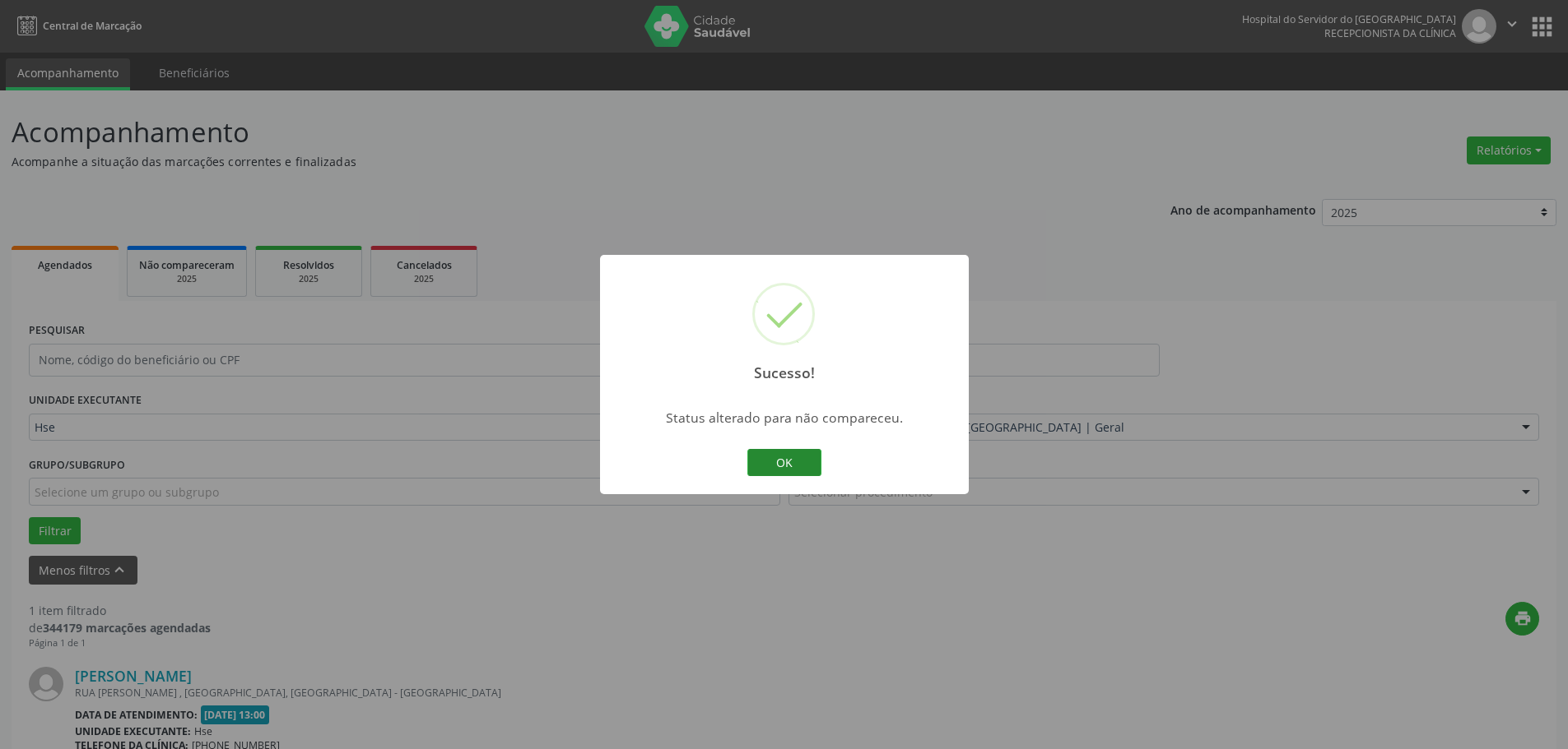
click at [813, 455] on button "OK" at bounding box center [784, 463] width 74 height 28
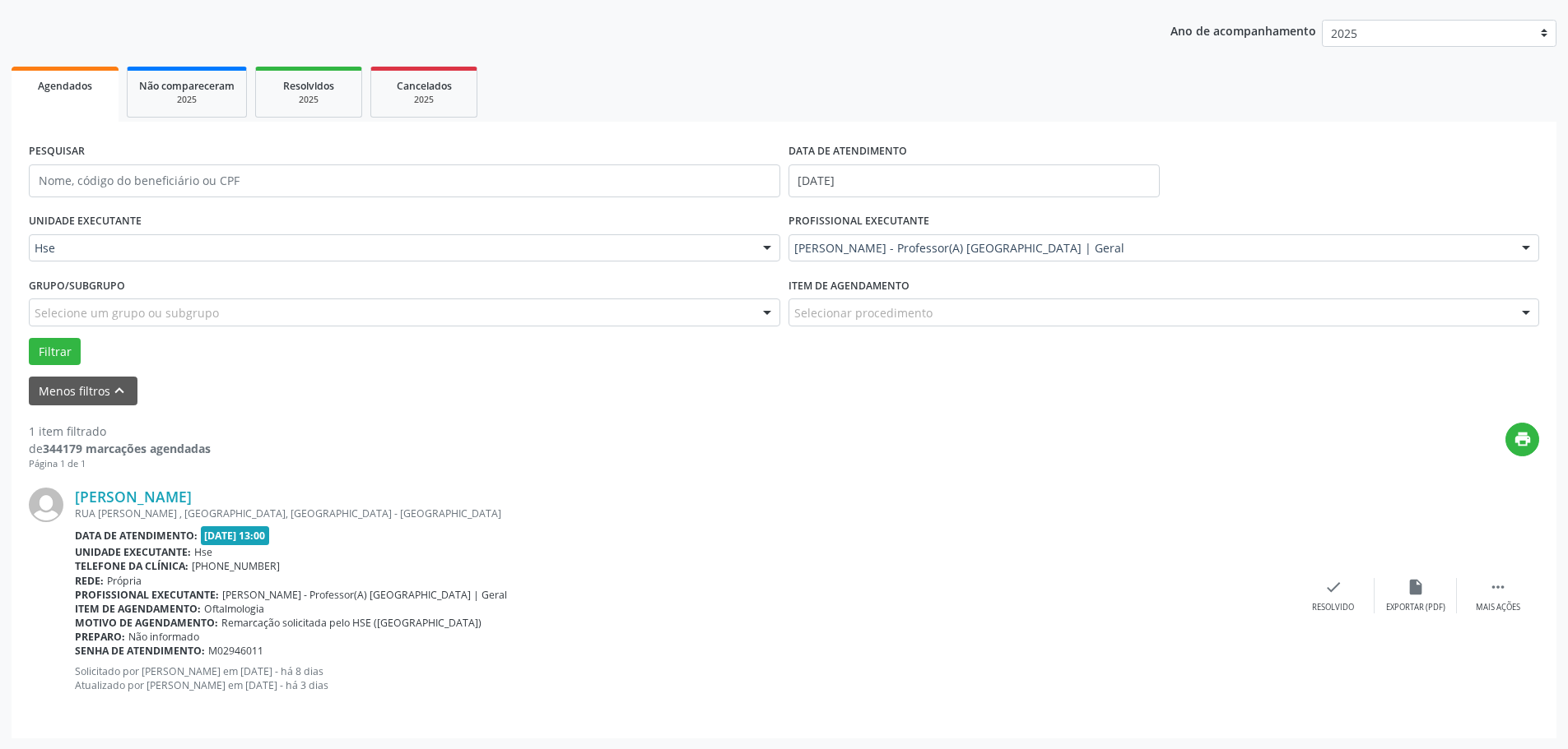
scroll to position [180, 0]
click at [1496, 631] on div "[PERSON_NAME] RUA [PERSON_NAME] , [GEOGRAPHIC_DATA], [GEOGRAPHIC_DATA] - [GEOGR…" at bounding box center [784, 594] width 1510 height 250
click at [1504, 597] on div " Mais ações" at bounding box center [1498, 595] width 82 height 35
click at [1410, 581] on icon "alarm_off" at bounding box center [1415, 586] width 18 height 18
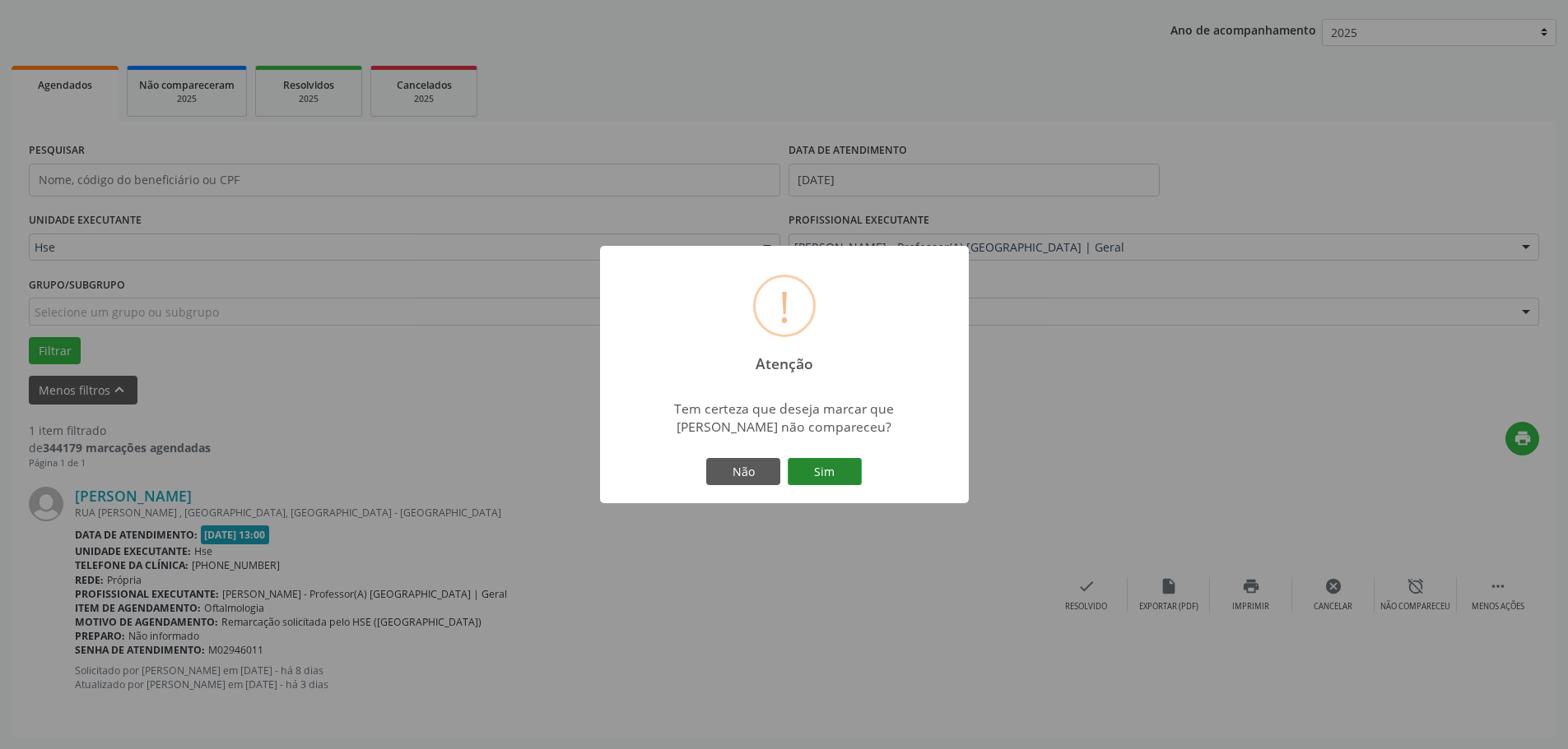
click at [856, 467] on button "Sim" at bounding box center [824, 471] width 74 height 28
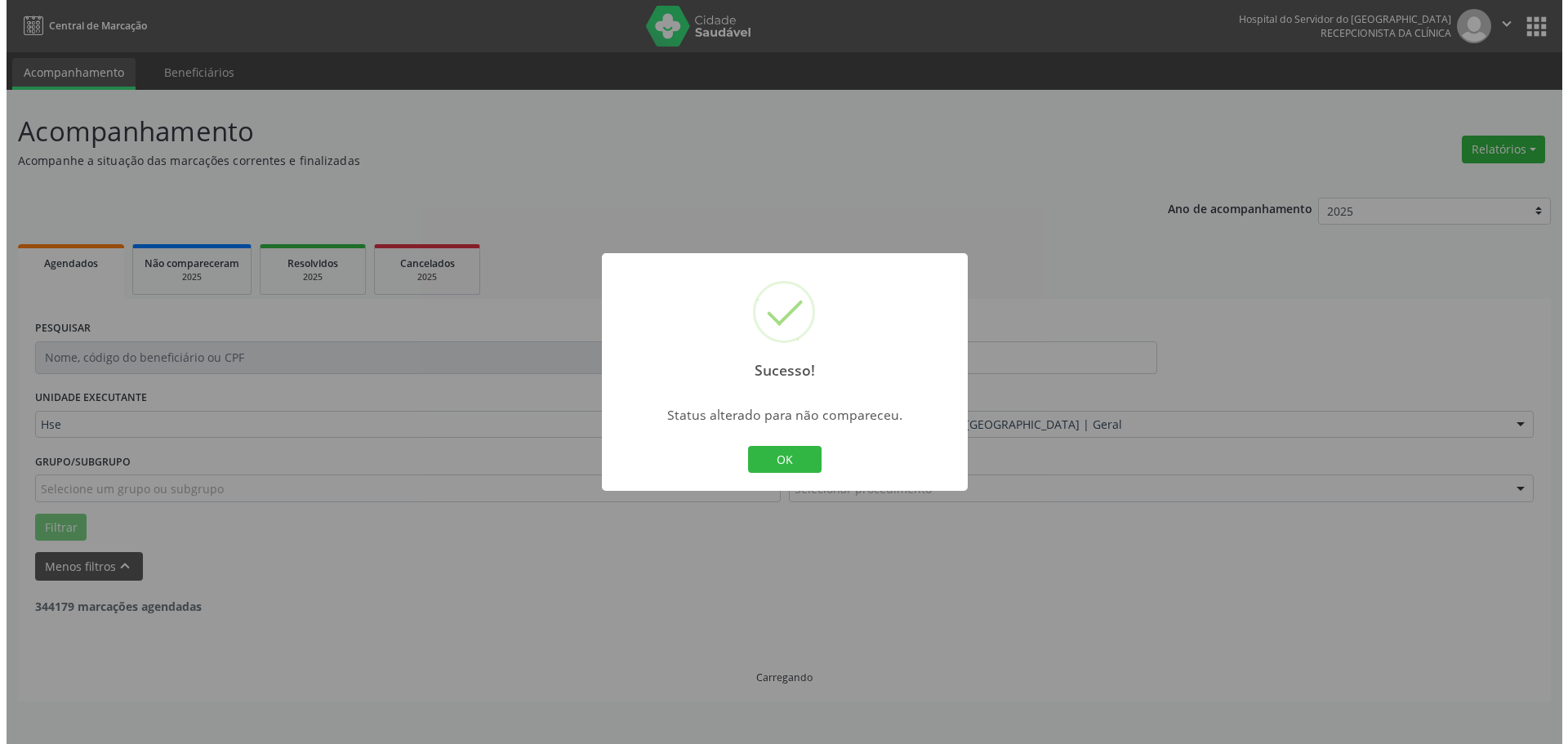
scroll to position [0, 0]
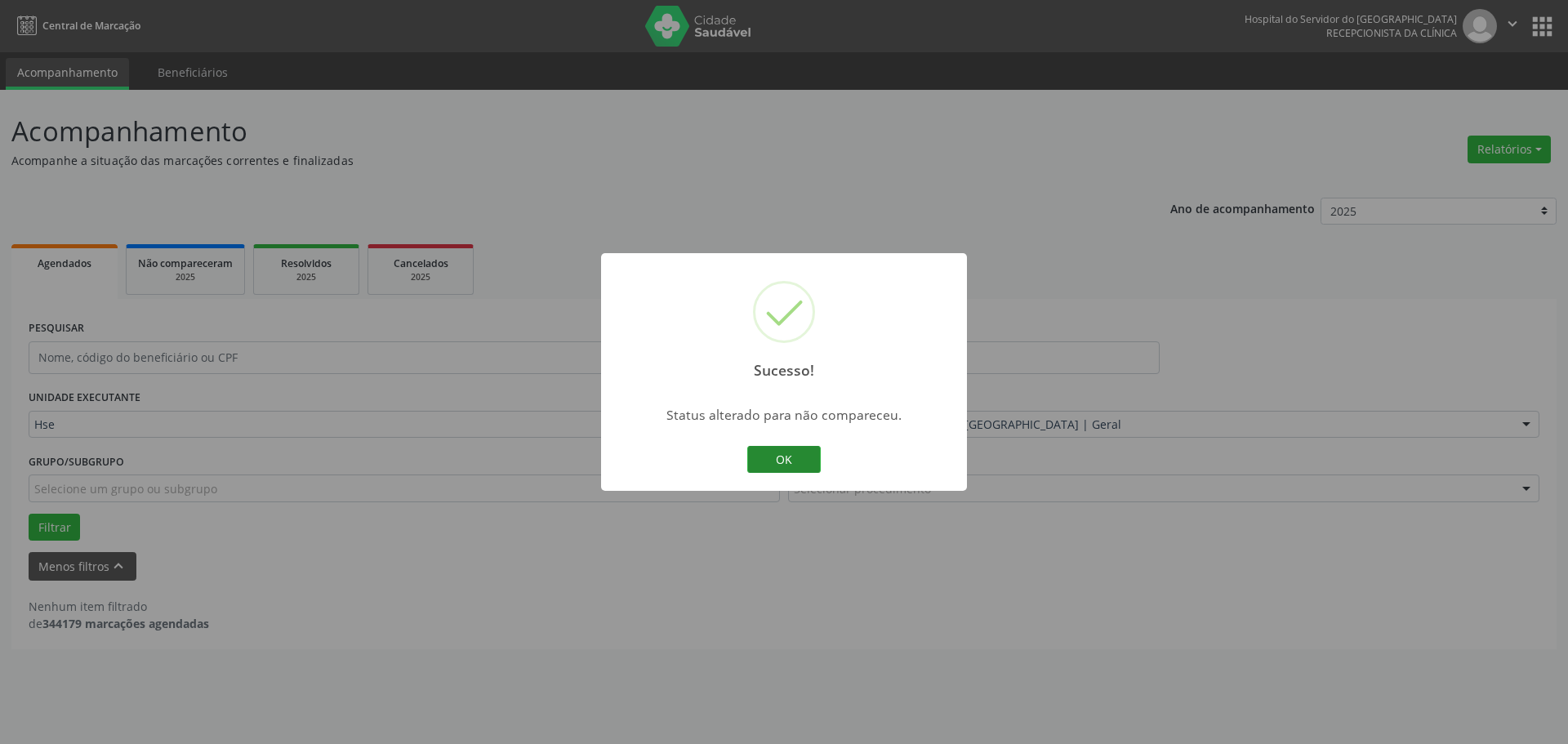
click at [807, 460] on button "OK" at bounding box center [784, 460] width 73 height 28
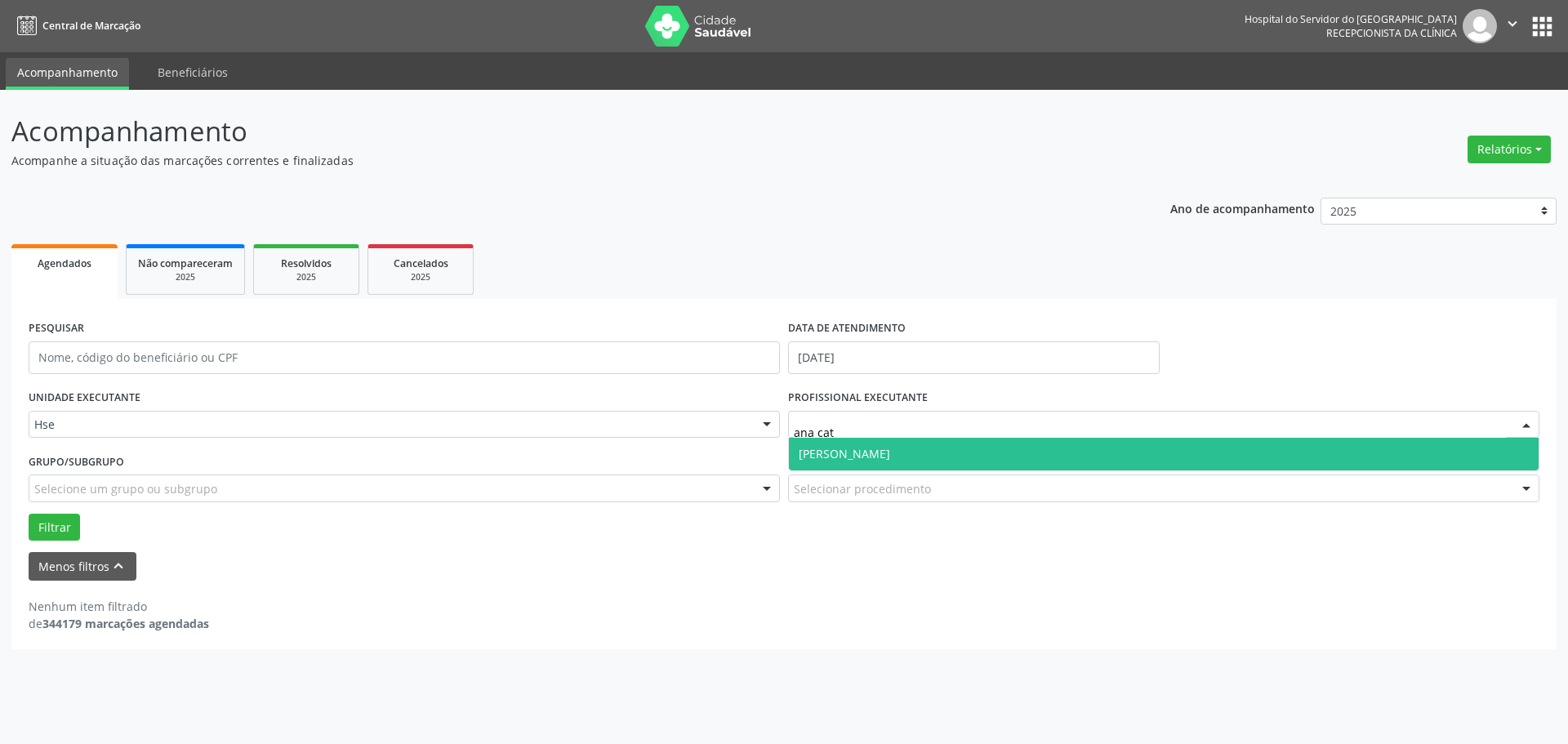
click at [881, 455] on span "[PERSON_NAME]" at bounding box center [844, 454] width 91 height 15
type input "ana cat"
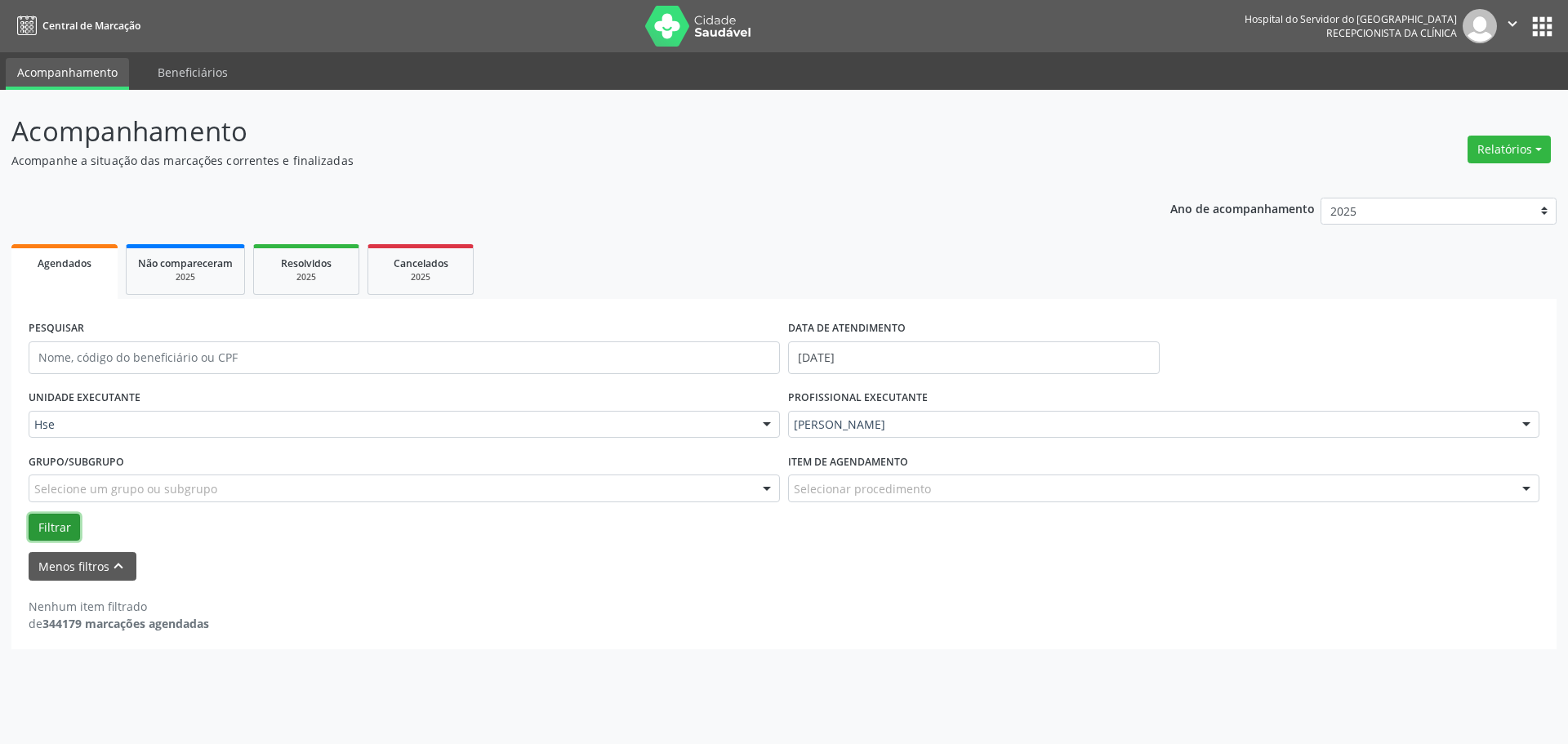
click at [61, 528] on button "Filtrar" at bounding box center [54, 527] width 51 height 28
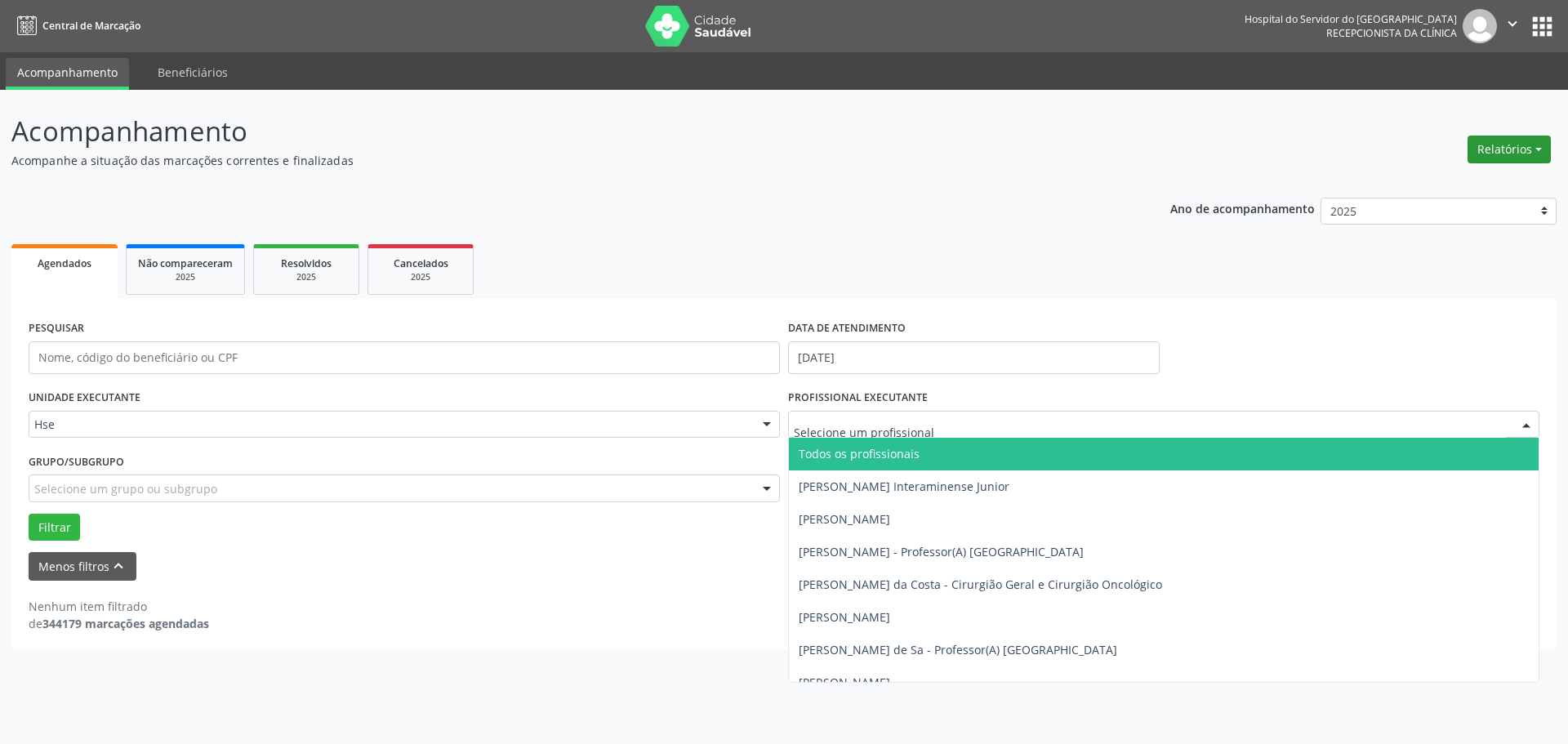
click at [1498, 158] on button "Relatórios" at bounding box center [1509, 149] width 84 height 28
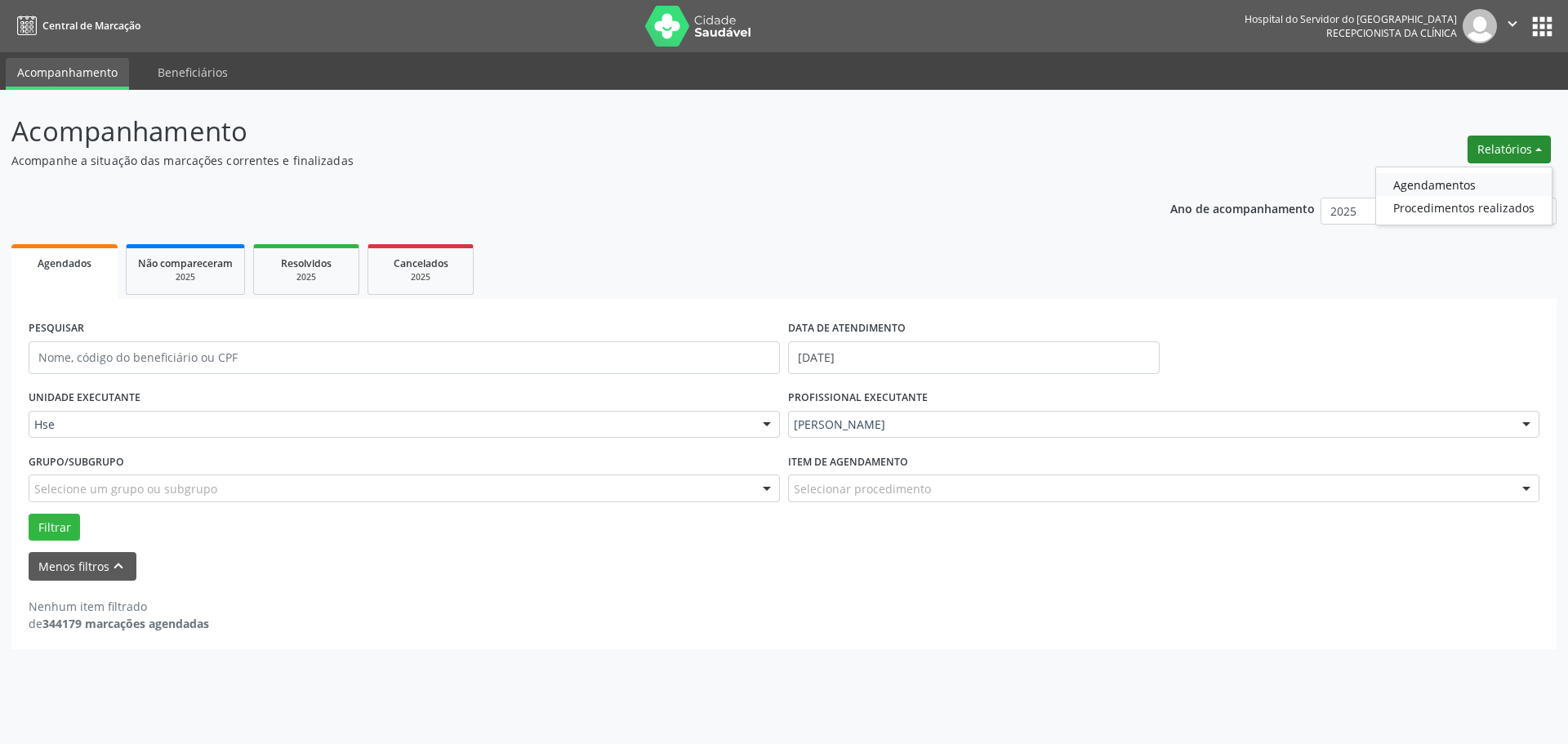
click at [1436, 186] on link "Agendamentos" at bounding box center [1463, 185] width 176 height 23
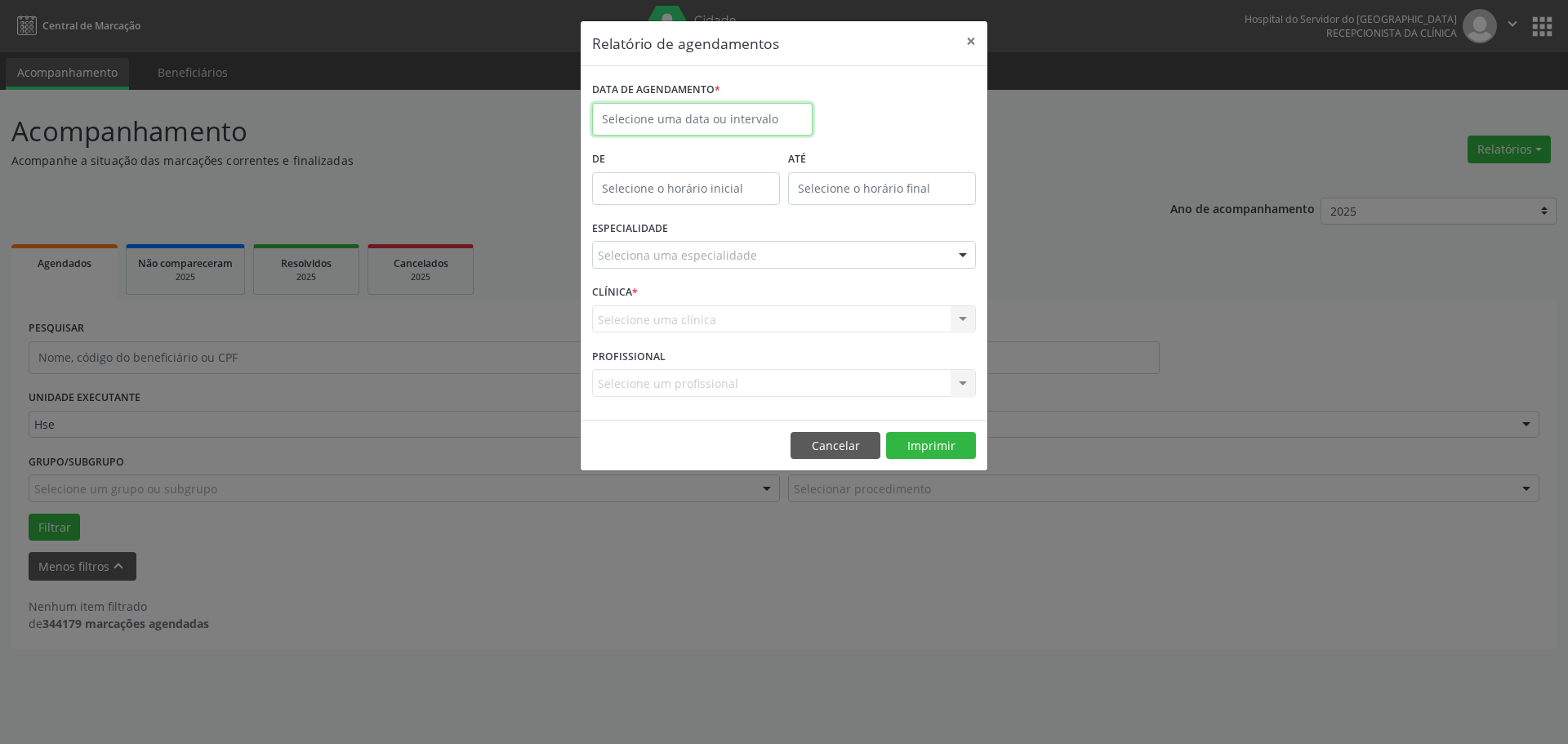
drag, startPoint x: 649, startPoint y: 120, endPoint x: 648, endPoint y: 223, distance: 103.0
click at [651, 121] on input "text" at bounding box center [703, 119] width 221 height 32
click at [640, 343] on span "29" at bounding box center [645, 335] width 31 height 31
type input "[DATE]"
click at [692, 240] on div "ESPECIALIDADE Seleciona uma especialidade Todas as especialidades Alergologia A…" at bounding box center [784, 248] width 392 height 64
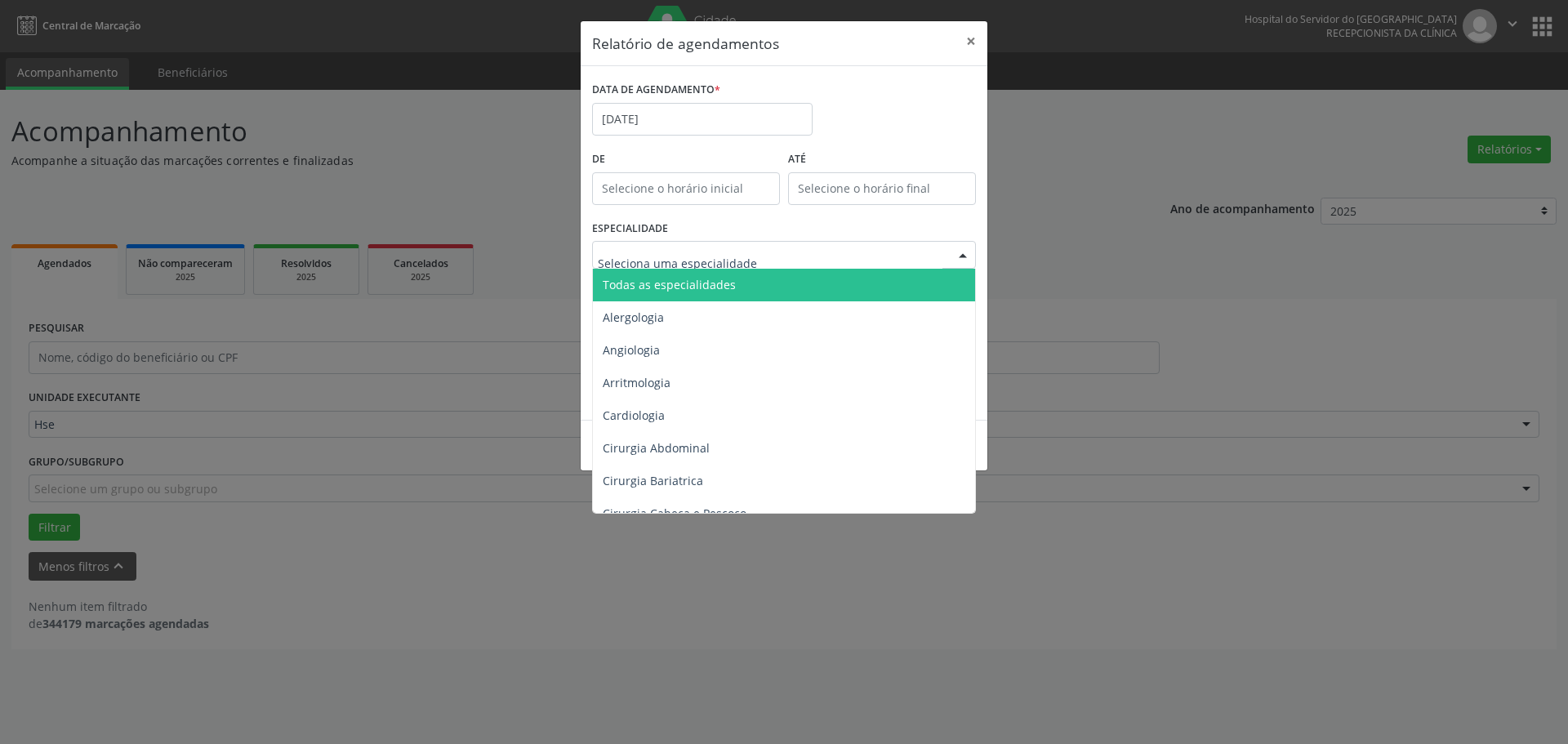
click at [688, 275] on span "Todas as especialidades" at bounding box center [784, 284] width 384 height 32
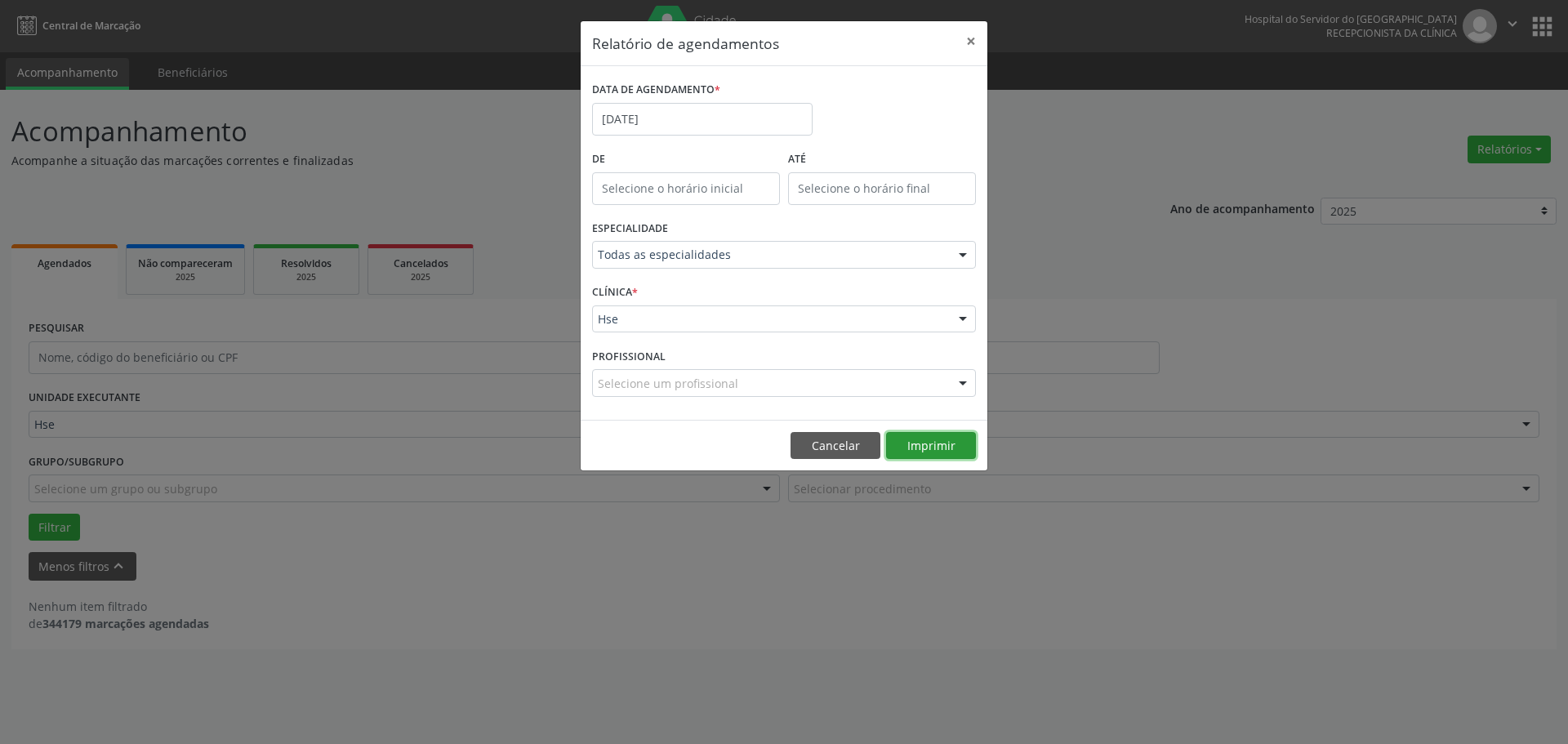
click at [949, 451] on button "Imprimir" at bounding box center [931, 445] width 89 height 28
